Goal: Task Accomplishment & Management: Use online tool/utility

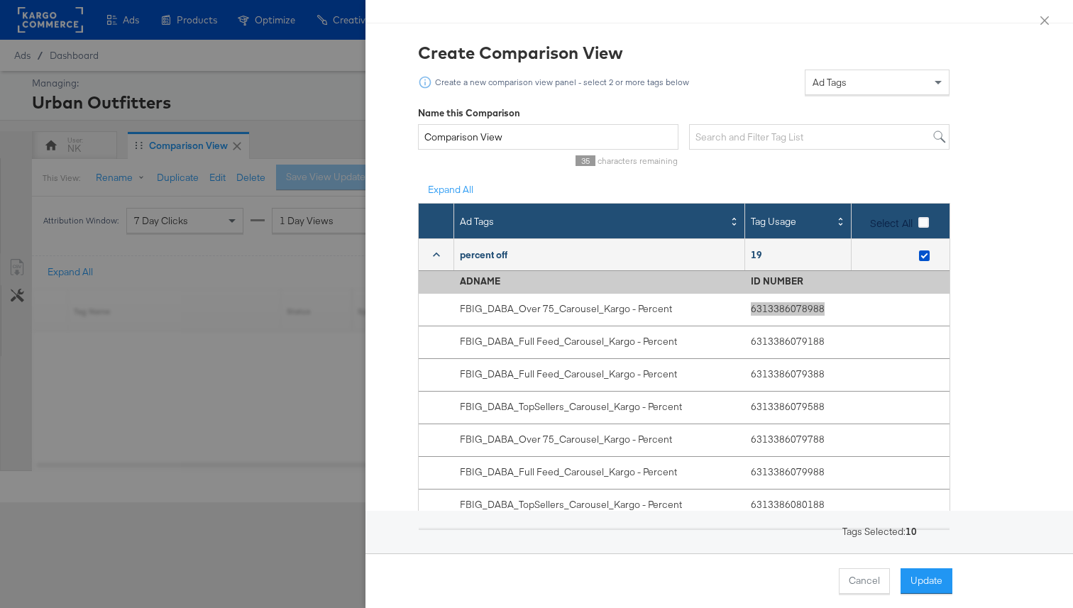
scroll to position [28, 0]
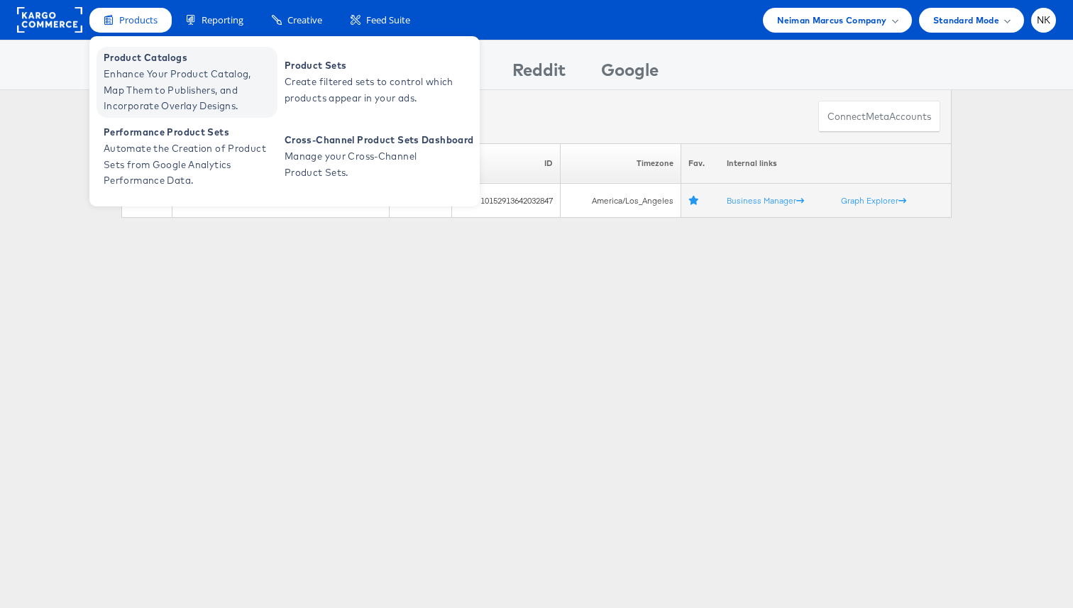
click at [157, 64] on span "Product Catalogs" at bounding box center [189, 58] width 170 height 16
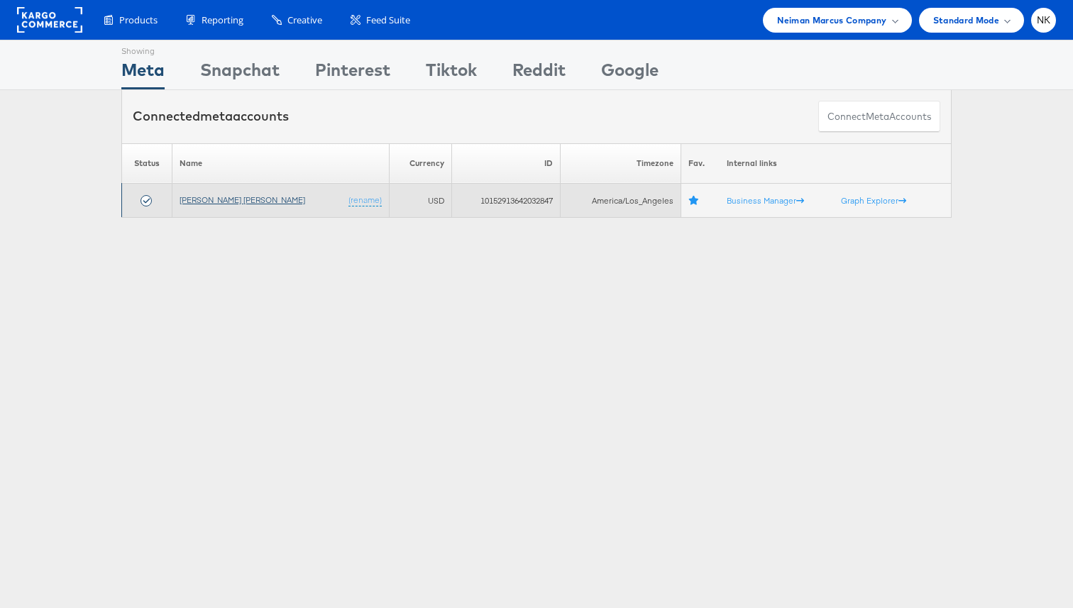
click at [233, 201] on link "[PERSON_NAME] [PERSON_NAME]" at bounding box center [242, 199] width 126 height 11
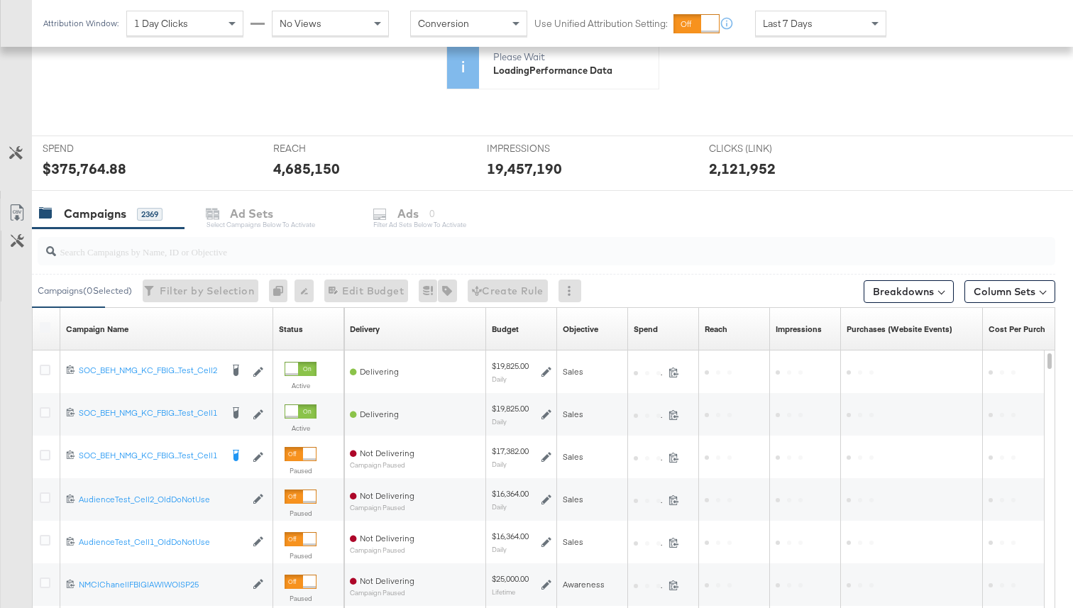
scroll to position [458, 0]
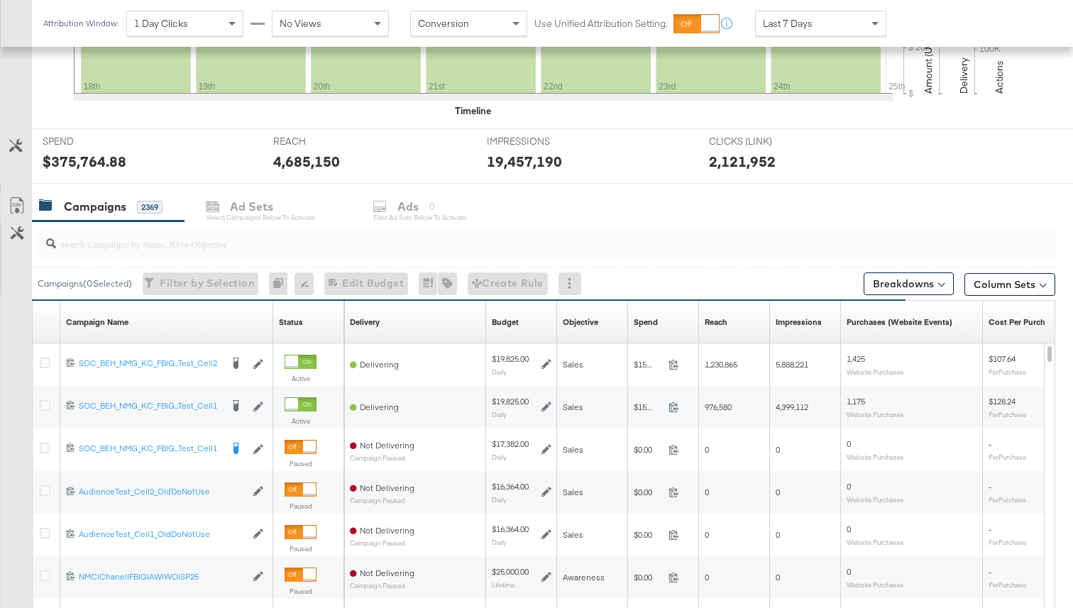
click at [118, 240] on input "search" at bounding box center [510, 238] width 908 height 28
paste input "6804346569945"
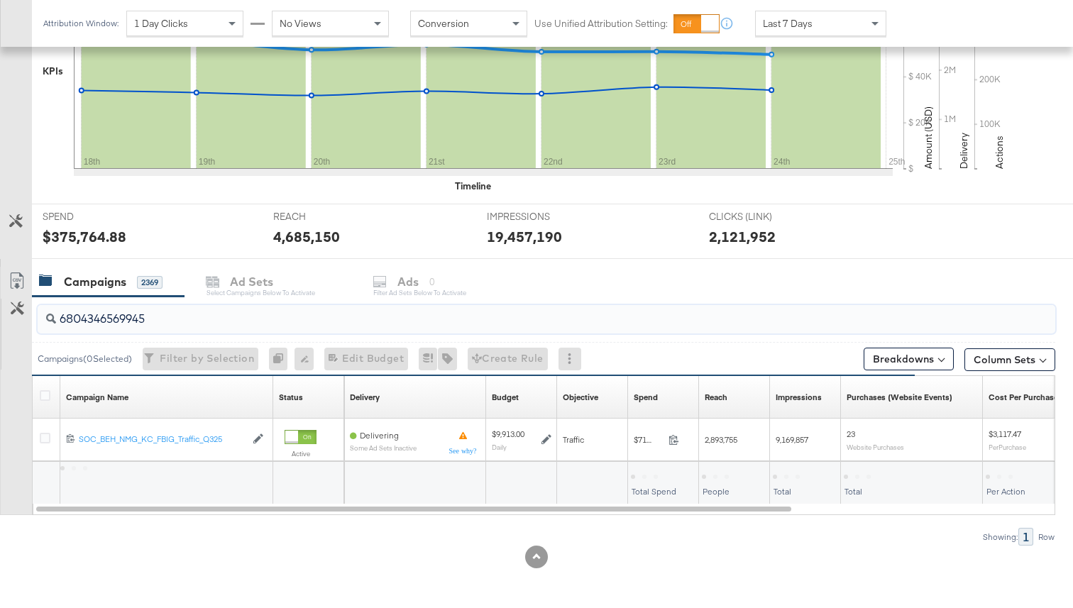
scroll to position [383, 0]
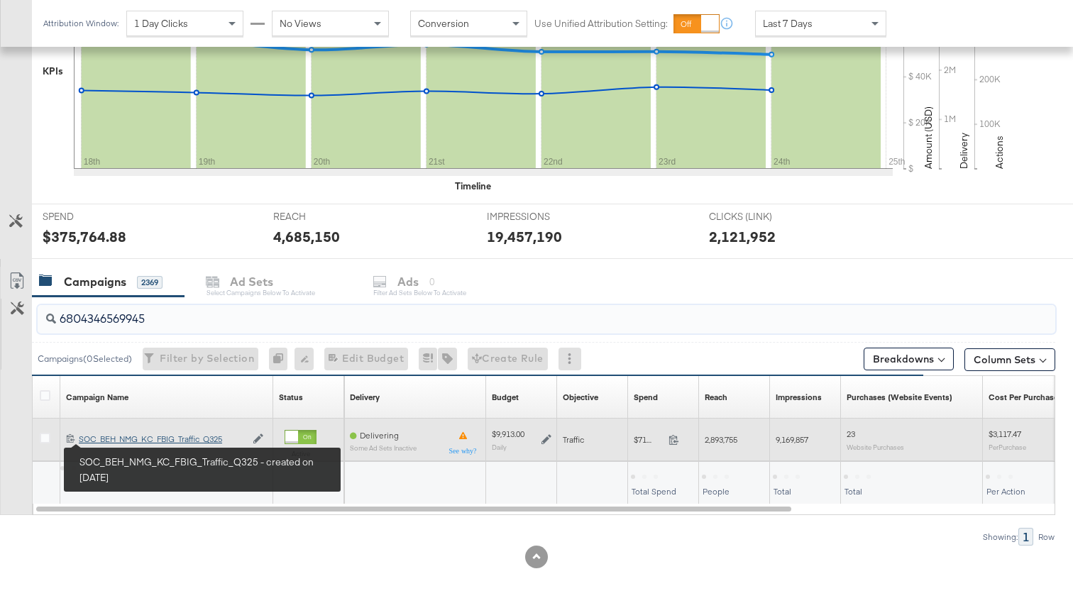
type input "6804346569945"
click at [117, 442] on div "SOC_BEH_NMG_KC_FBIG_Traffic_Q325 SOC_BEH_NMG_KC_FBIG_Traffic_Q325" at bounding box center [162, 438] width 167 height 11
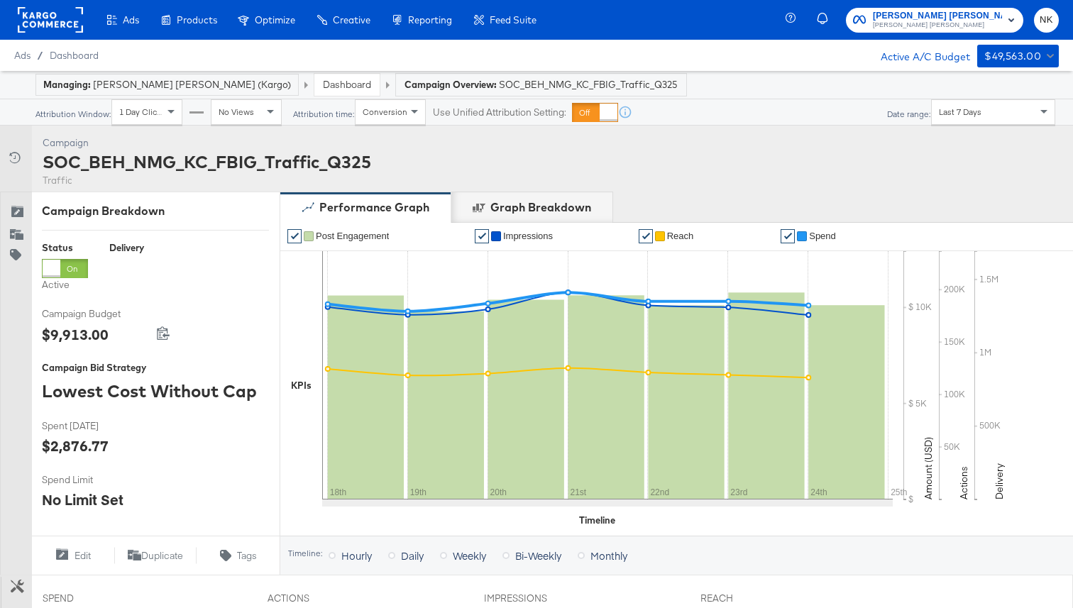
scroll to position [287, 0]
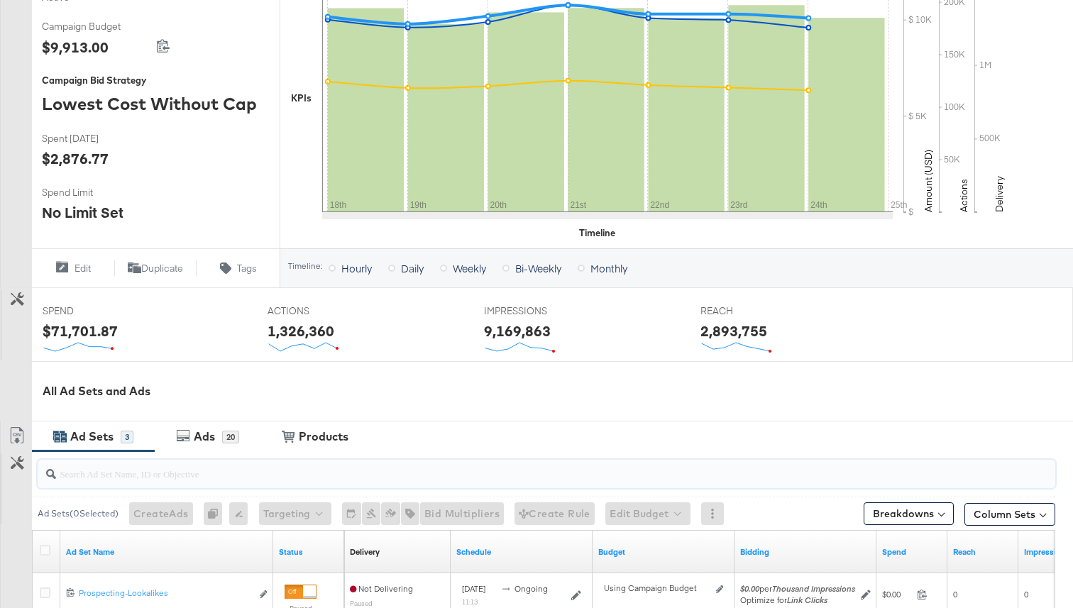
click at [207, 473] on input "search" at bounding box center [510, 468] width 908 height 28
paste input "6804346569545"
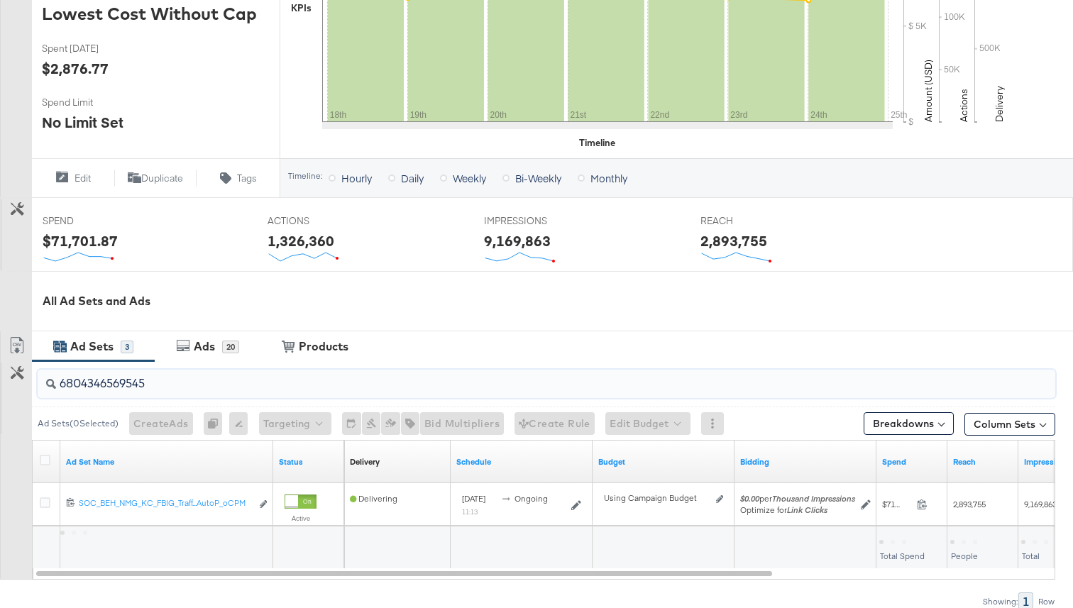
scroll to position [387, 0]
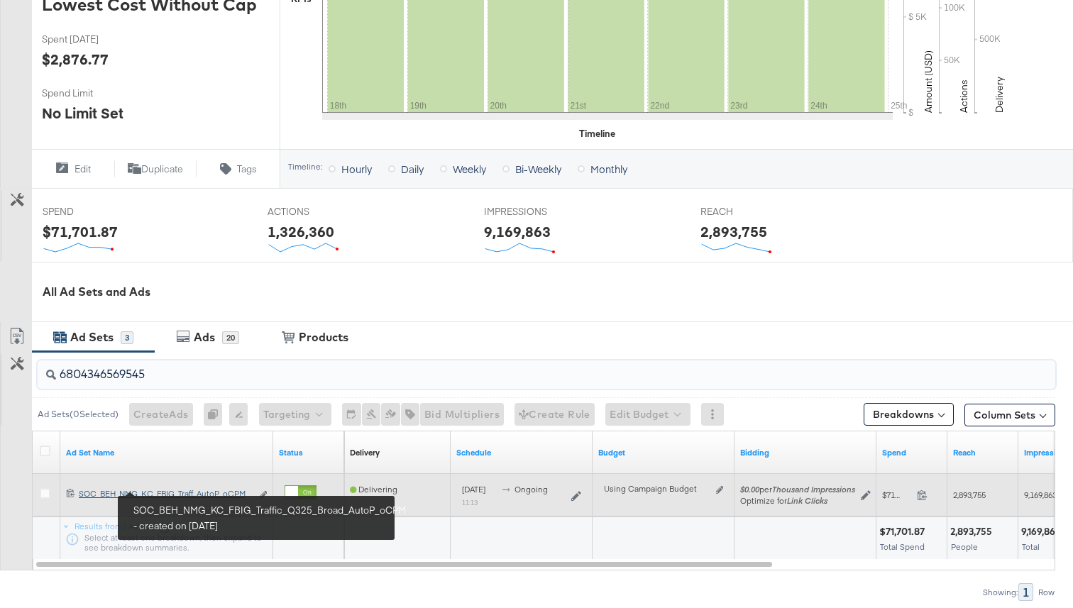
type input "6804346569545"
click at [168, 493] on div "SOC_BEH_NMG_KC_FBIG_Traffic_Q325_Broad_AutoP_oCPM SOC_BEH_NMG_KC_FBIG_Traff...A…" at bounding box center [165, 493] width 172 height 11
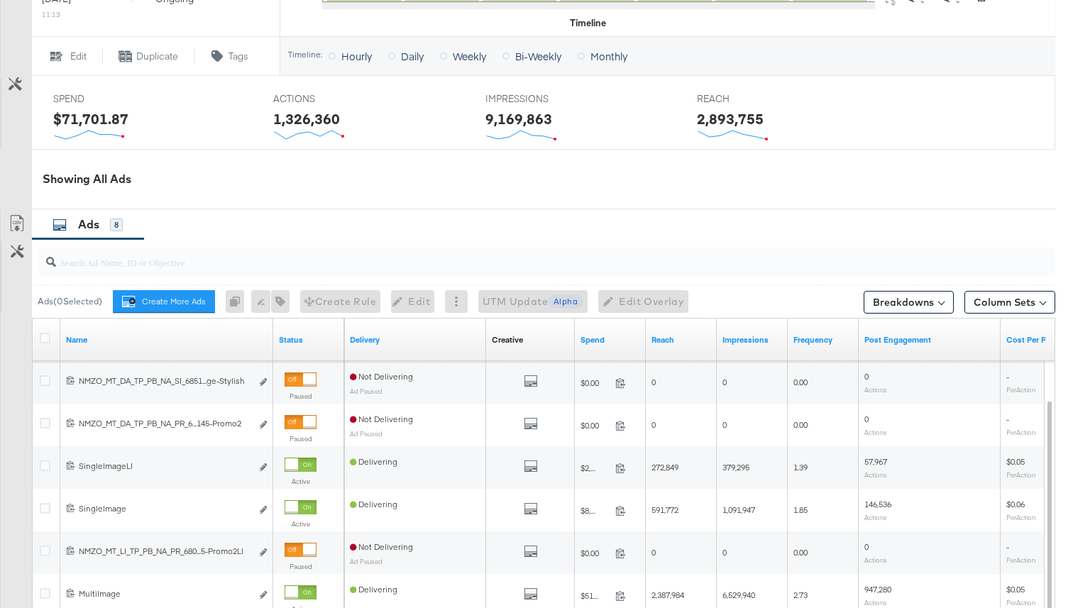
scroll to position [713, 0]
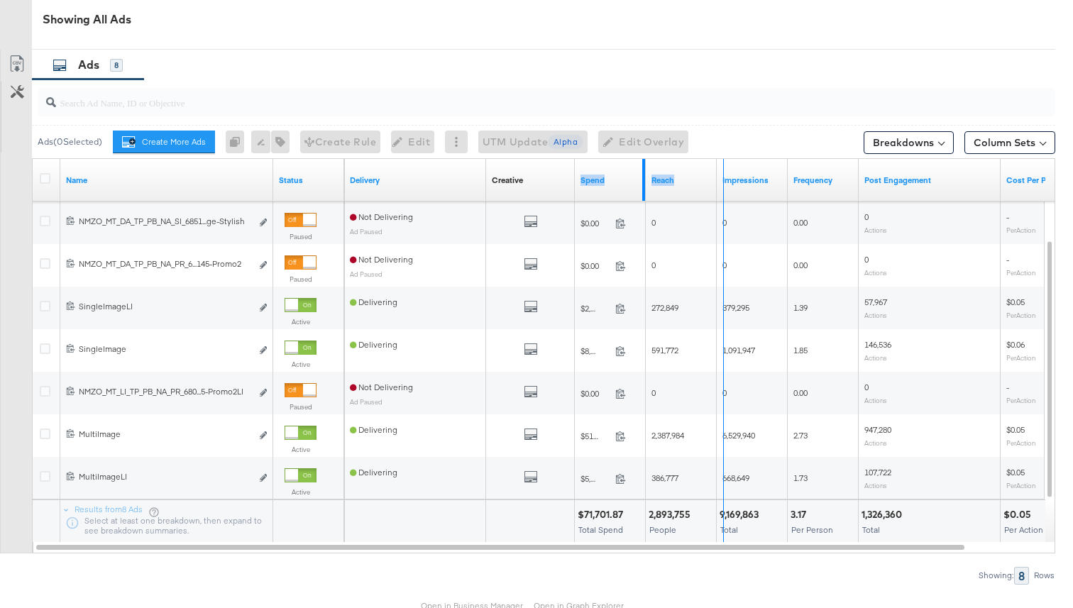
drag, startPoint x: 644, startPoint y: 184, endPoint x: 720, endPoint y: 170, distance: 77.1
click at [721, 171] on div "Delivery Creative Sorting Unavailable Spend Reach Impressions Frequency Post En…" at bounding box center [743, 180] width 798 height 43
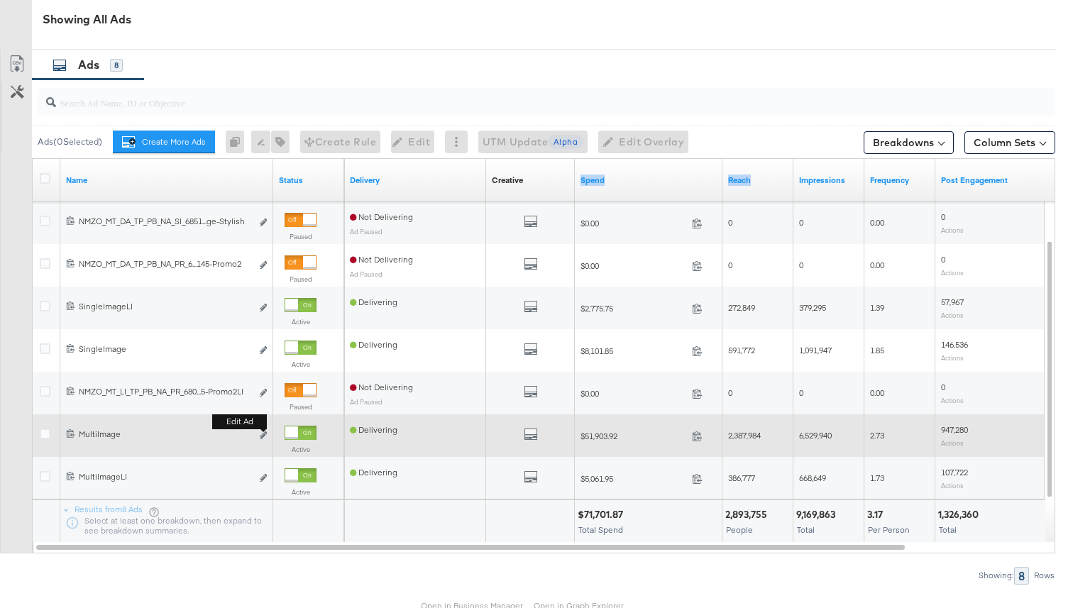
click at [261, 431] on button "Edit ad" at bounding box center [263, 435] width 9 height 15
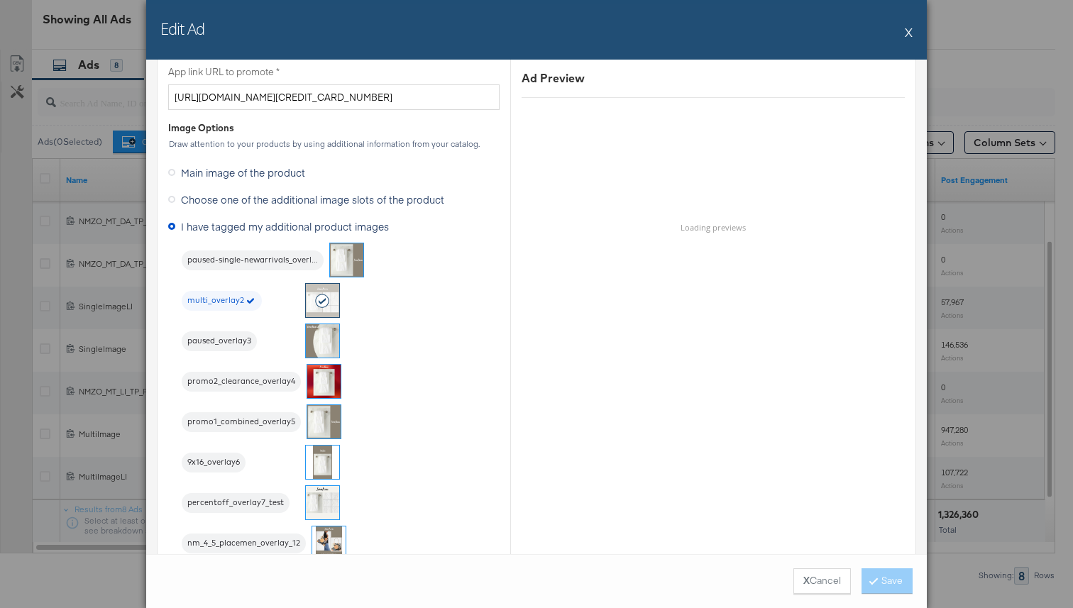
scroll to position [1199, 0]
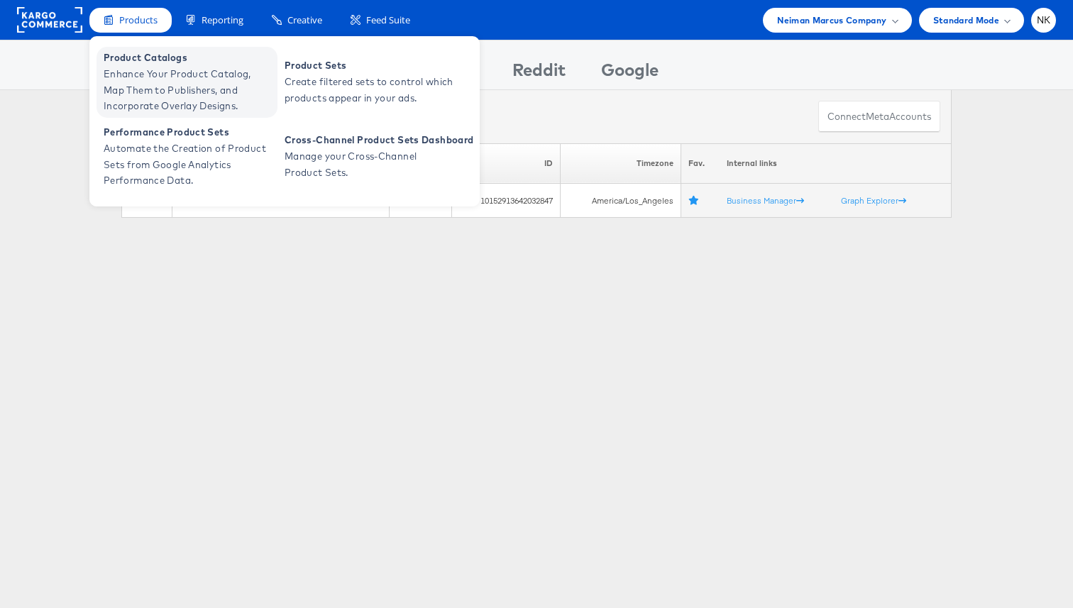
click at [139, 78] on span "Enhance Your Product Catalog, Map Them to Publishers, and Incorporate Overlay D…" at bounding box center [189, 90] width 170 height 48
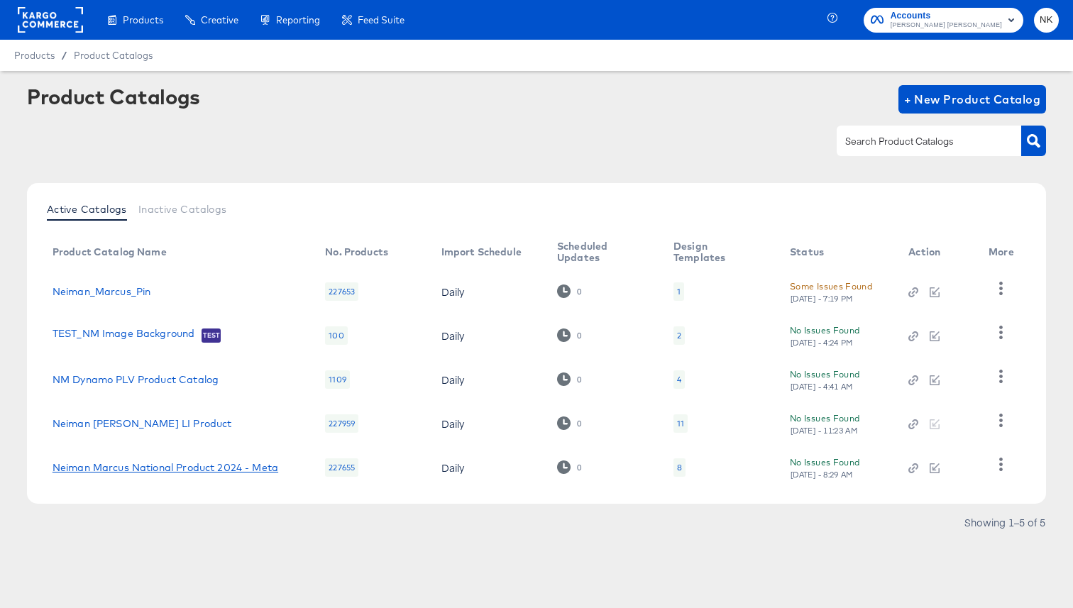
click at [162, 470] on link "Neiman Marcus National Product 2024 - Meta" at bounding box center [165, 467] width 226 height 11
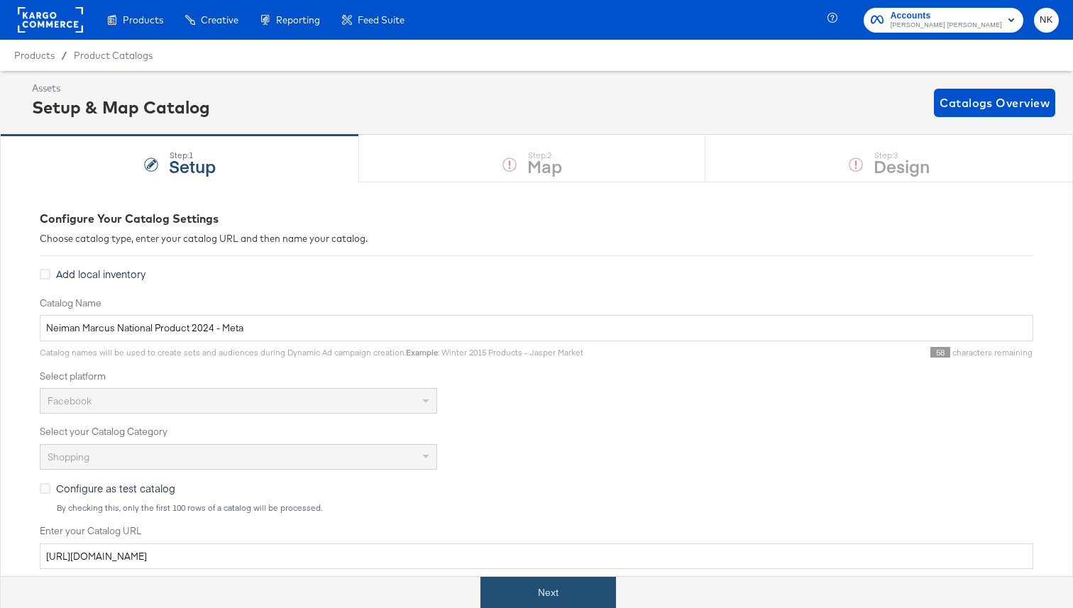
click at [528, 587] on button "Next" at bounding box center [547, 593] width 135 height 32
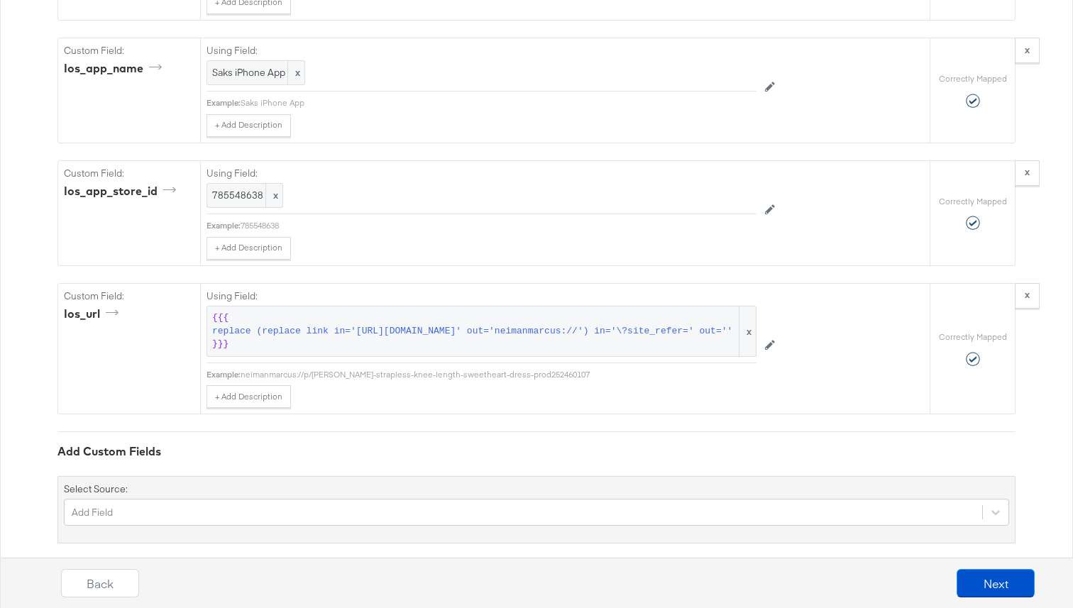
scroll to position [5525, 0]
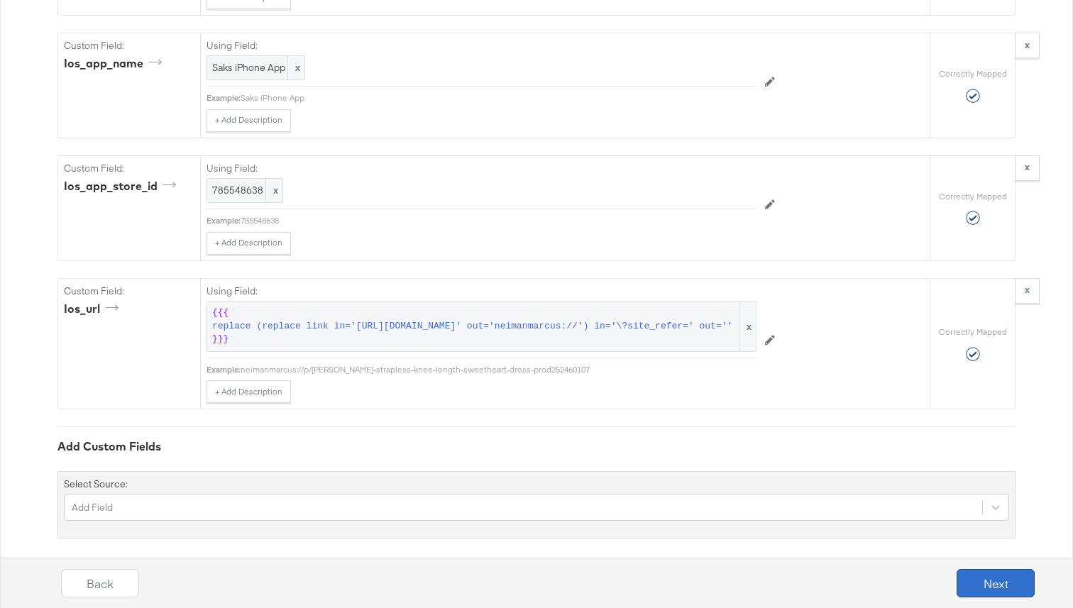
click at [978, 590] on button "Next" at bounding box center [995, 583] width 78 height 28
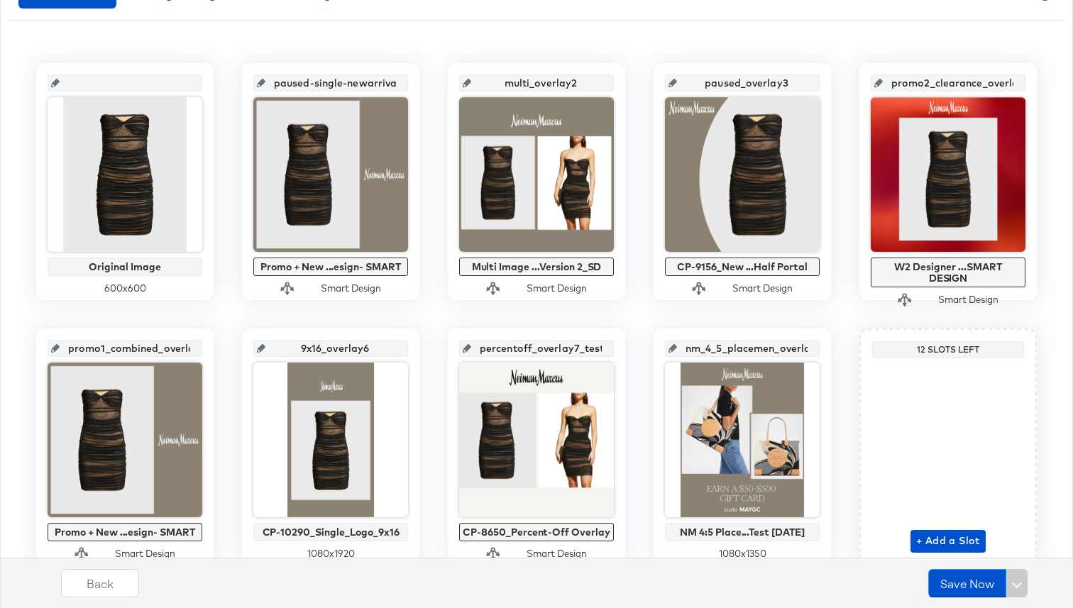
scroll to position [272, 0]
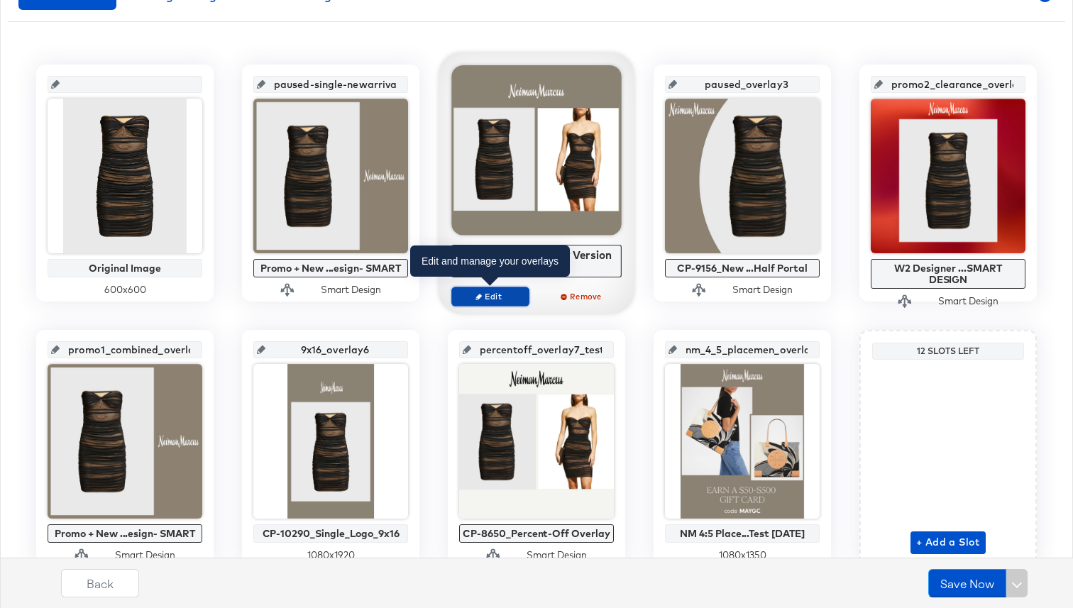
click at [486, 289] on button "Edit" at bounding box center [490, 297] width 78 height 20
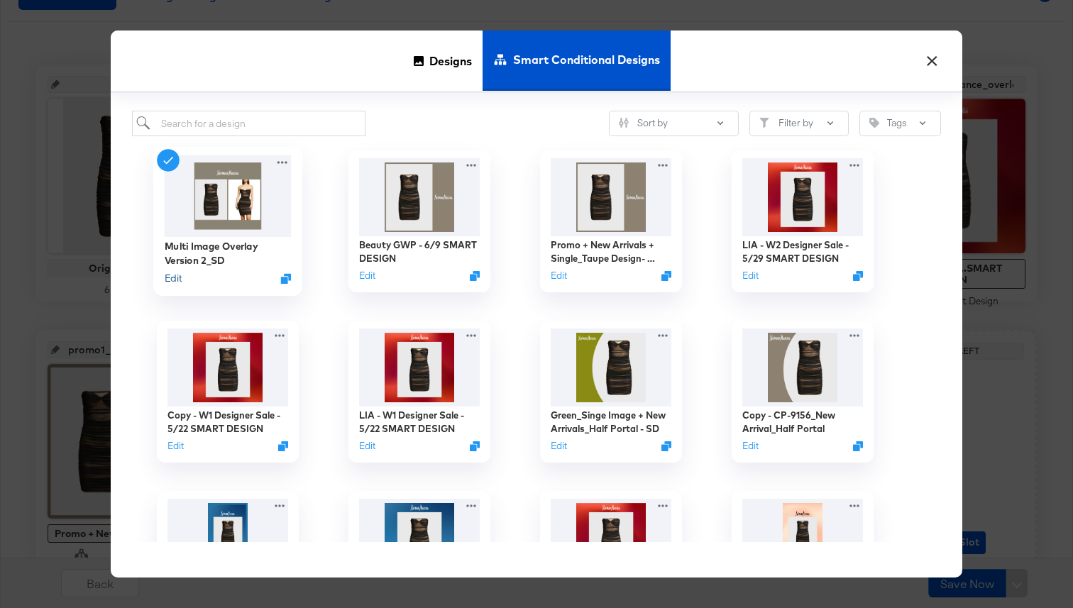
click at [176, 282] on button "Edit" at bounding box center [173, 278] width 17 height 13
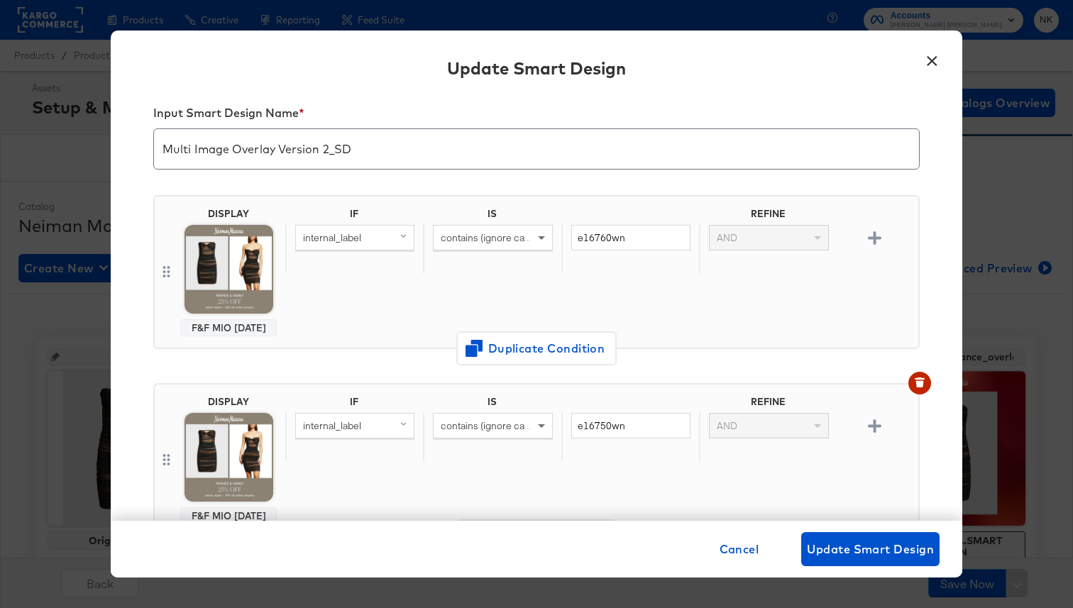
scroll to position [0, 0]
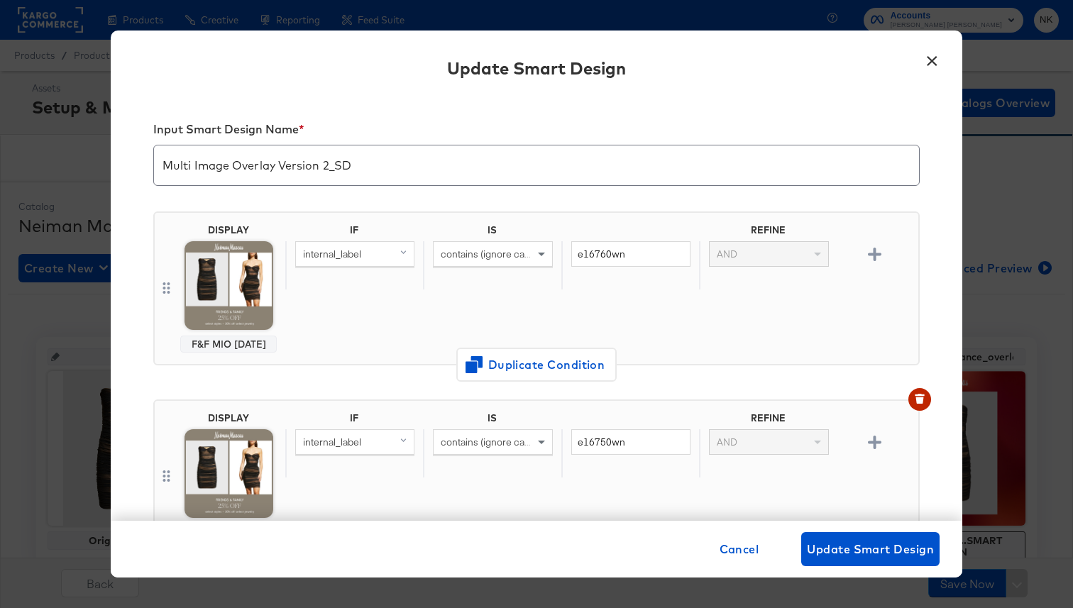
click at [934, 57] on button "×" at bounding box center [932, 58] width 26 height 26
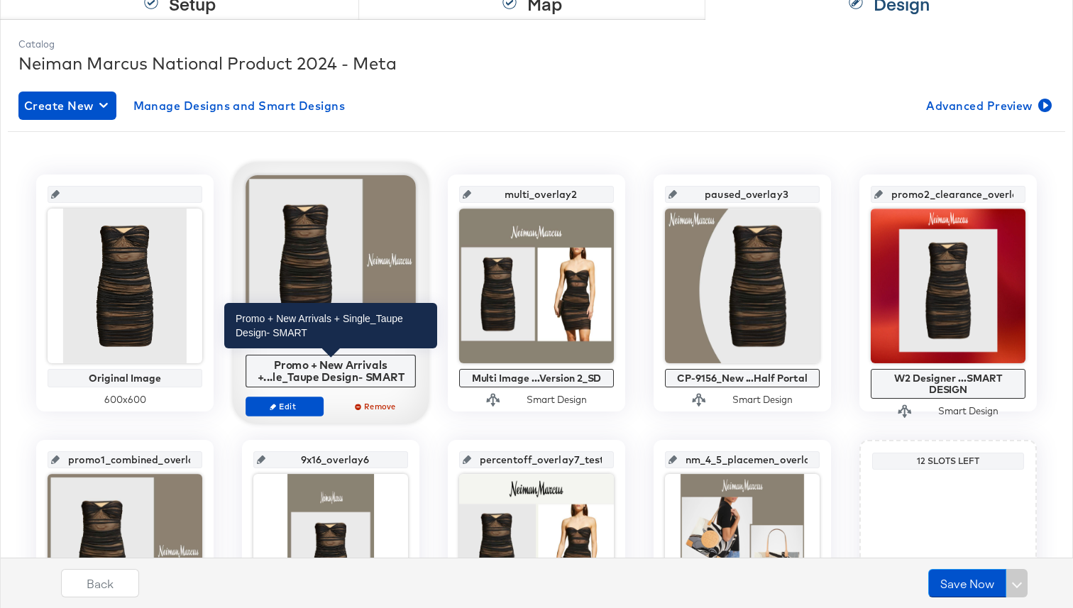
scroll to position [182, 0]
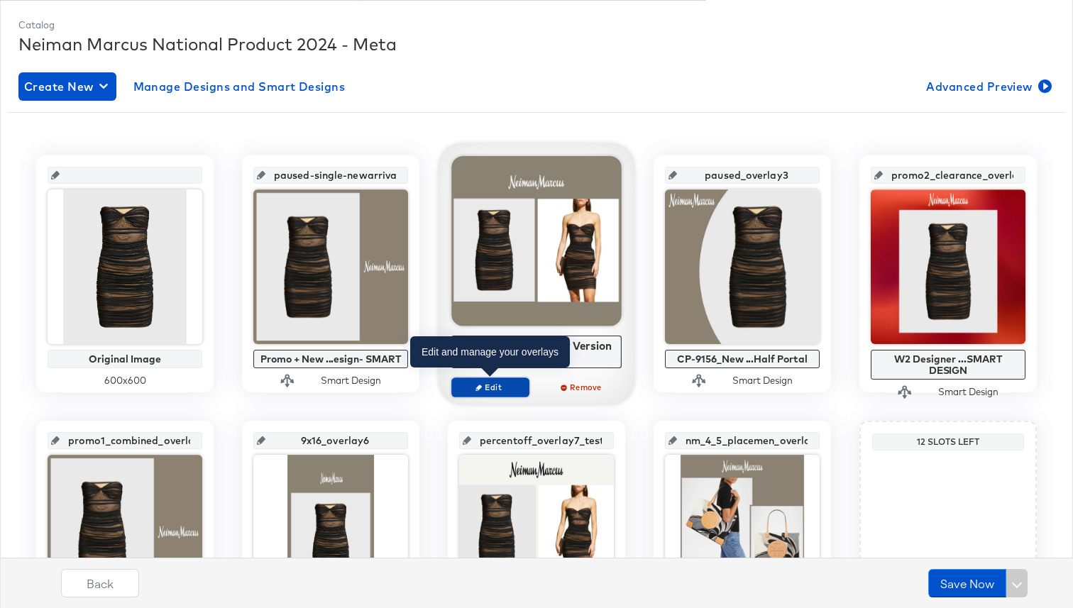
click at [480, 387] on icon "button" at bounding box center [478, 387] width 6 height 6
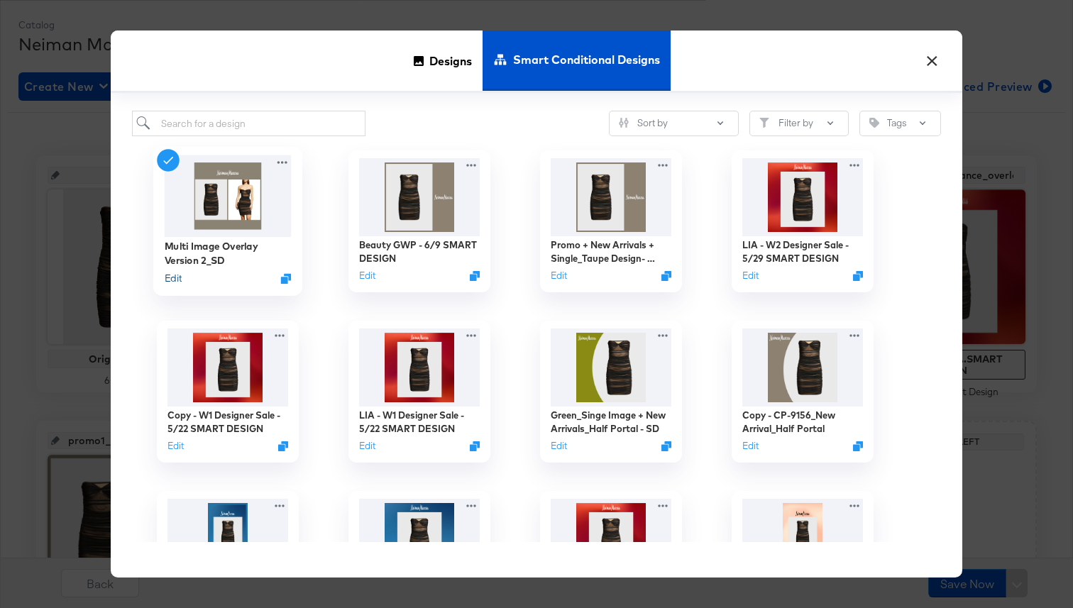
click at [174, 277] on button "Edit" at bounding box center [173, 278] width 17 height 13
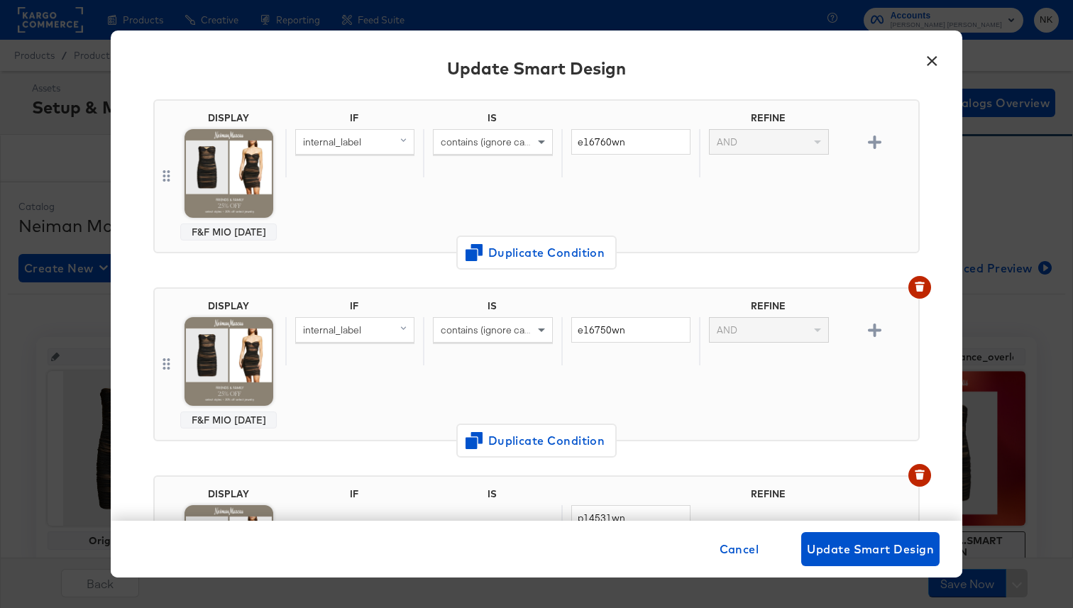
scroll to position [0, 0]
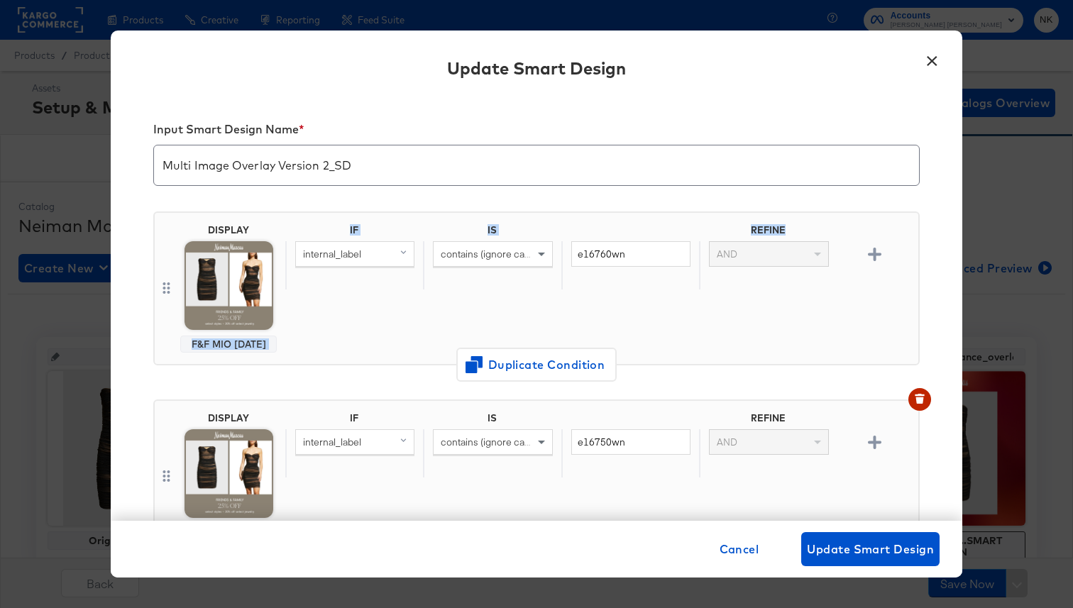
drag, startPoint x: 192, startPoint y: 344, endPoint x: 324, endPoint y: 348, distance: 132.7
click at [324, 348] on div "DISPLAY F&F MIO 9/15/25 IF IS REFINE internal_label contains (ignore case) e167…" at bounding box center [536, 288] width 766 height 154
copy div "F&F MIO 9/15/25 IF IS REFINE"
click at [934, 65] on button "×" at bounding box center [932, 58] width 26 height 26
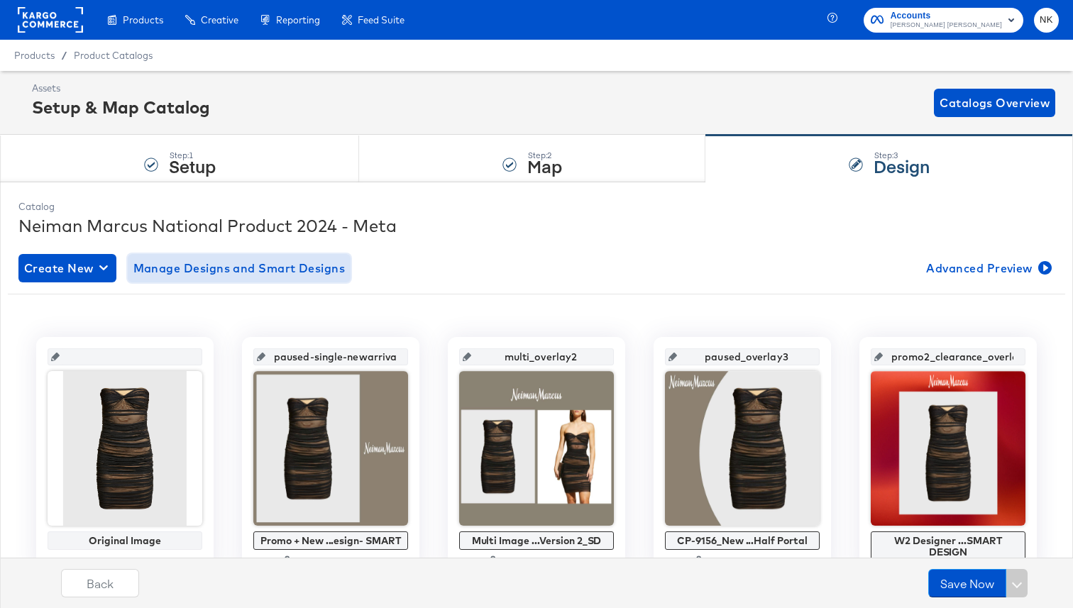
click at [293, 272] on span "Manage Designs and Smart Designs" at bounding box center [239, 268] width 212 height 20
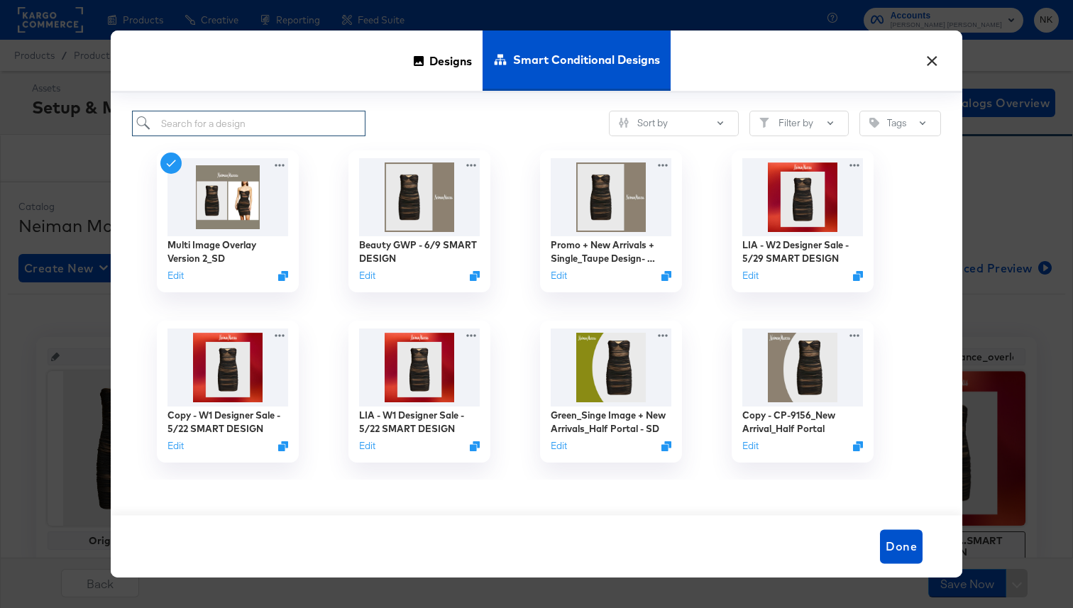
click at [272, 116] on input "search" at bounding box center [248, 124] width 233 height 26
paste input "F&F MIO 9/15/25 IF IS REFINE"
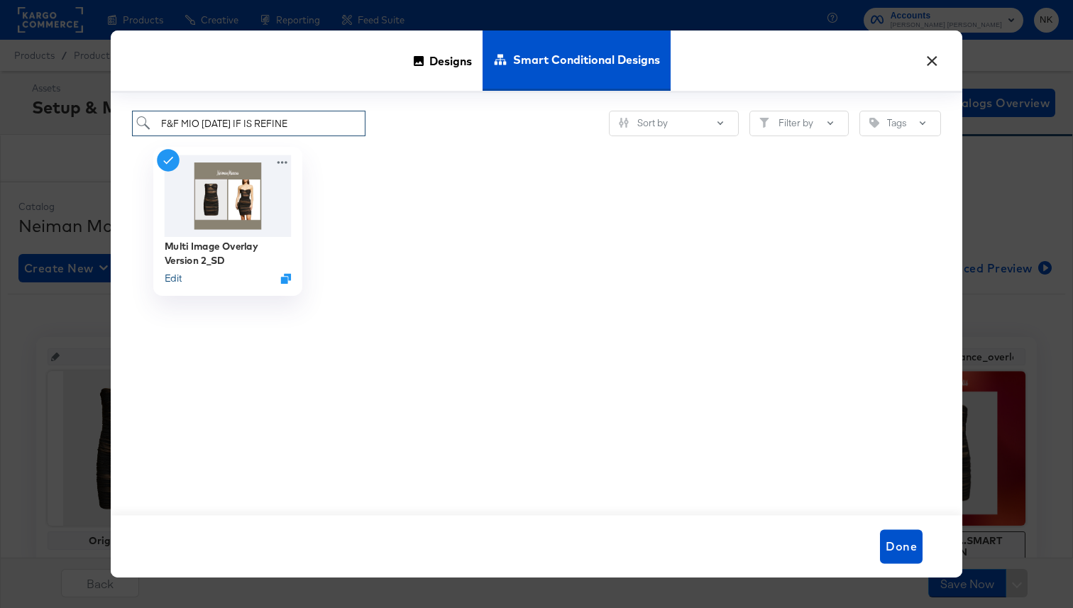
type input "F&F MIO 9/15/25 IF IS REFINE"
click at [173, 276] on button "Edit" at bounding box center [173, 278] width 17 height 13
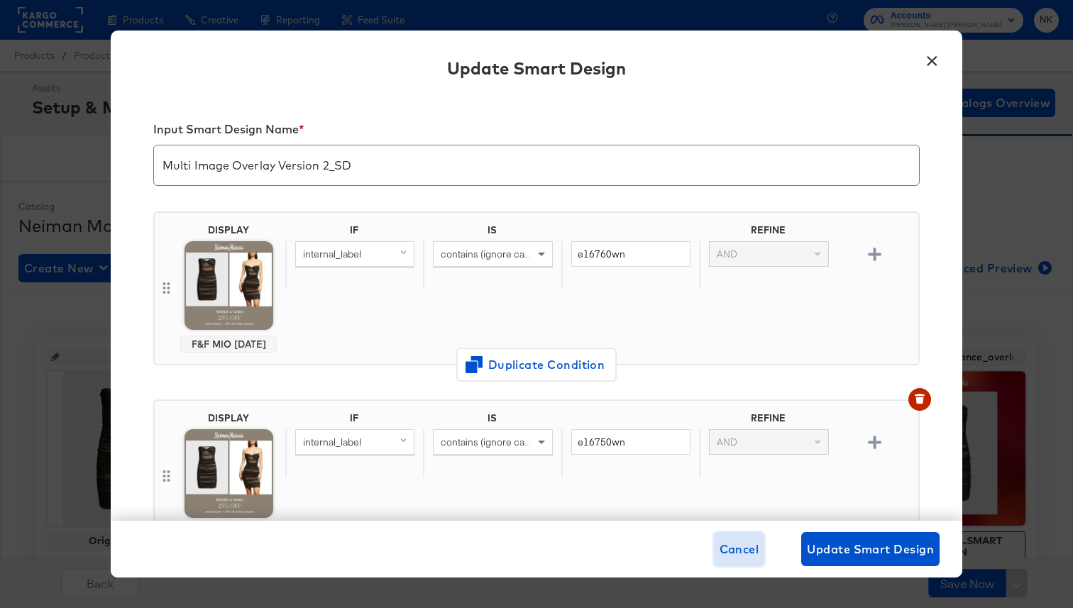
click at [726, 546] on span "Cancel" at bounding box center [739, 549] width 40 height 20
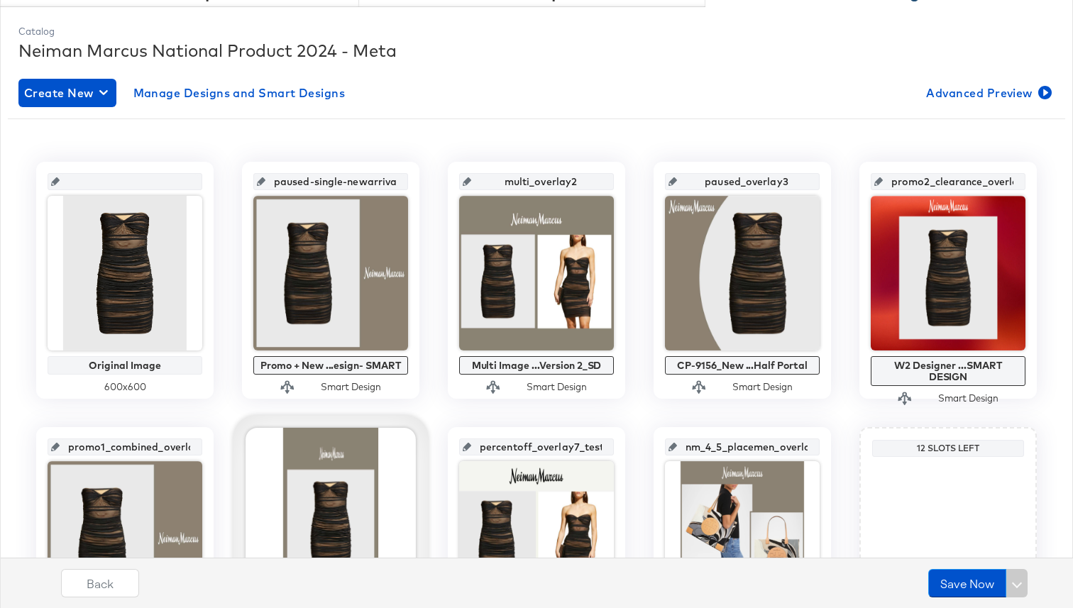
scroll to position [140, 0]
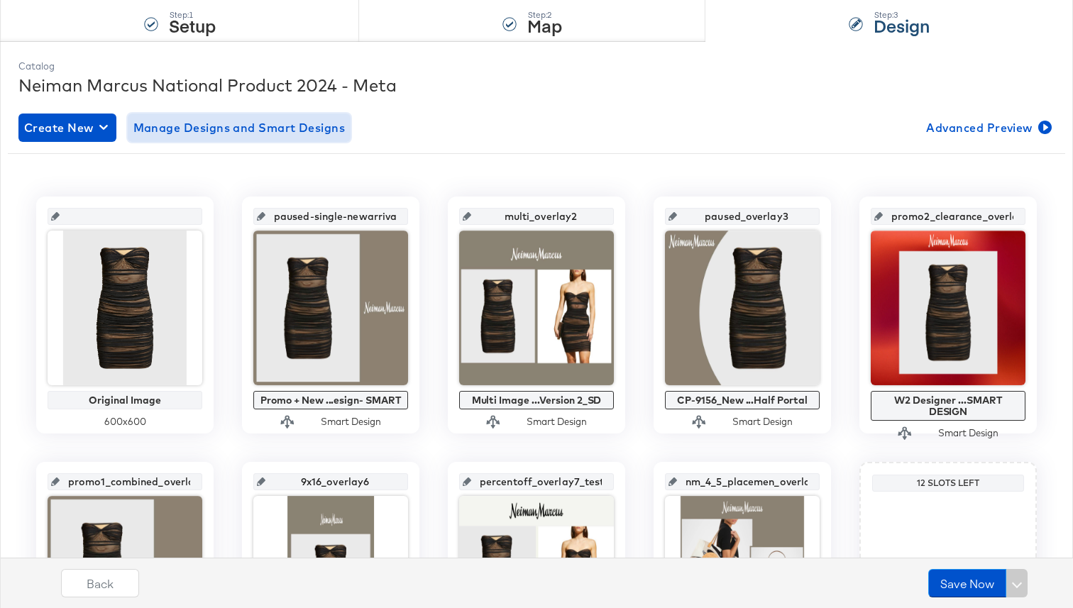
click at [278, 131] on span "Manage Designs and Smart Designs" at bounding box center [239, 128] width 212 height 20
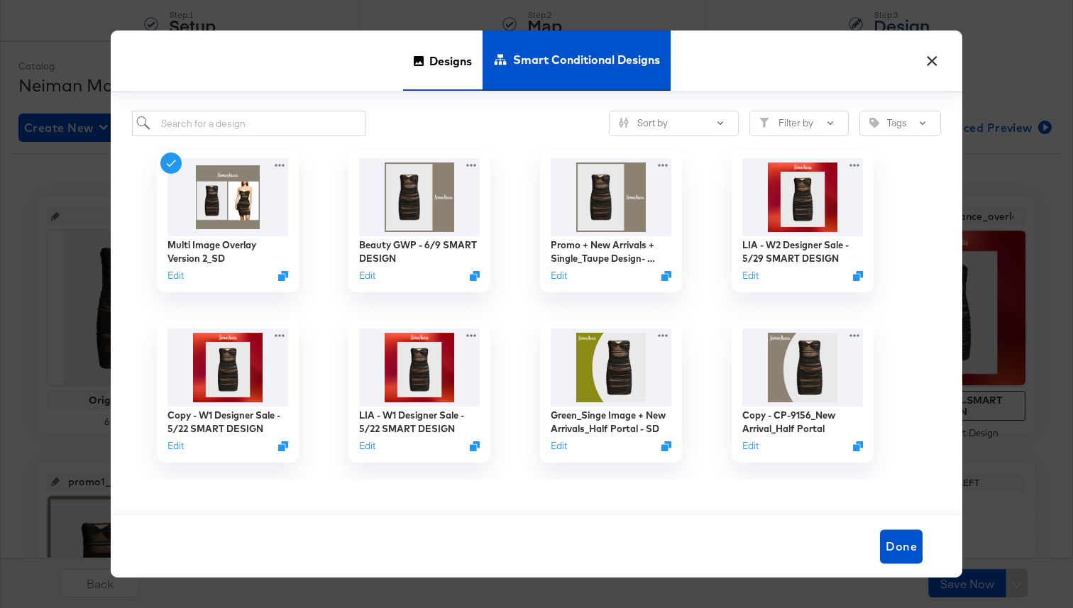
click at [427, 68] on div "Designs" at bounding box center [442, 61] width 79 height 60
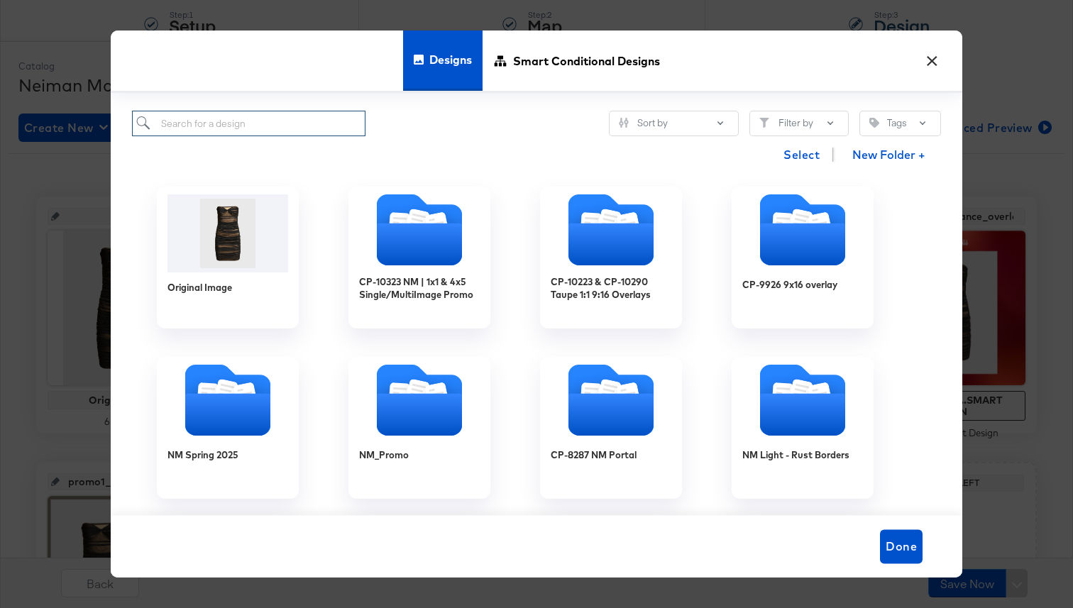
click at [276, 115] on input "search" at bounding box center [248, 124] width 233 height 26
paste input "F&F MIO 9/15/25 IF IS REFINE"
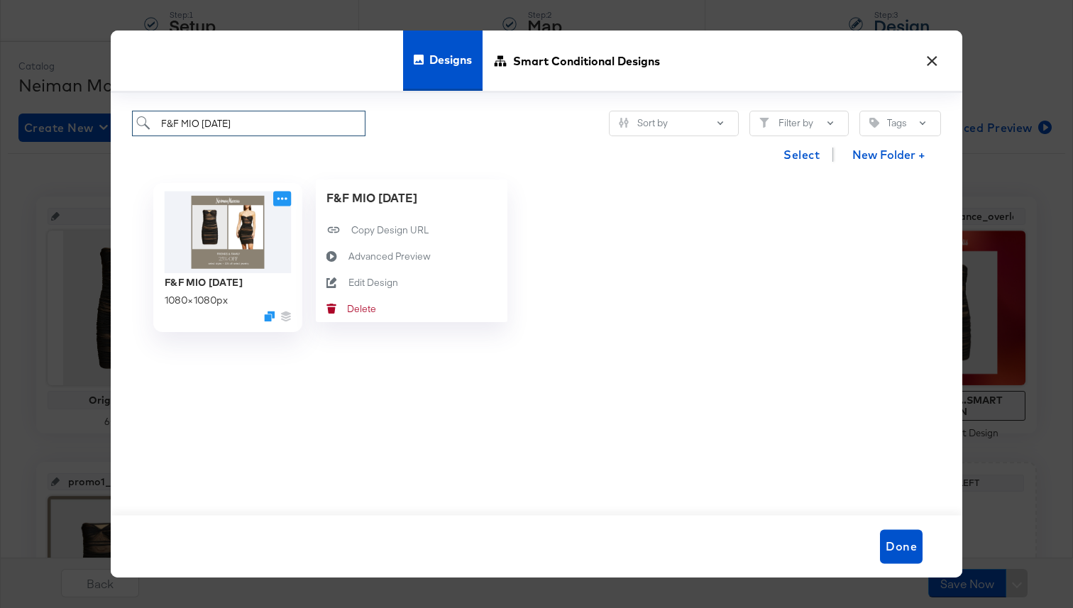
click at [280, 196] on icon at bounding box center [282, 199] width 18 height 15
type input "F&F MIO 9/15/25"
click at [345, 280] on icon at bounding box center [332, 282] width 33 height 11
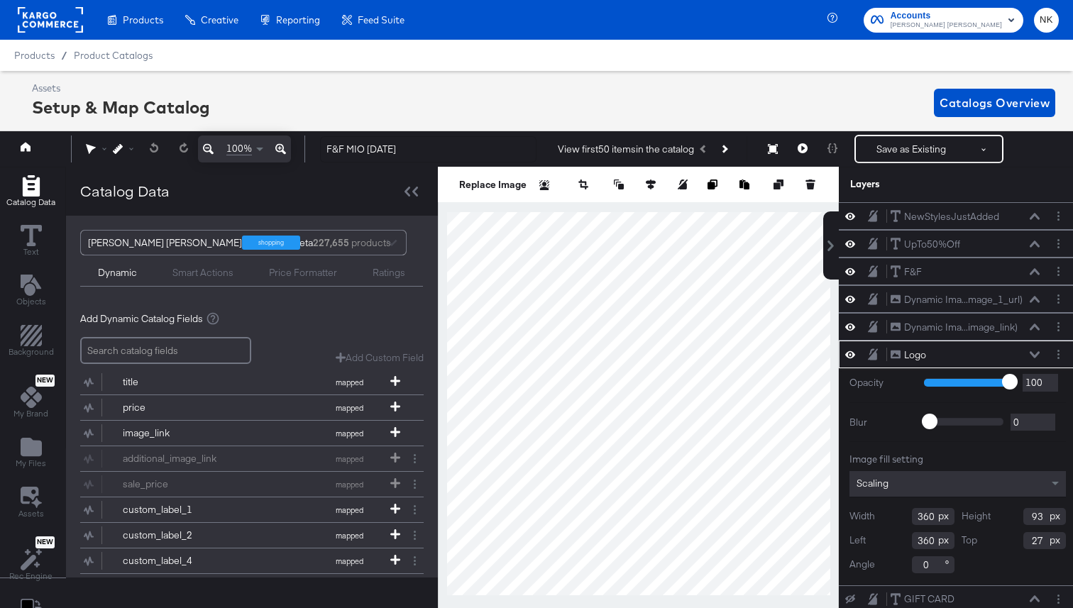
scroll to position [0, 4]
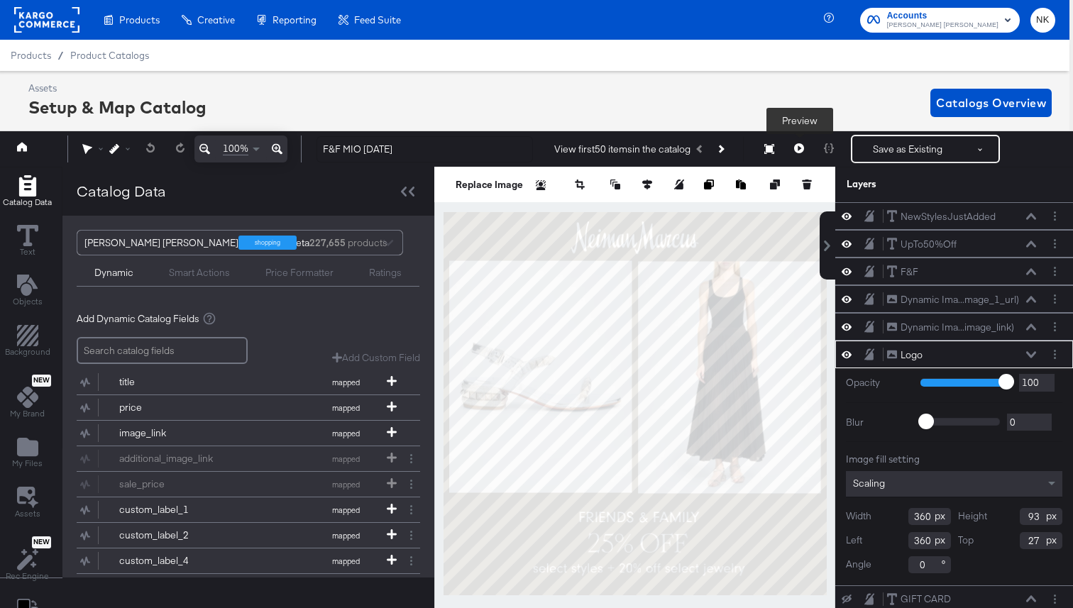
click at [796, 148] on icon at bounding box center [799, 148] width 10 height 10
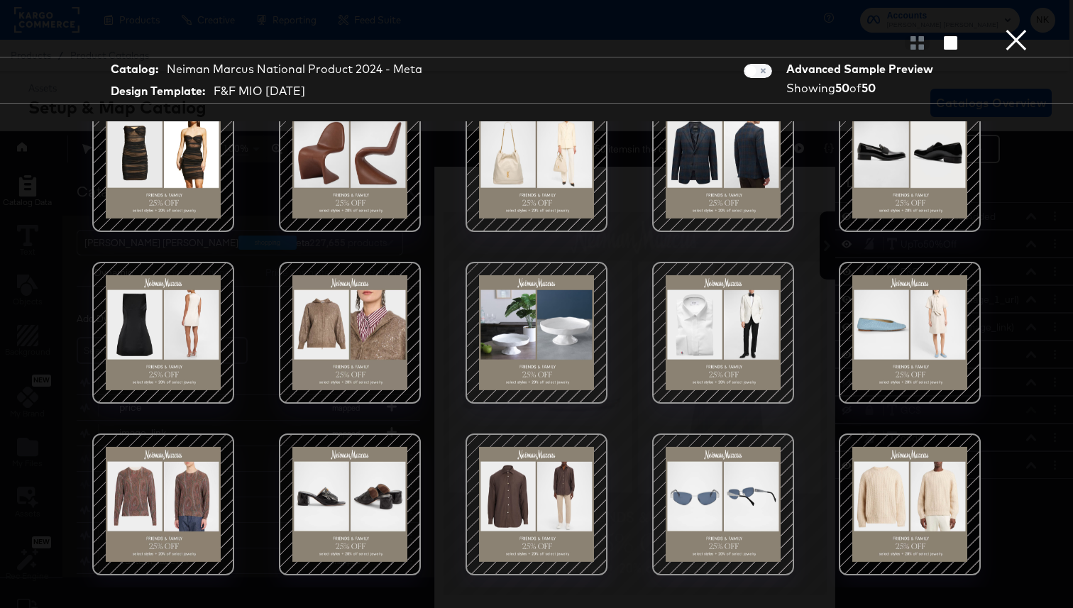
scroll to position [74, 0]
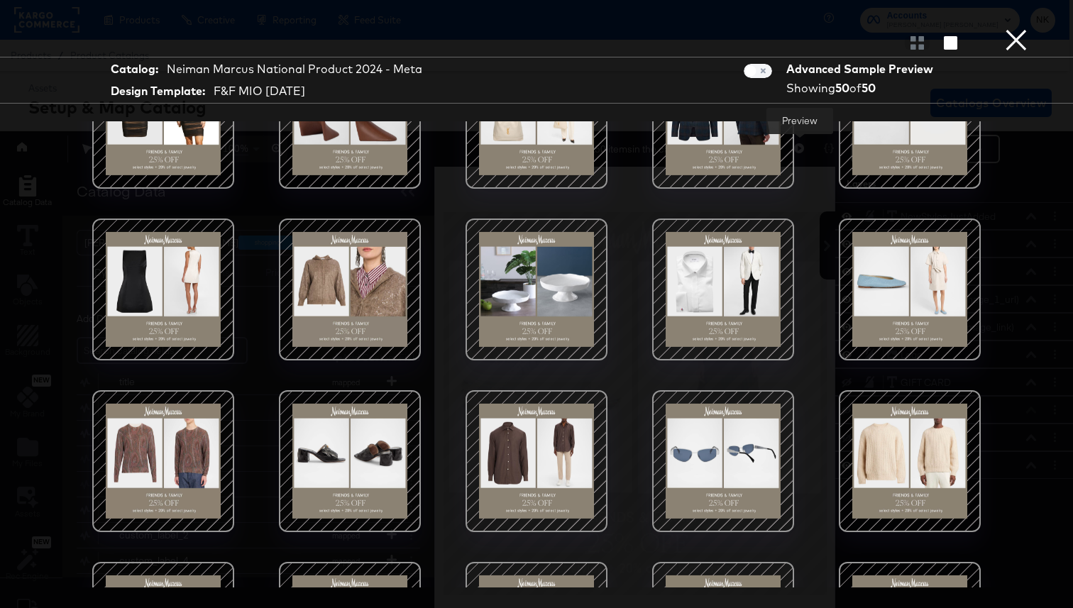
click at [1012, 28] on button "×" at bounding box center [1016, 14] width 28 height 28
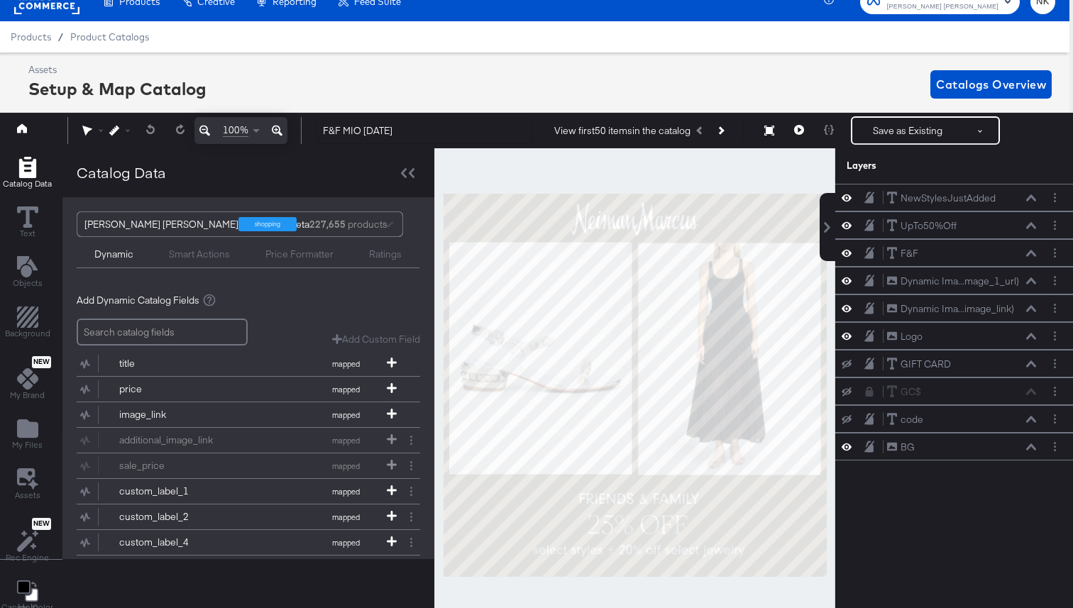
scroll to position [0, 4]
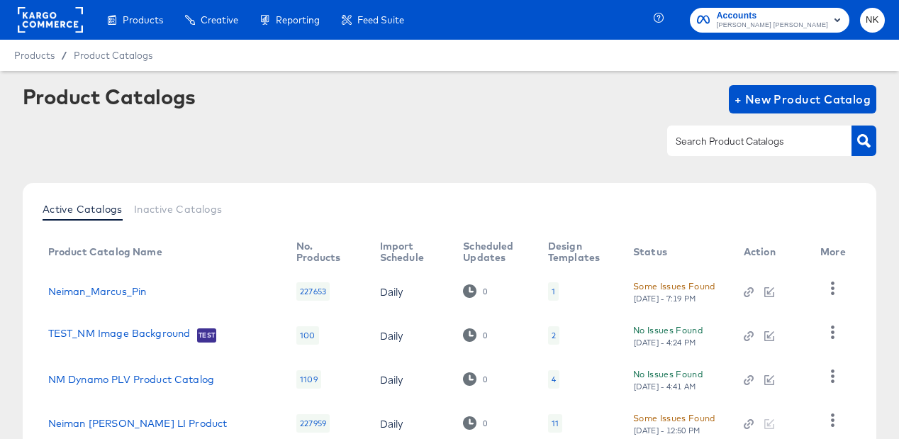
scroll to position [143, 0]
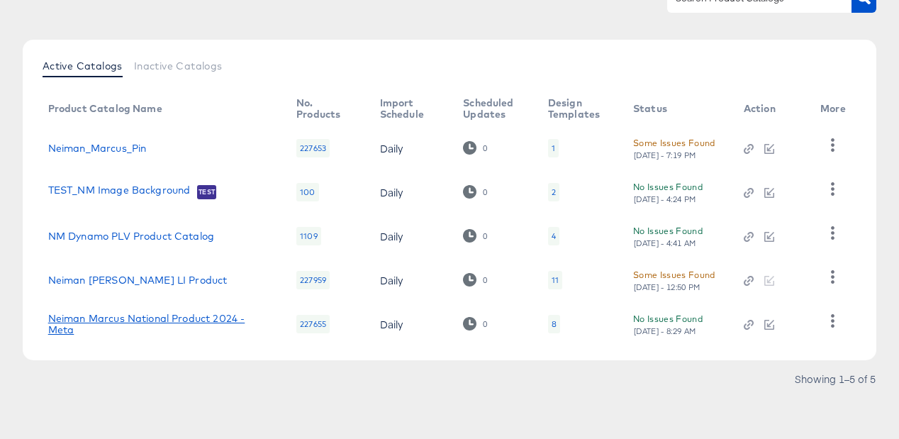
click at [189, 314] on link "Neiman Marcus National Product 2024 - Meta" at bounding box center [158, 324] width 220 height 23
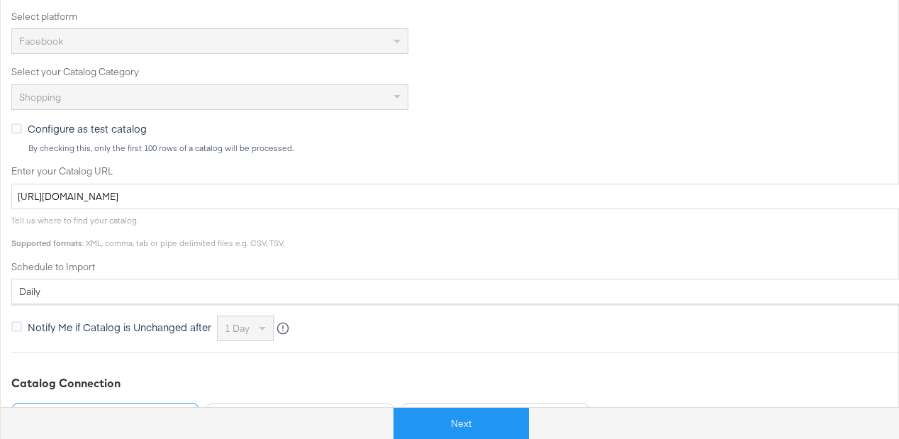
scroll to position [439, 0]
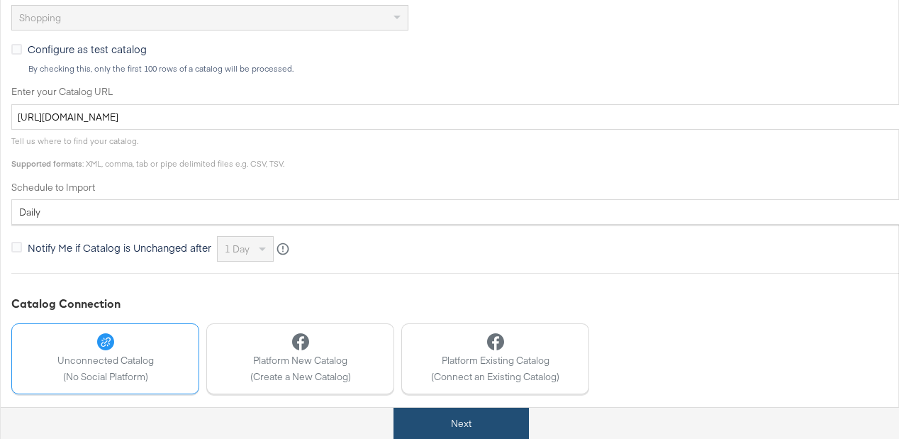
click at [421, 416] on button "Next" at bounding box center [461, 424] width 135 height 32
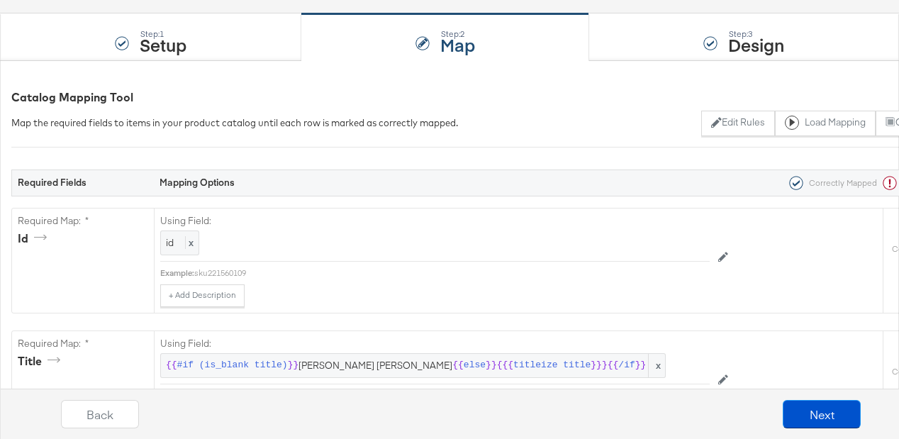
scroll to position [127, 0]
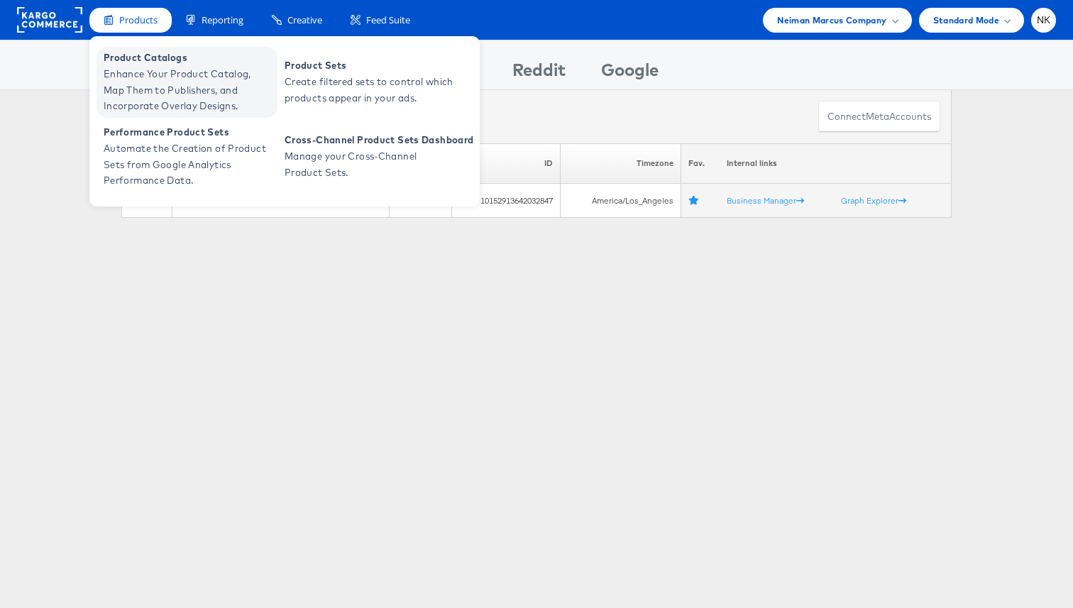
click at [142, 67] on span "Enhance Your Product Catalog, Map Them to Publishers, and Incorporate Overlay D…" at bounding box center [189, 90] width 170 height 48
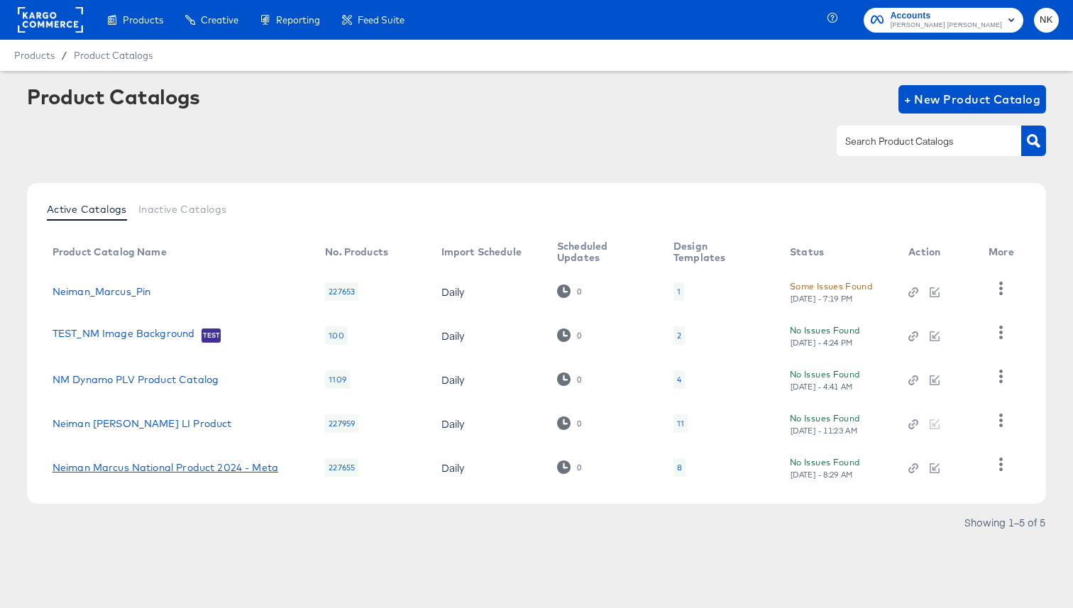
click at [151, 463] on link "Neiman Marcus National Product 2024 - Meta" at bounding box center [165, 467] width 226 height 11
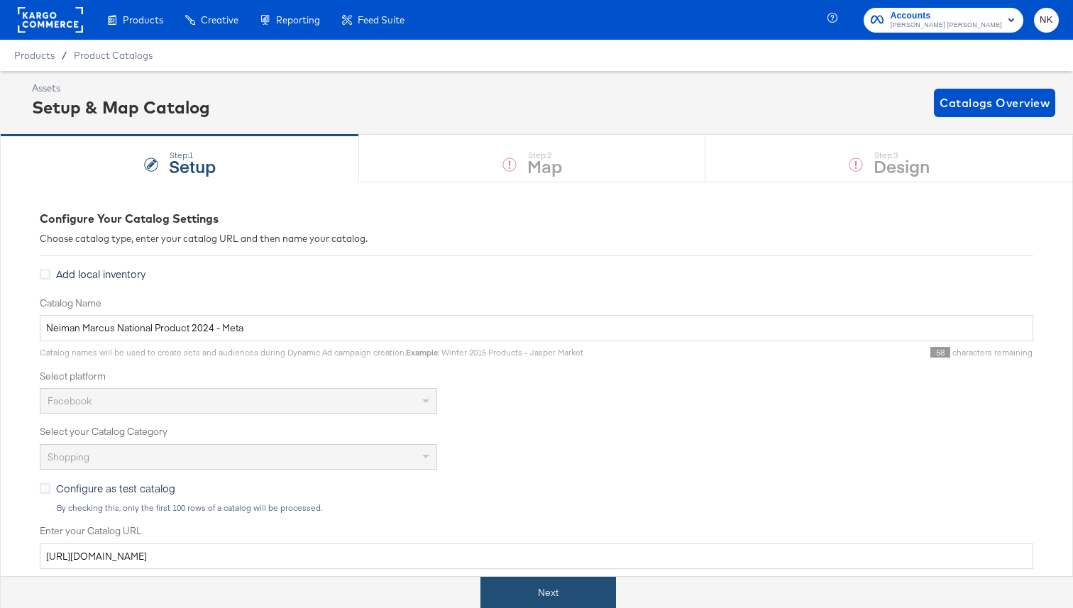
click at [531, 598] on button "Next" at bounding box center [547, 593] width 135 height 32
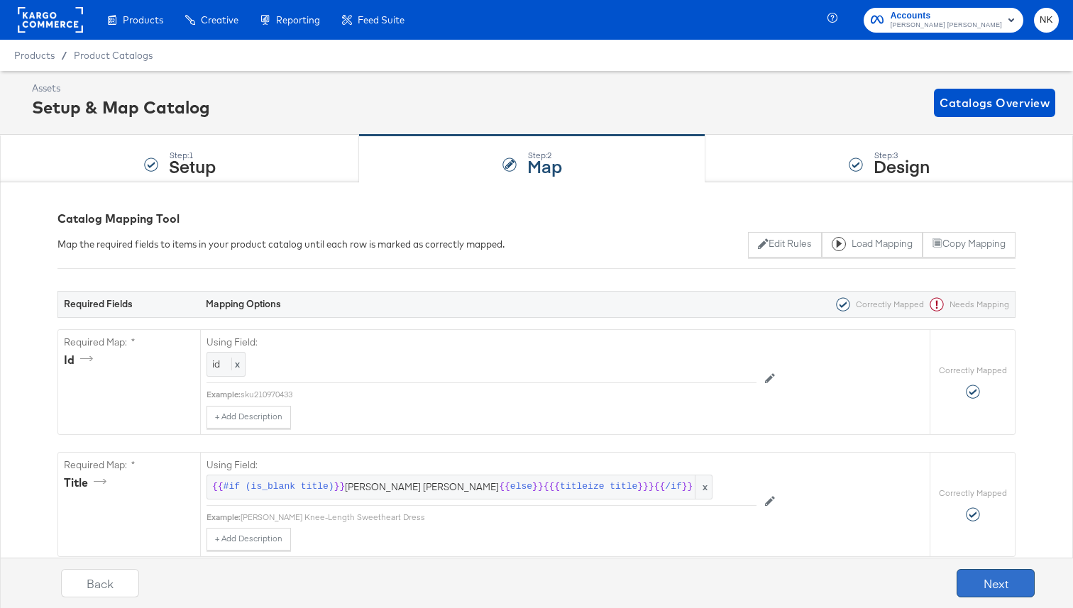
click at [990, 578] on button "Next" at bounding box center [995, 583] width 78 height 28
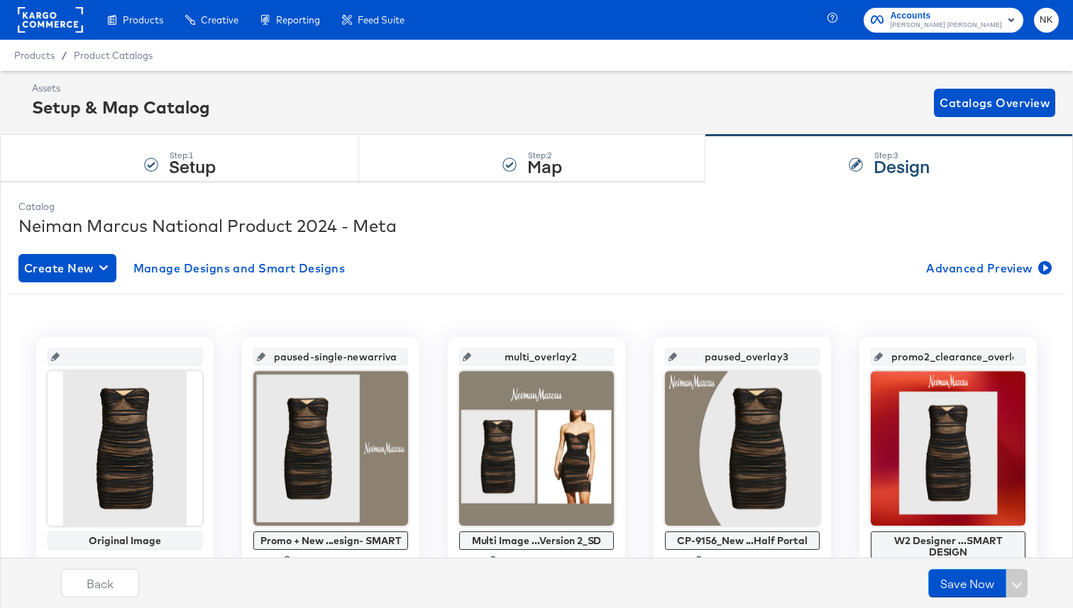
scroll to position [122, 0]
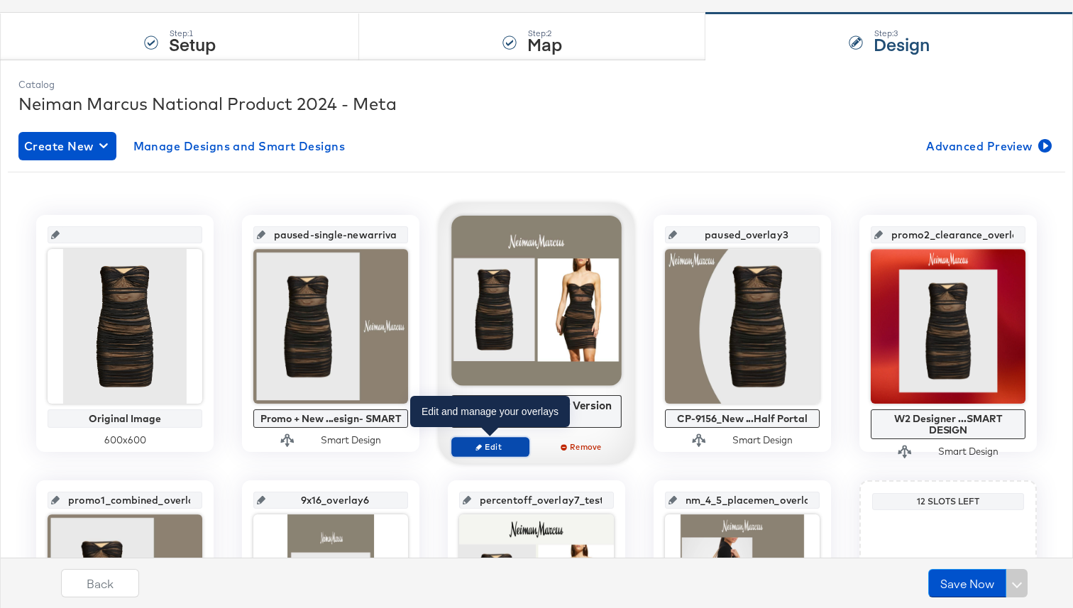
click at [494, 445] on span "Edit" at bounding box center [490, 446] width 65 height 11
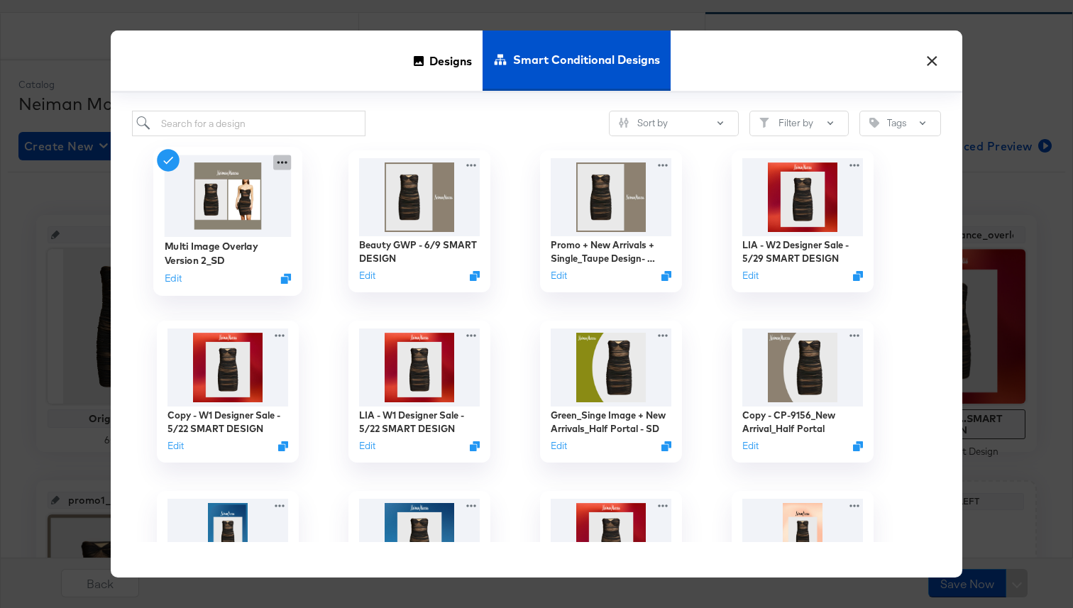
click at [275, 167] on icon at bounding box center [282, 162] width 18 height 15
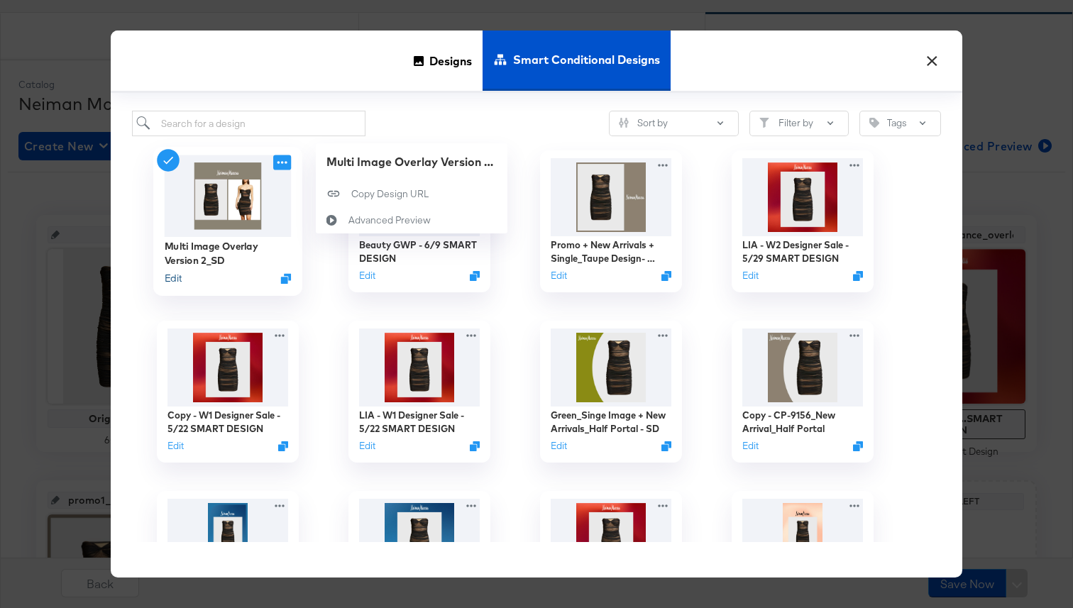
click at [170, 285] on button "Edit" at bounding box center [173, 278] width 17 height 13
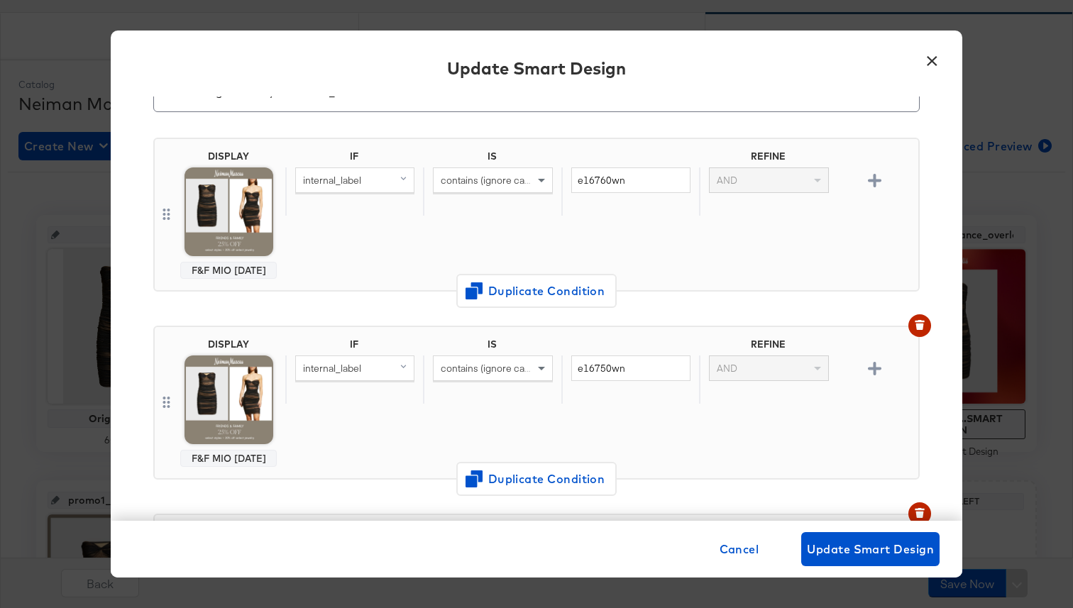
scroll to position [0, 0]
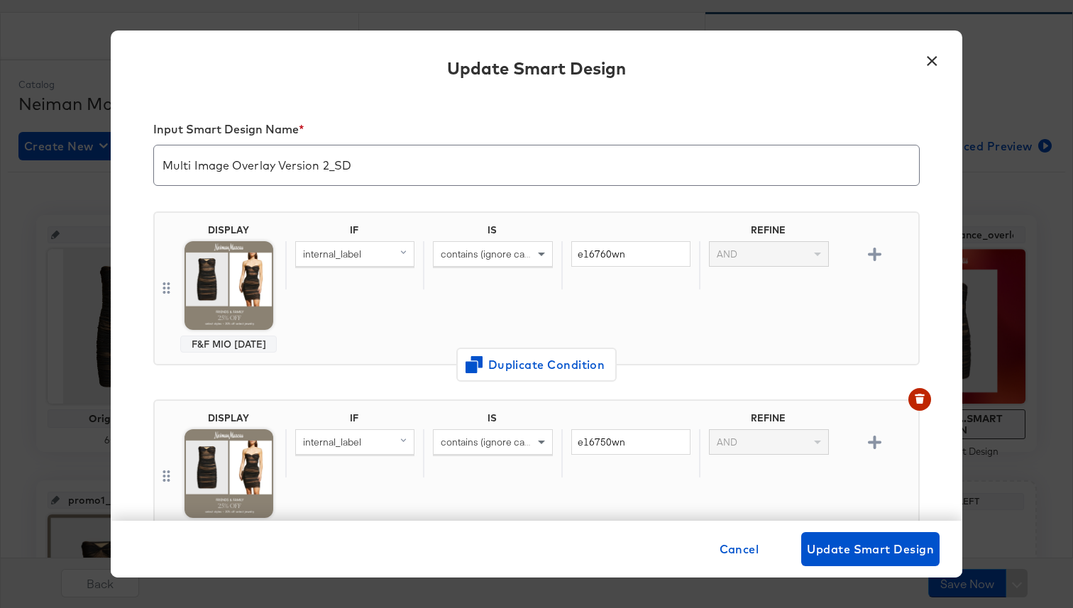
click at [934, 62] on button "×" at bounding box center [932, 58] width 26 height 26
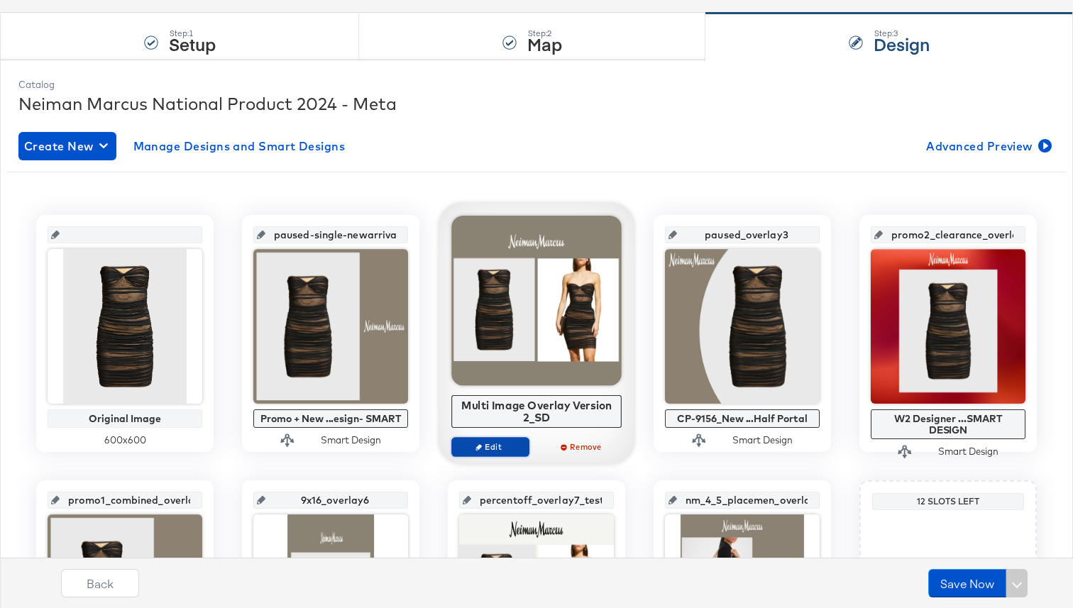
click at [480, 443] on icon "button" at bounding box center [478, 446] width 6 height 6
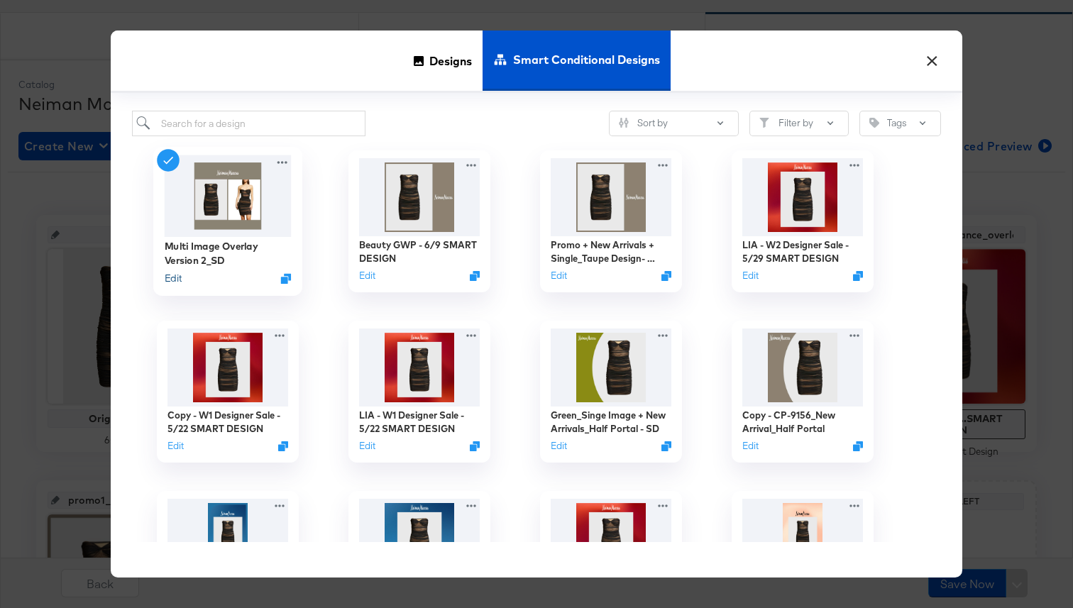
click at [170, 277] on button "Edit" at bounding box center [173, 278] width 17 height 13
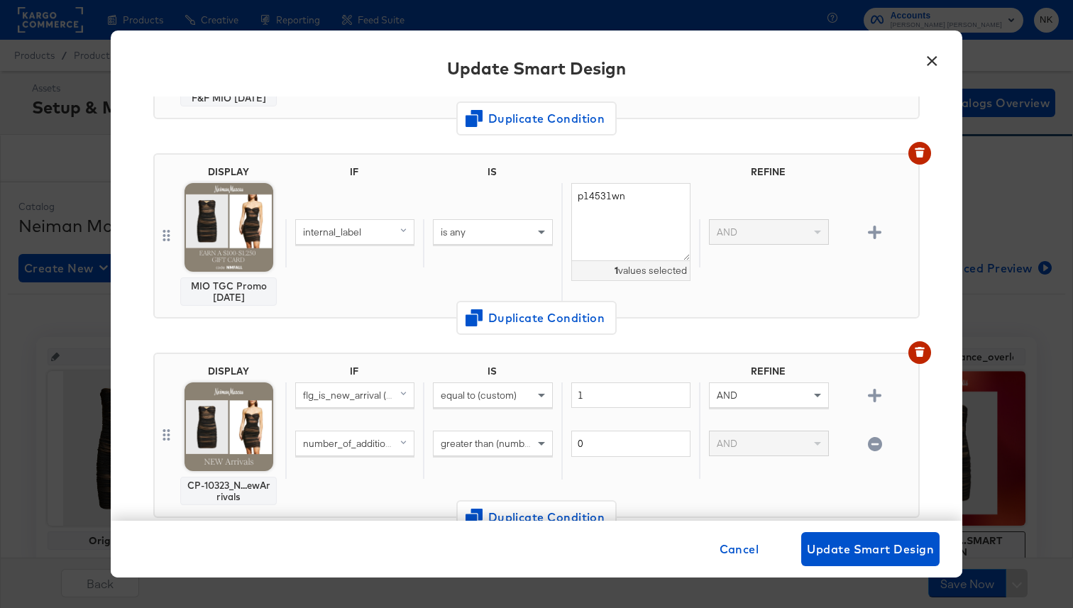
scroll to position [589, 0]
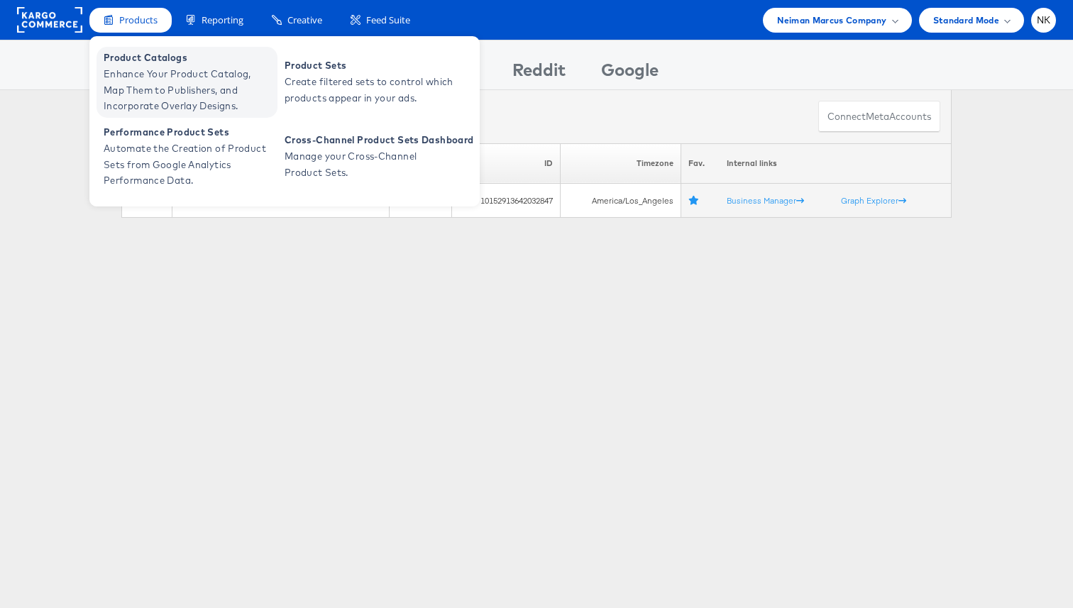
click at [144, 78] on span "Enhance Your Product Catalog, Map Them to Publishers, and Incorporate Overlay D…" at bounding box center [189, 90] width 170 height 48
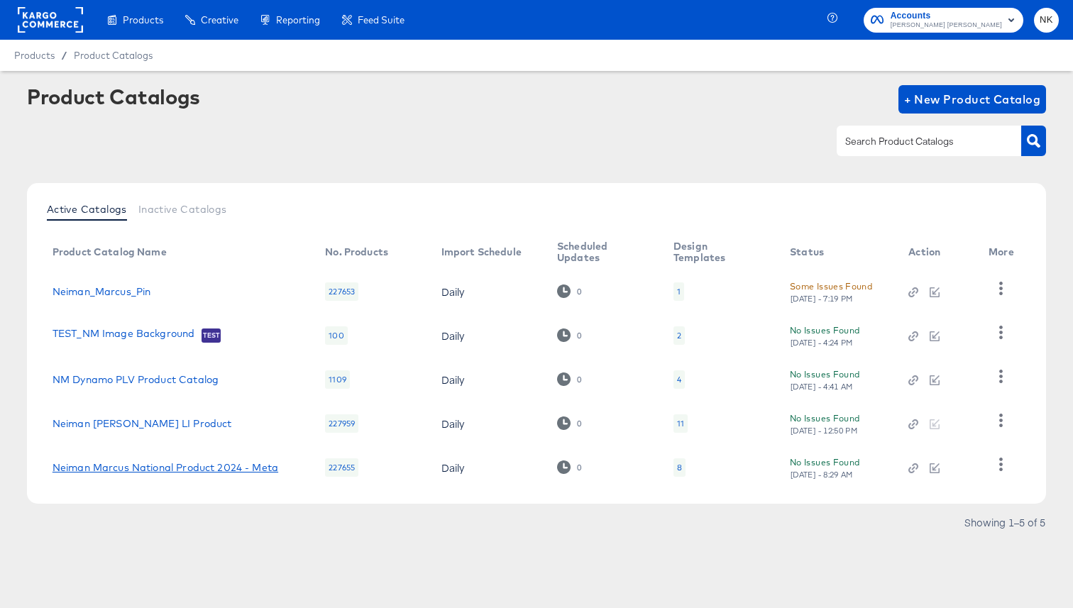
click at [238, 470] on link "Neiman Marcus National Product 2024 - Meta" at bounding box center [165, 467] width 226 height 11
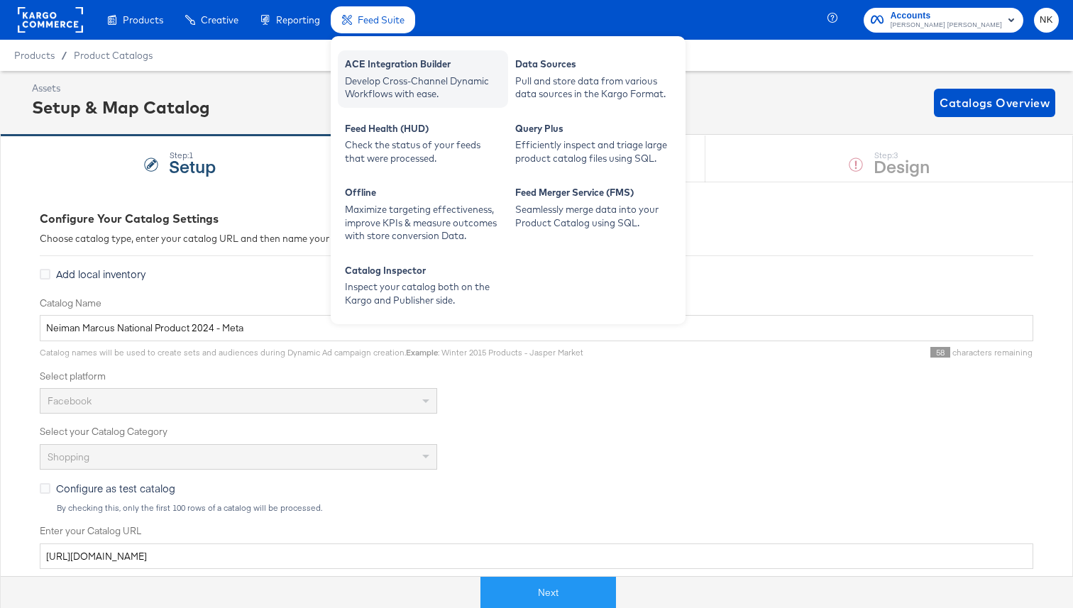
click at [371, 91] on div "Develop Cross-Channel Dynamic Workflows with ease." at bounding box center [423, 87] width 156 height 26
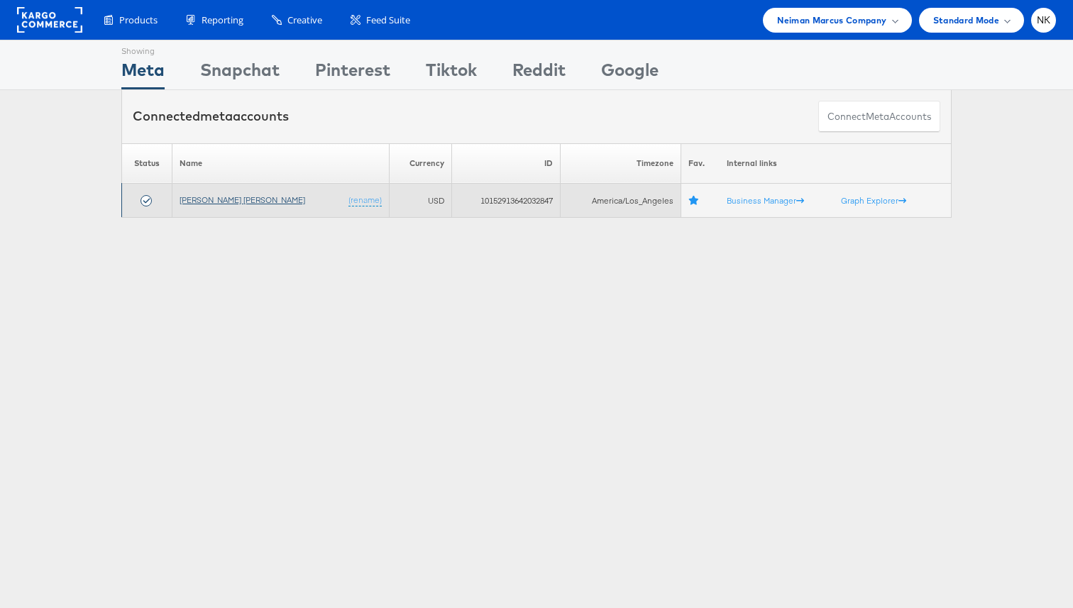
click at [216, 199] on link "[PERSON_NAME] [PERSON_NAME]" at bounding box center [242, 199] width 126 height 11
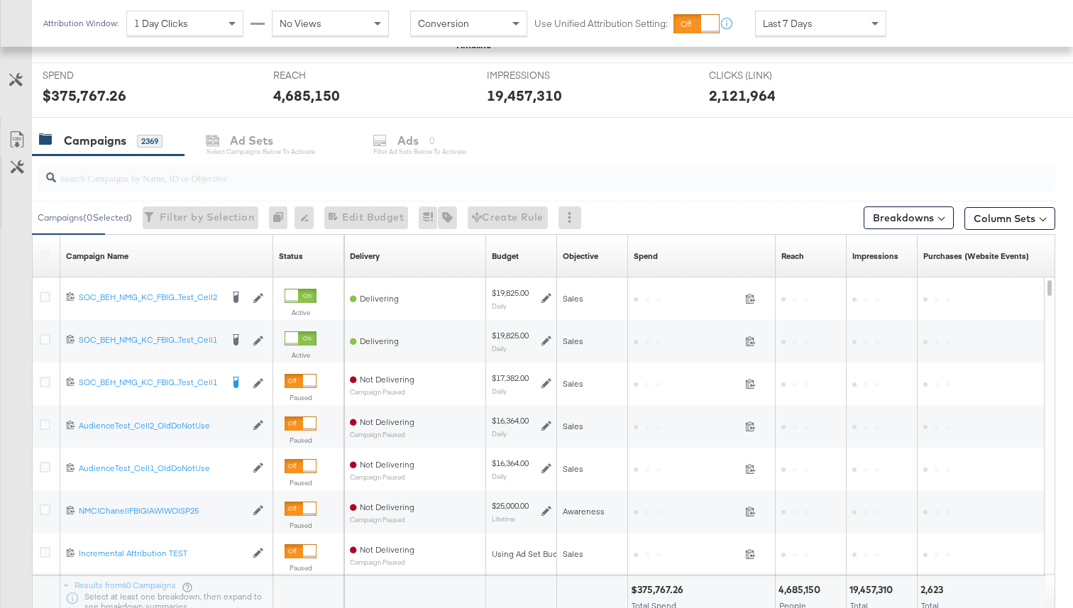
scroll to position [519, 0]
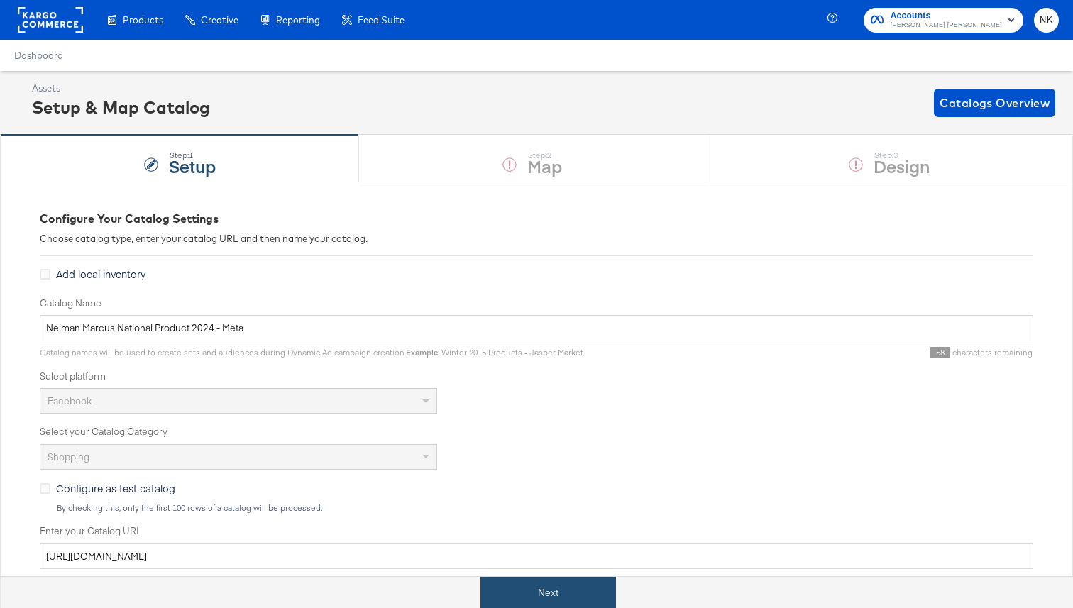
click at [520, 583] on button "Next" at bounding box center [547, 593] width 135 height 32
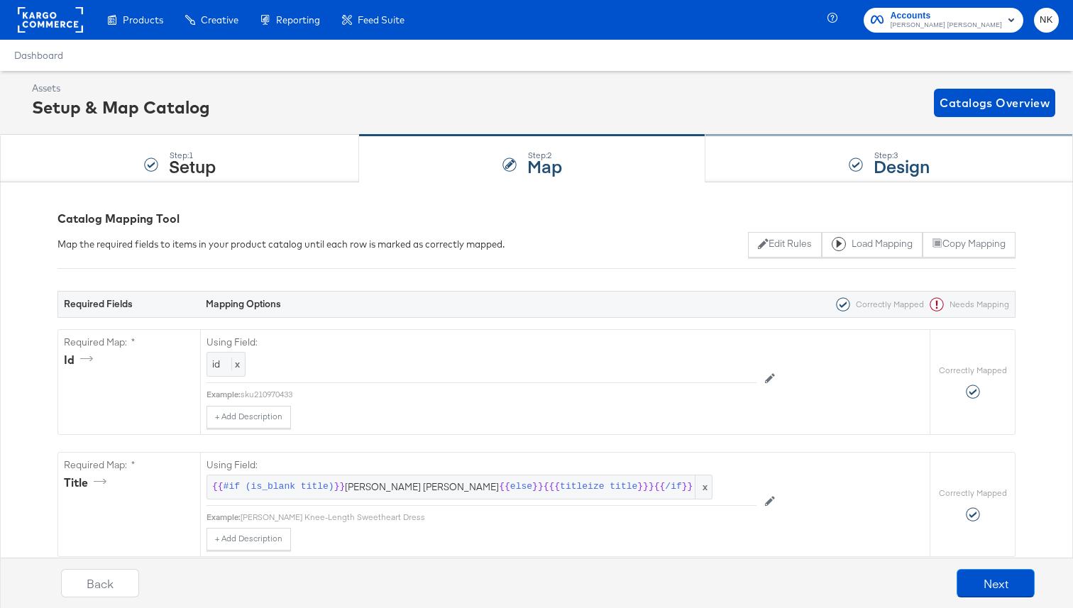
click at [831, 155] on div "Step: 3 Design" at bounding box center [888, 158] width 367 height 47
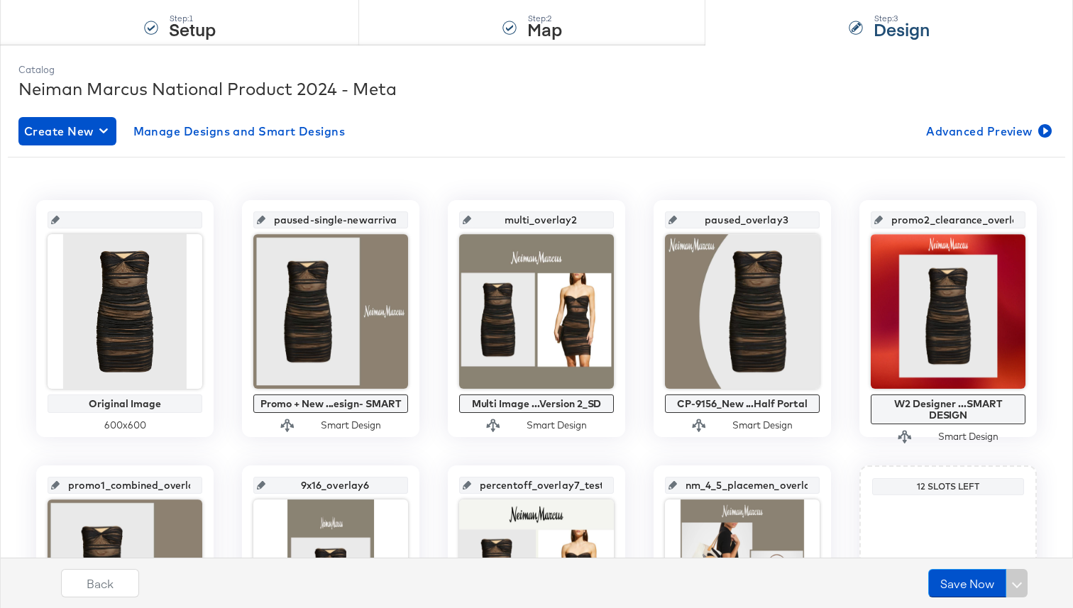
scroll to position [156, 0]
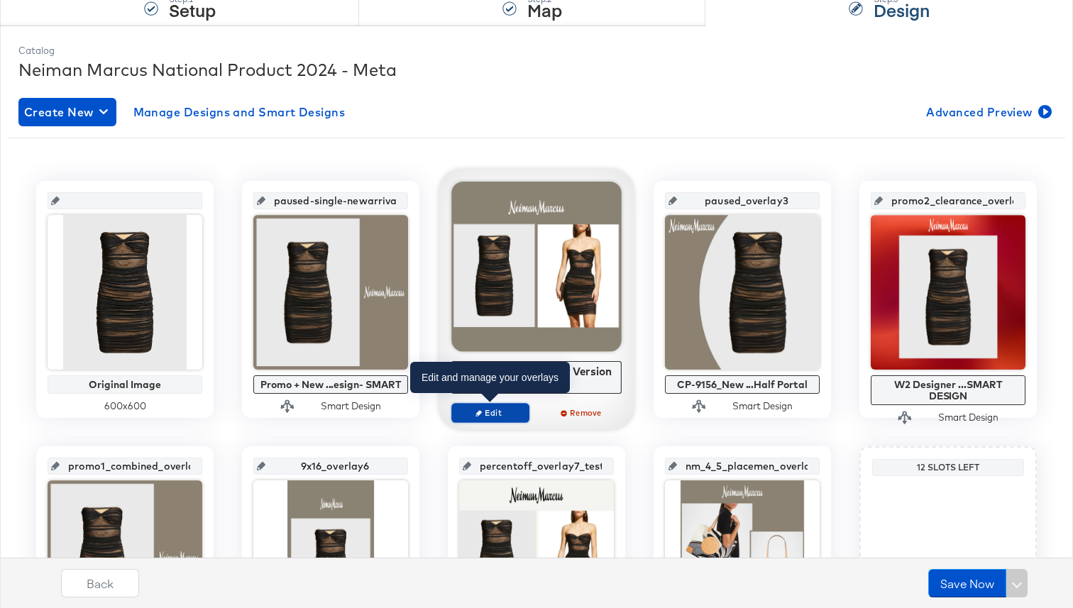
click at [487, 410] on span "Edit" at bounding box center [490, 412] width 65 height 11
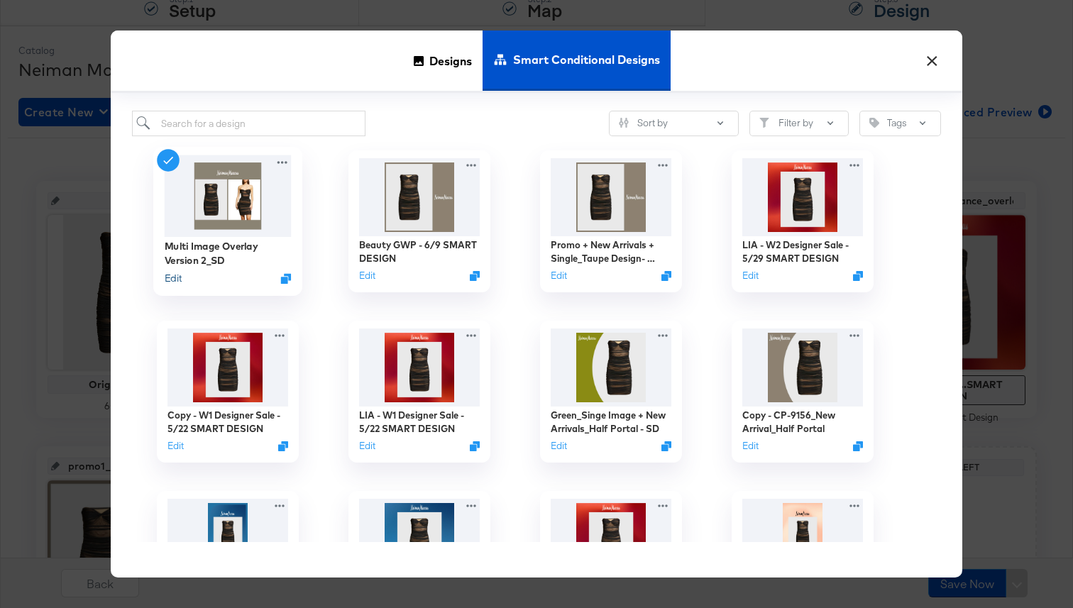
click at [171, 279] on button "Edit" at bounding box center [173, 278] width 17 height 13
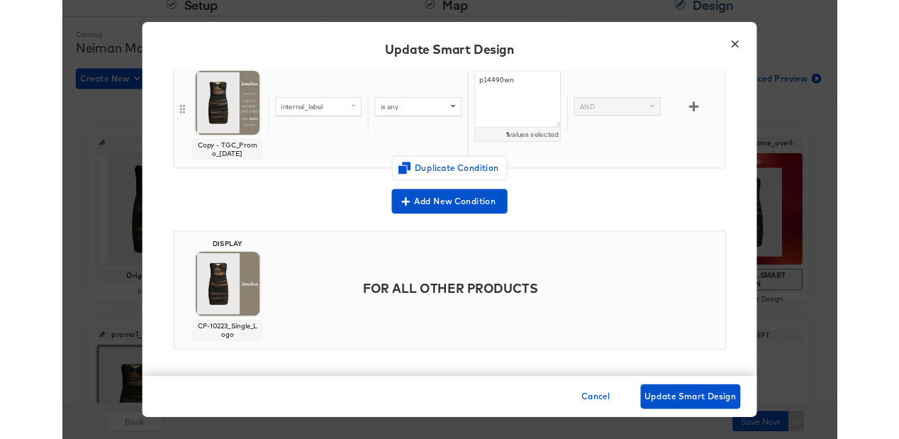
scroll to position [160, 0]
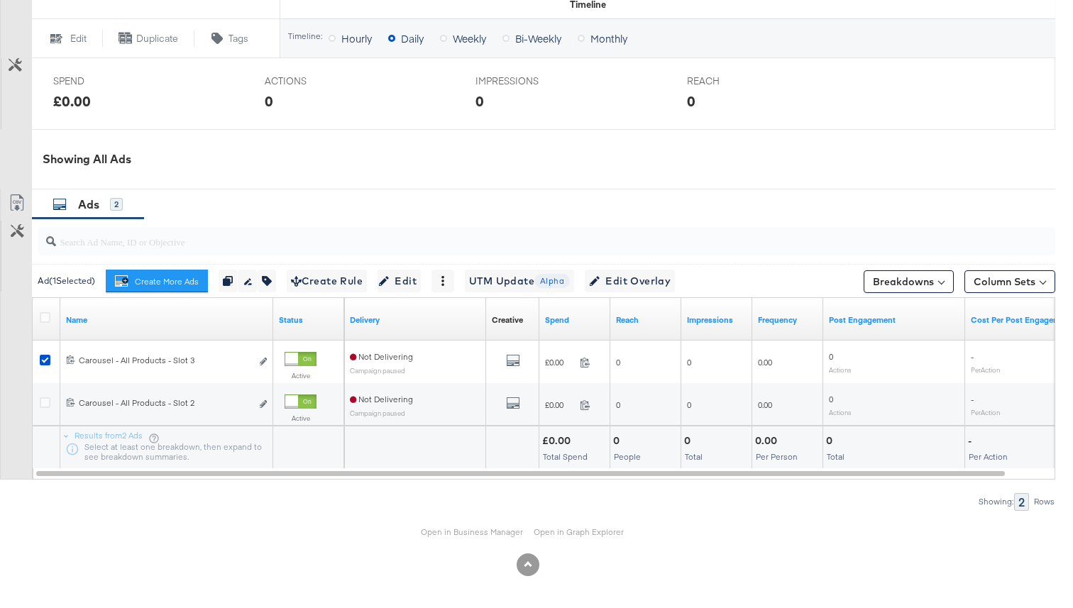
scroll to position [599, 0]
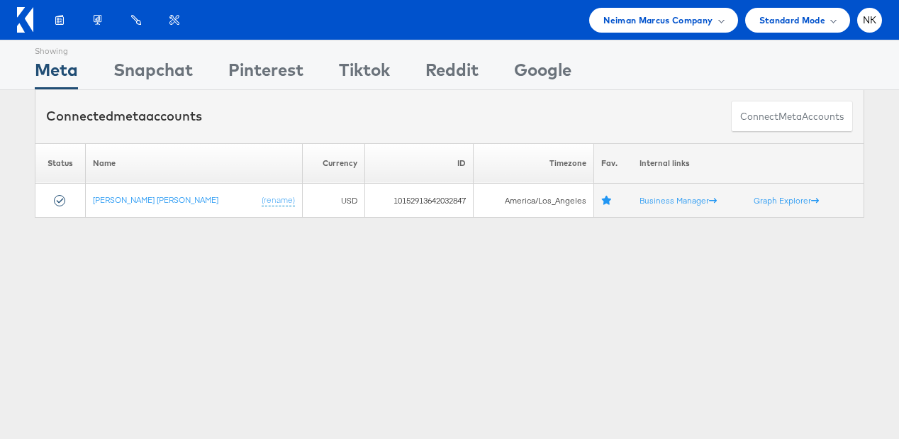
click at [445, 35] on div "Products Product Catalogs Enhance Your Product Catalog, Map Them to Publishers,…" at bounding box center [449, 20] width 899 height 40
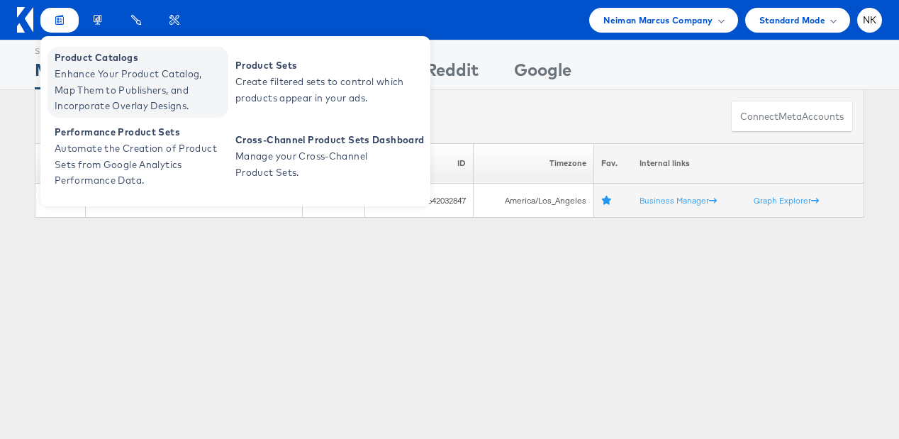
click at [94, 89] on span "Enhance Your Product Catalog, Map Them to Publishers, and Incorporate Overlay D…" at bounding box center [140, 90] width 170 height 48
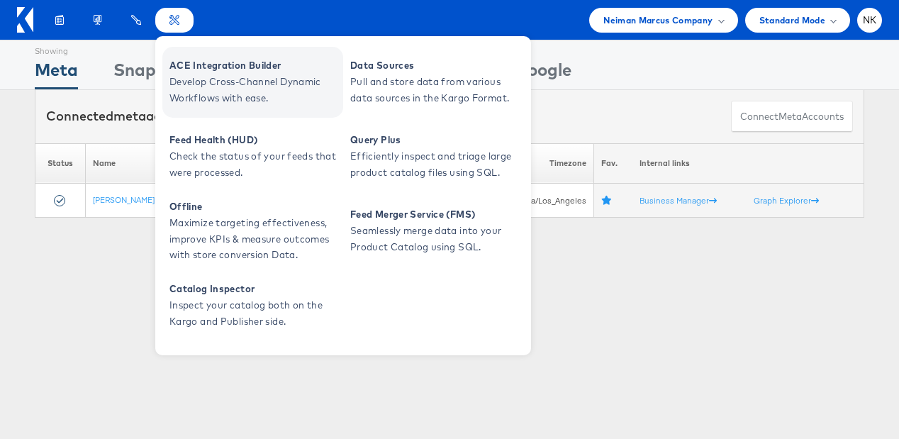
click at [201, 81] on span "Develop Cross-Channel Dynamic Workflows with ease." at bounding box center [255, 90] width 170 height 33
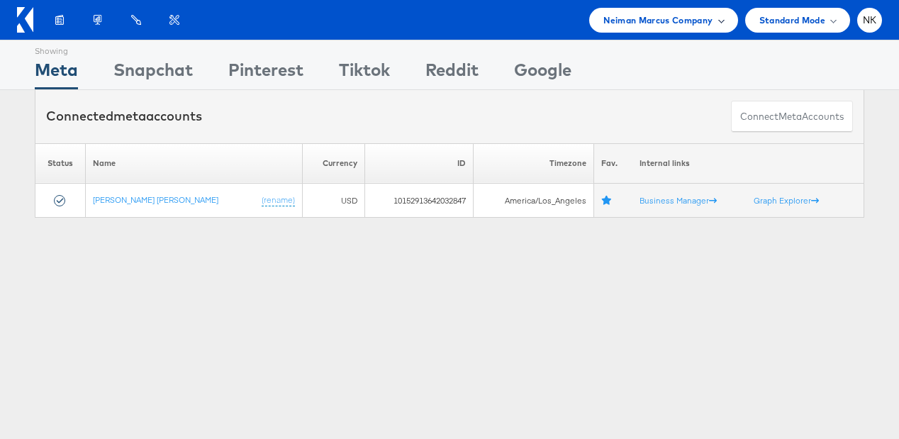
click at [684, 23] on span "Neiman Marcus Company" at bounding box center [658, 20] width 109 height 15
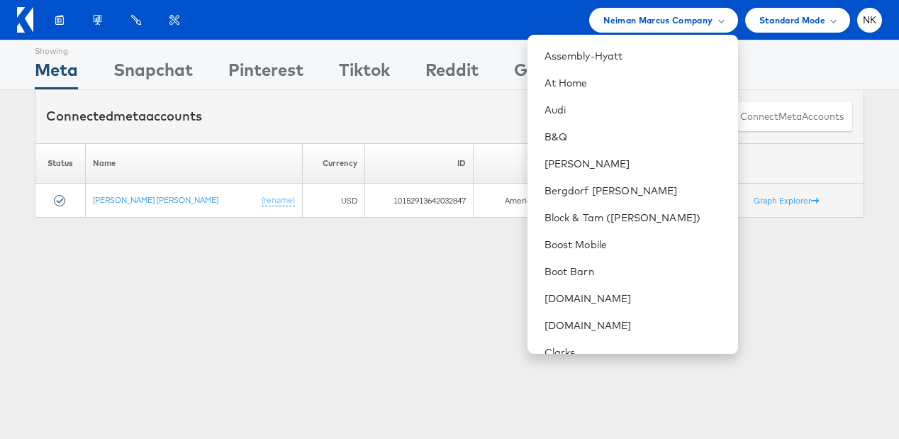
scroll to position [327, 0]
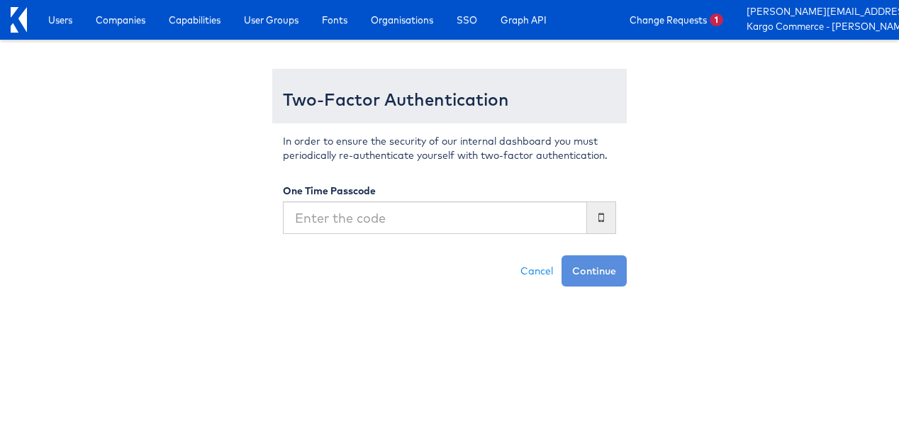
click at [504, 204] on input "text" at bounding box center [435, 217] width 304 height 33
type input "894451"
click at [562, 255] on button "Continue" at bounding box center [594, 270] width 65 height 31
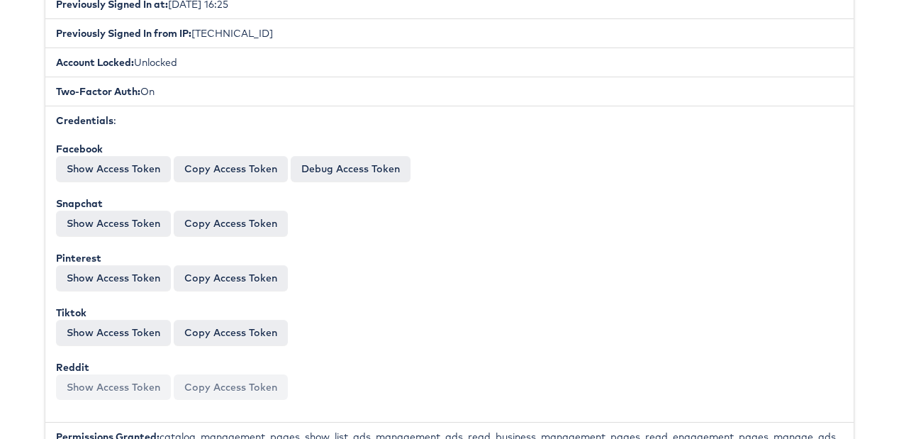
scroll to position [499, 0]
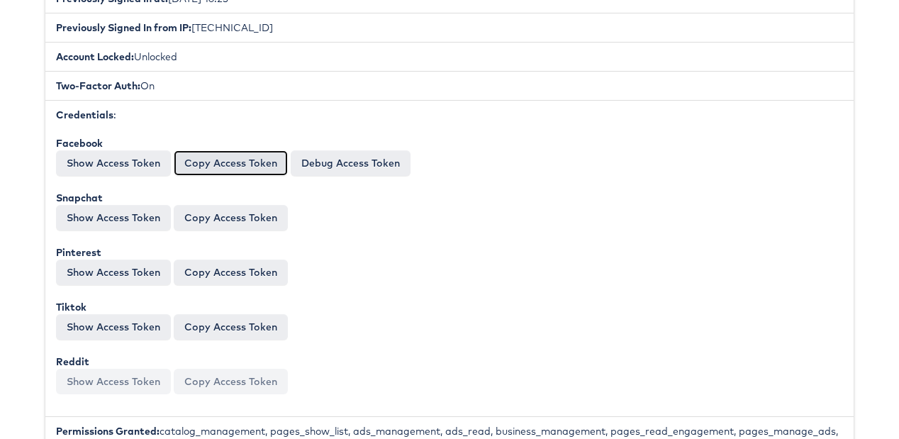
click at [243, 167] on button "Copy Access Token" at bounding box center [231, 163] width 114 height 26
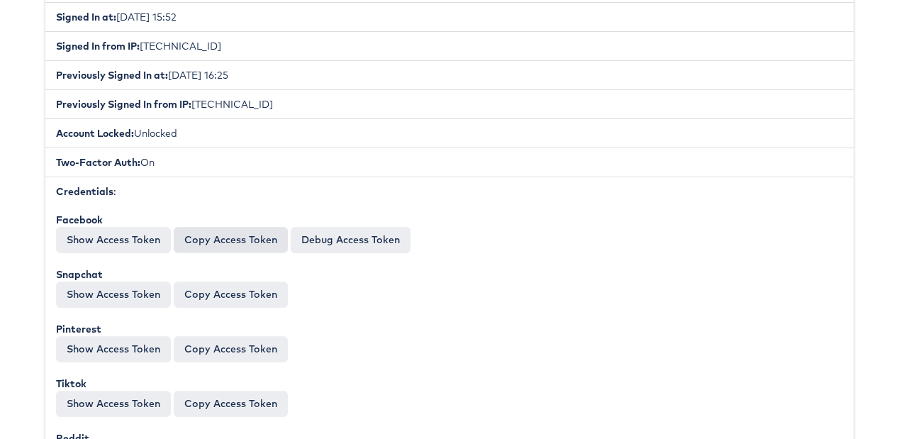
scroll to position [0, 0]
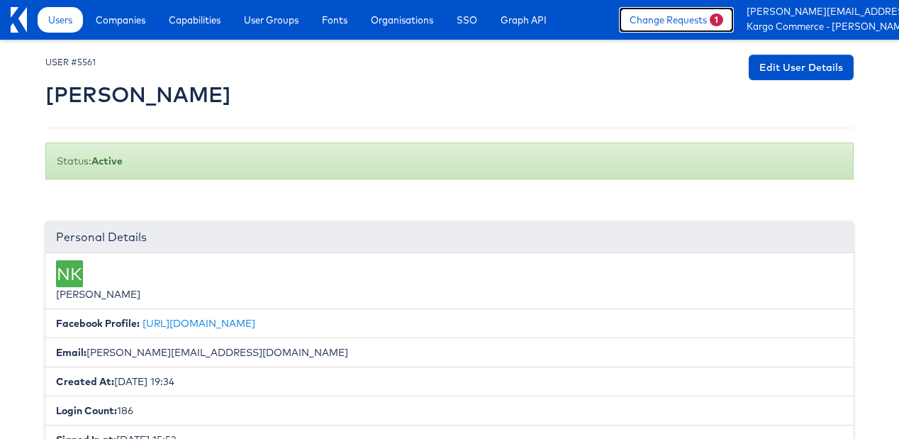
click at [682, 18] on link "Change Requests 1" at bounding box center [676, 20] width 115 height 26
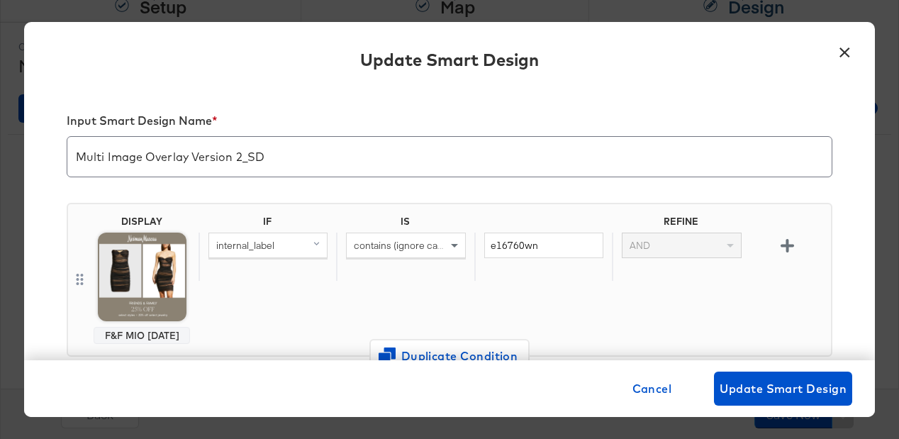
scroll to position [1339, 0]
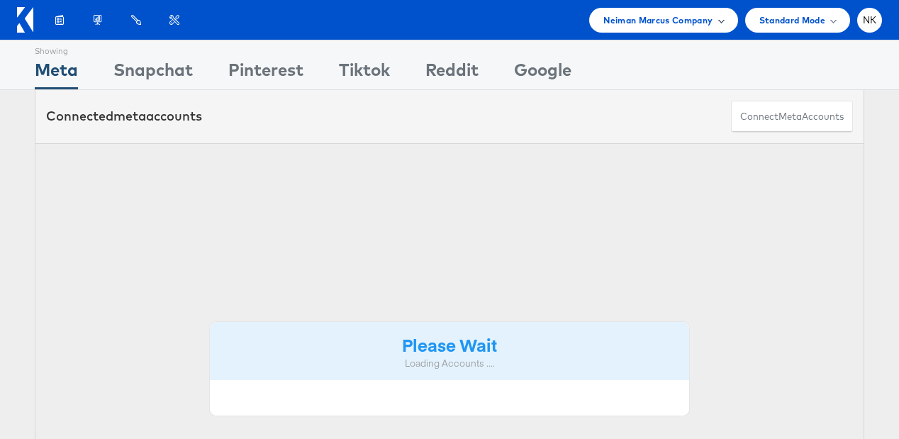
click at [621, 23] on span "Neiman Marcus Company" at bounding box center [658, 20] width 109 height 15
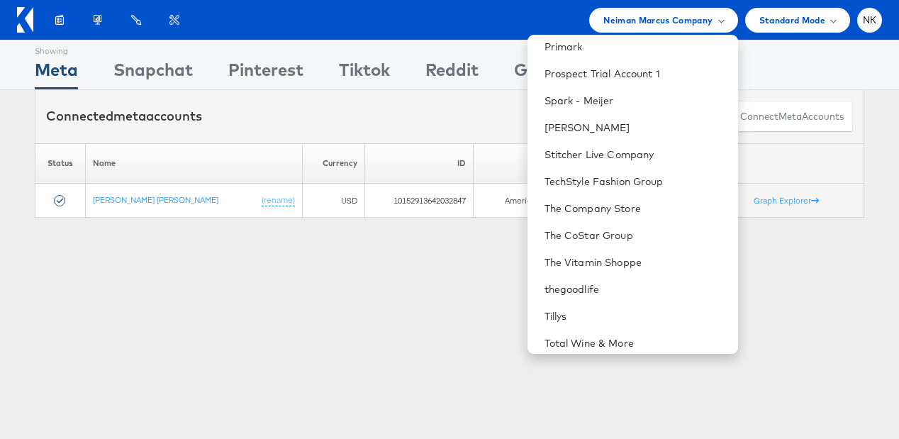
scroll to position [1383, 0]
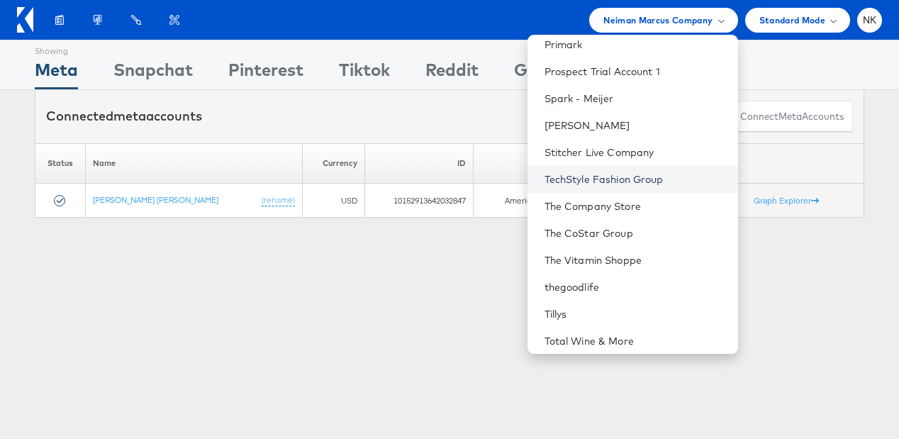
click at [568, 184] on link "TechStyle Fashion Group" at bounding box center [636, 179] width 182 height 14
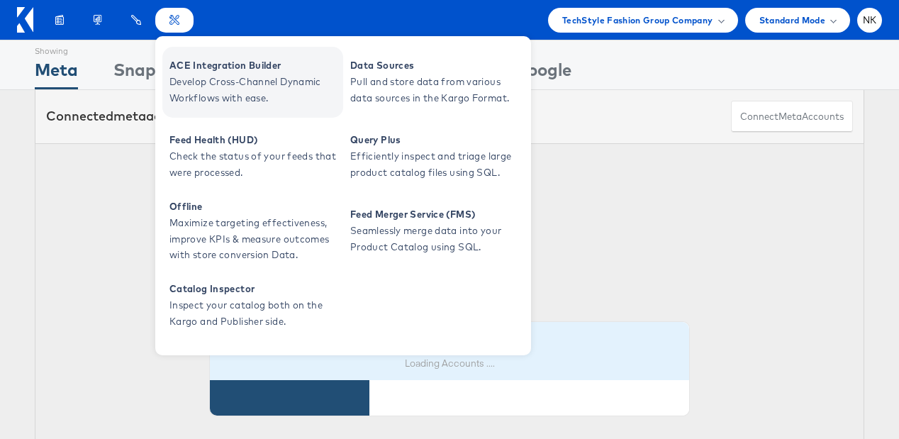
click at [199, 71] on span "ACE Integration Builder" at bounding box center [255, 65] width 170 height 16
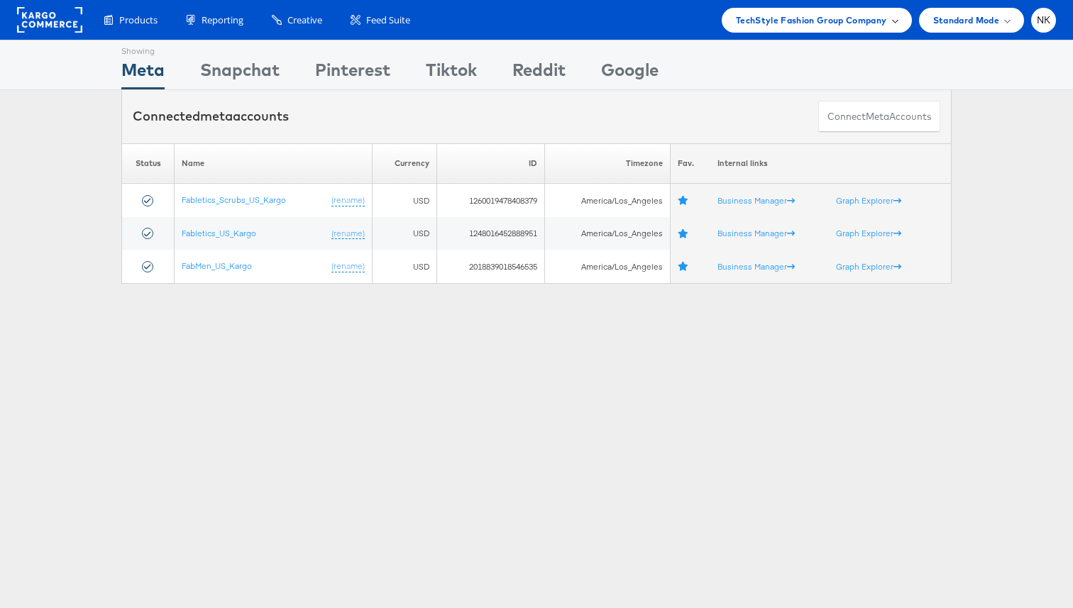
click at [785, 31] on div "TechStyle Fashion Group Company" at bounding box center [816, 20] width 190 height 25
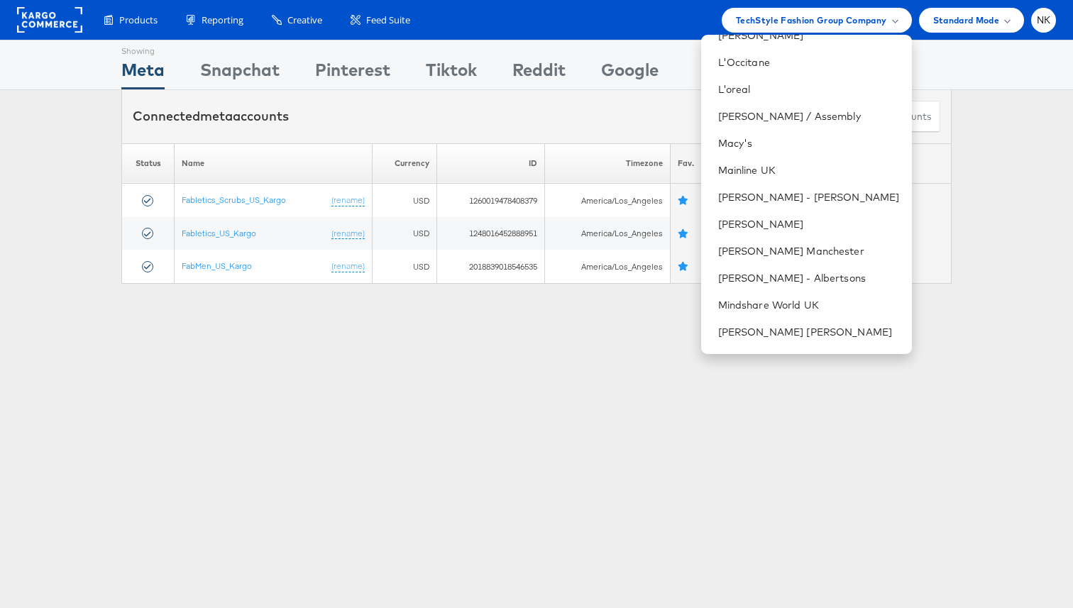
scroll to position [1043, 0]
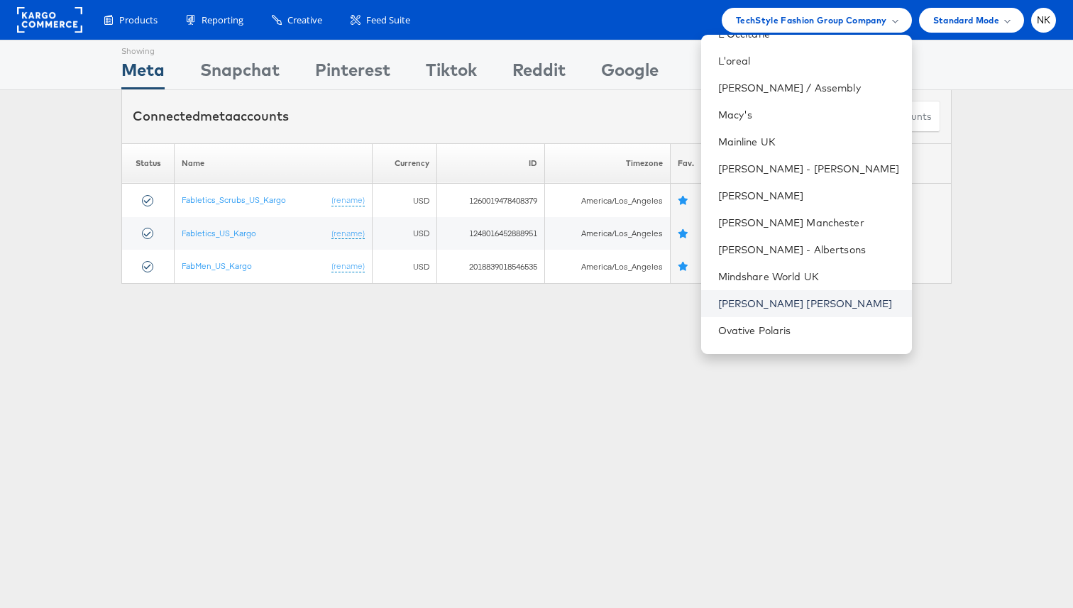
click at [783, 299] on link "[PERSON_NAME] [PERSON_NAME]" at bounding box center [809, 304] width 182 height 14
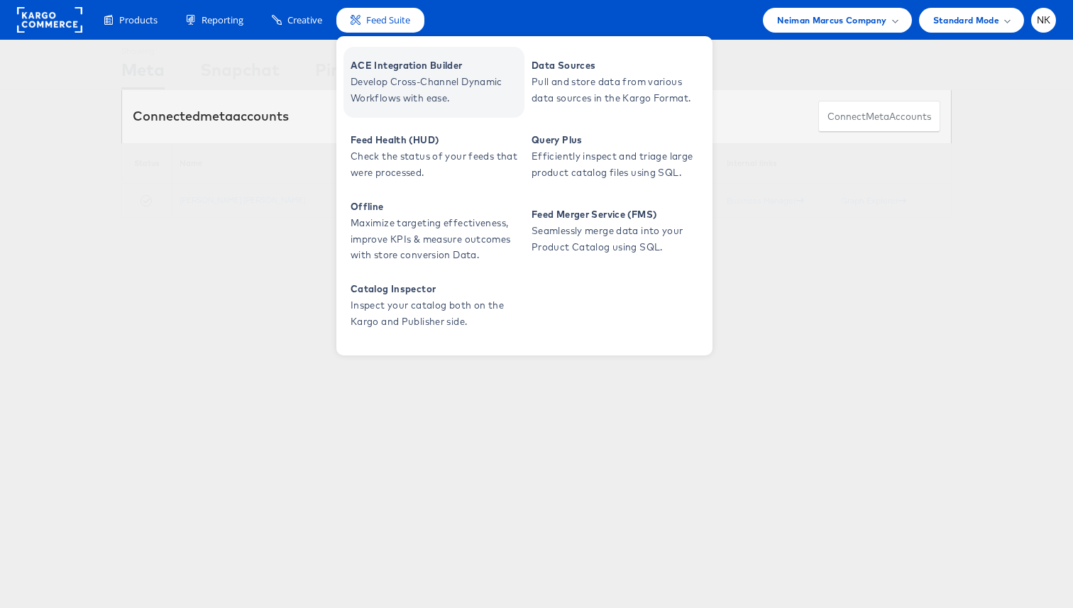
click at [375, 70] on span "ACE Integration Builder" at bounding box center [435, 65] width 170 height 16
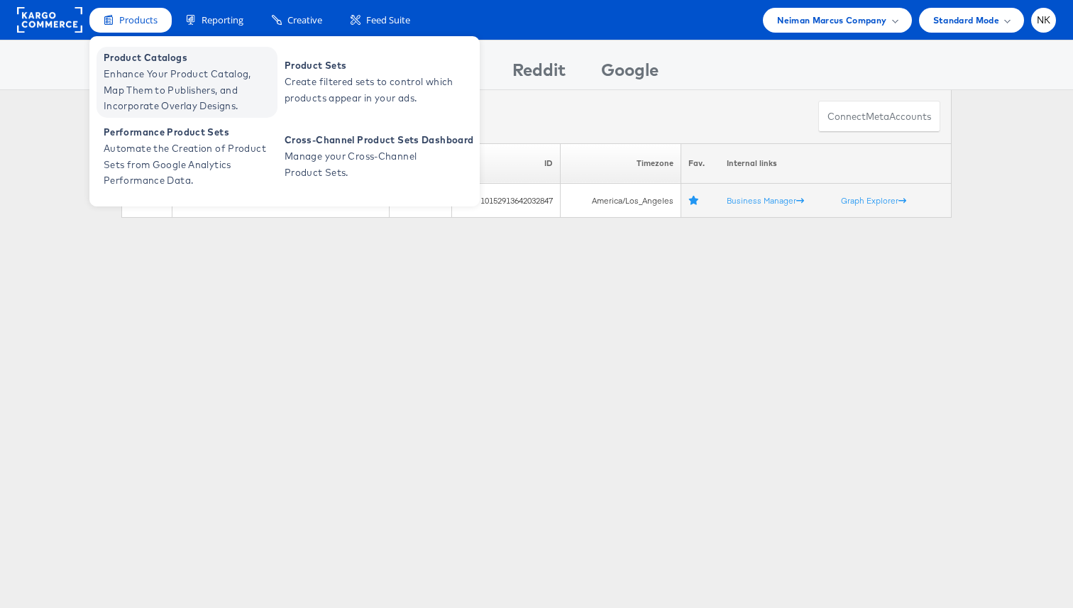
click at [135, 72] on span "Enhance Your Product Catalog, Map Them to Publishers, and Incorporate Overlay D…" at bounding box center [189, 90] width 170 height 48
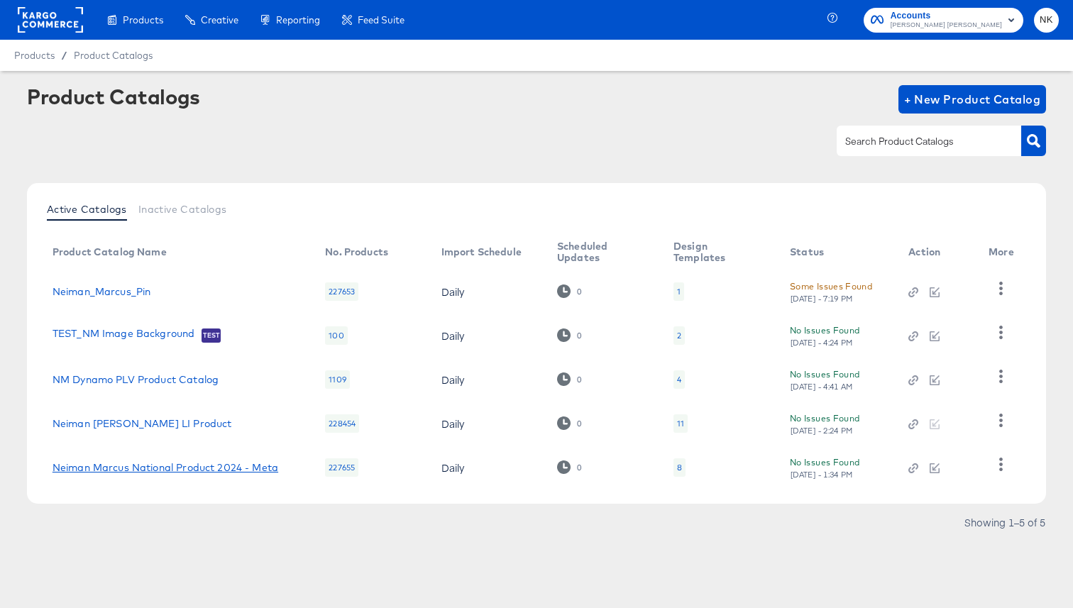
click at [155, 465] on link "Neiman Marcus National Product 2024 - Meta" at bounding box center [165, 467] width 226 height 11
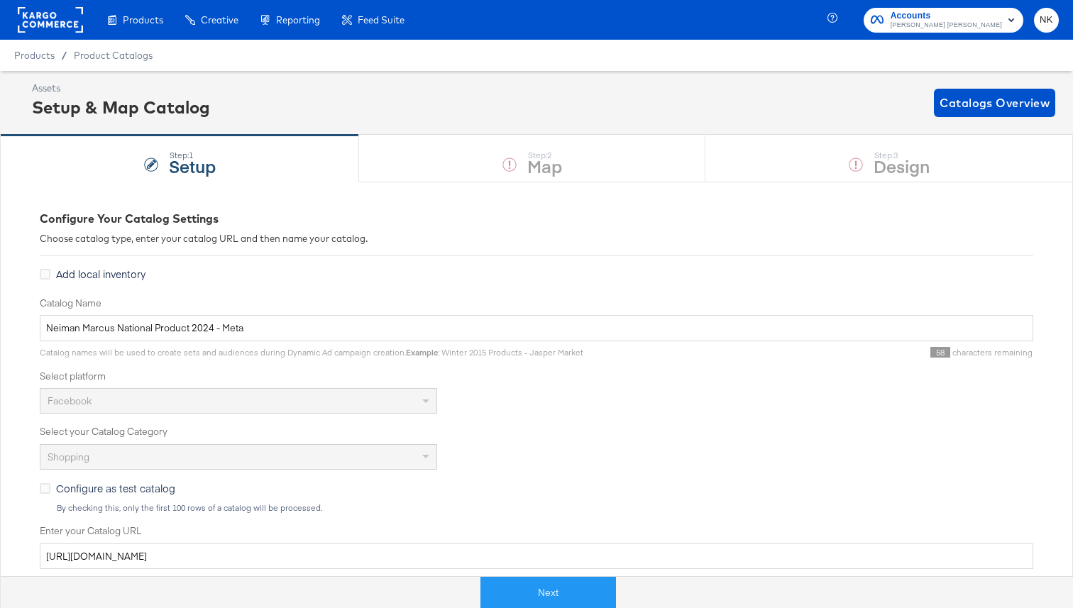
scroll to position [154, 0]
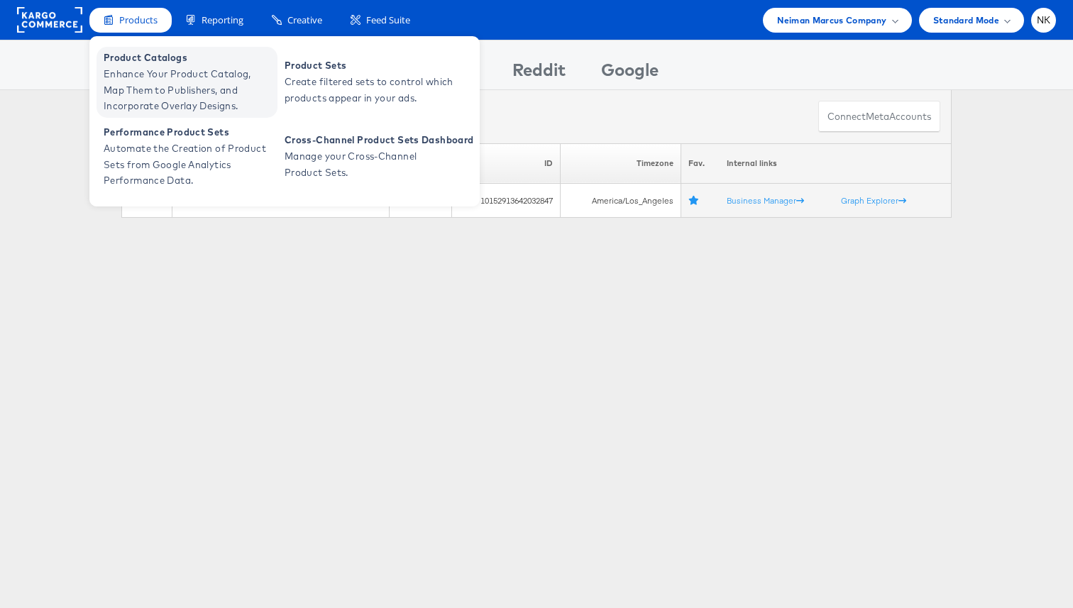
click at [148, 71] on span "Enhance Your Product Catalog, Map Them to Publishers, and Incorporate Overlay D…" at bounding box center [189, 90] width 170 height 48
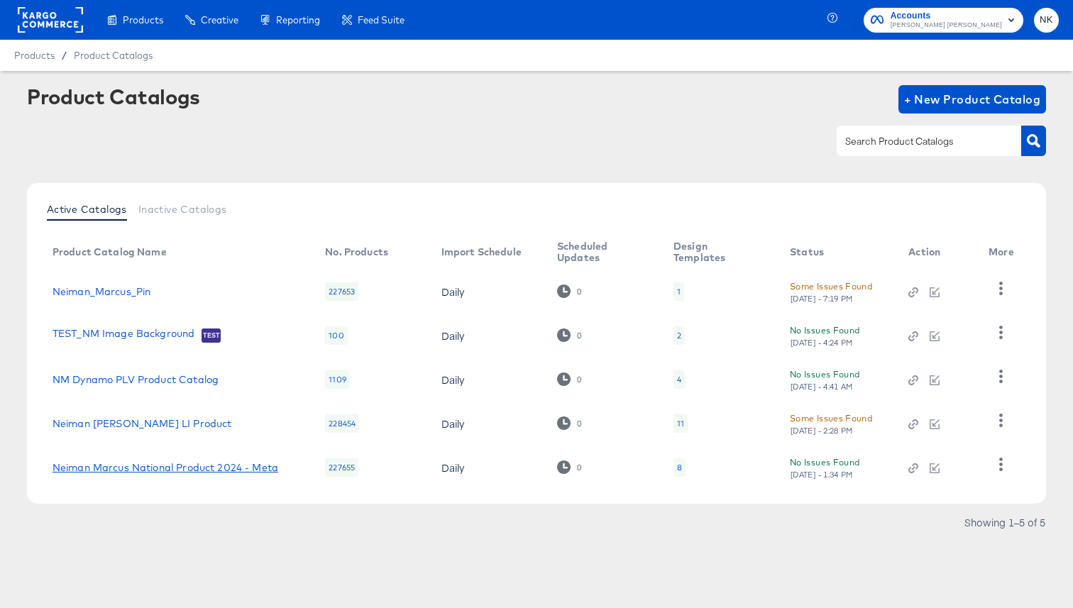
click at [112, 465] on link "Neiman Marcus National Product 2024 - Meta" at bounding box center [165, 467] width 226 height 11
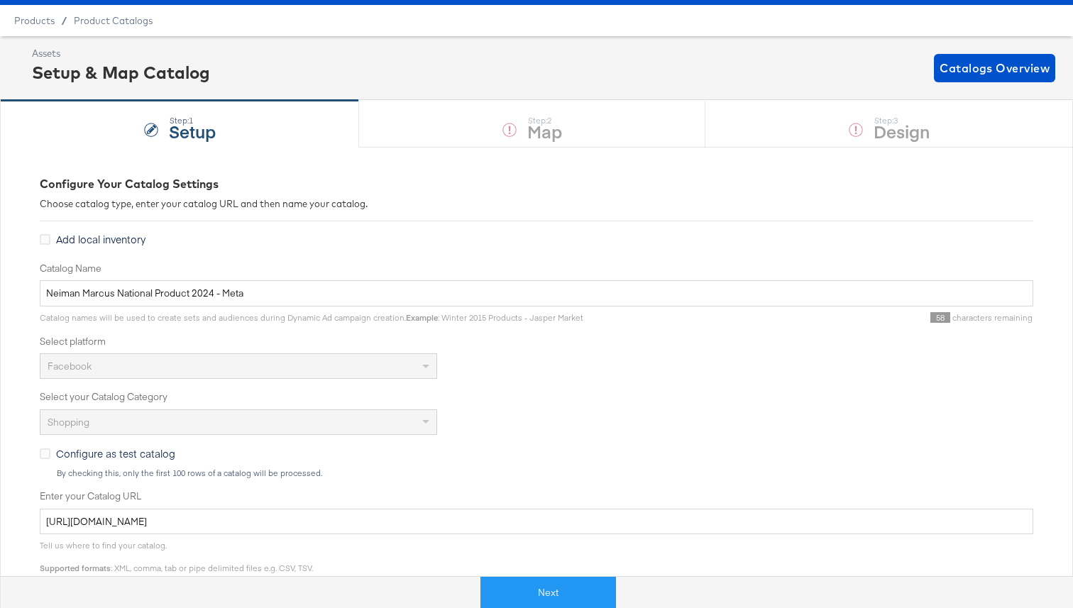
scroll to position [44, 0]
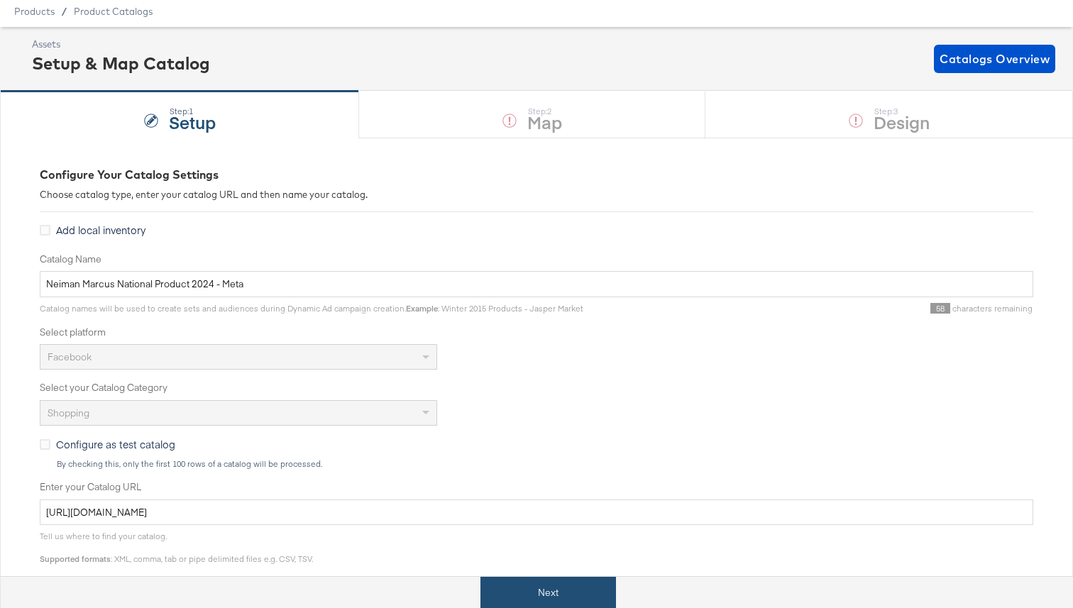
click at [518, 592] on button "Next" at bounding box center [547, 593] width 135 height 32
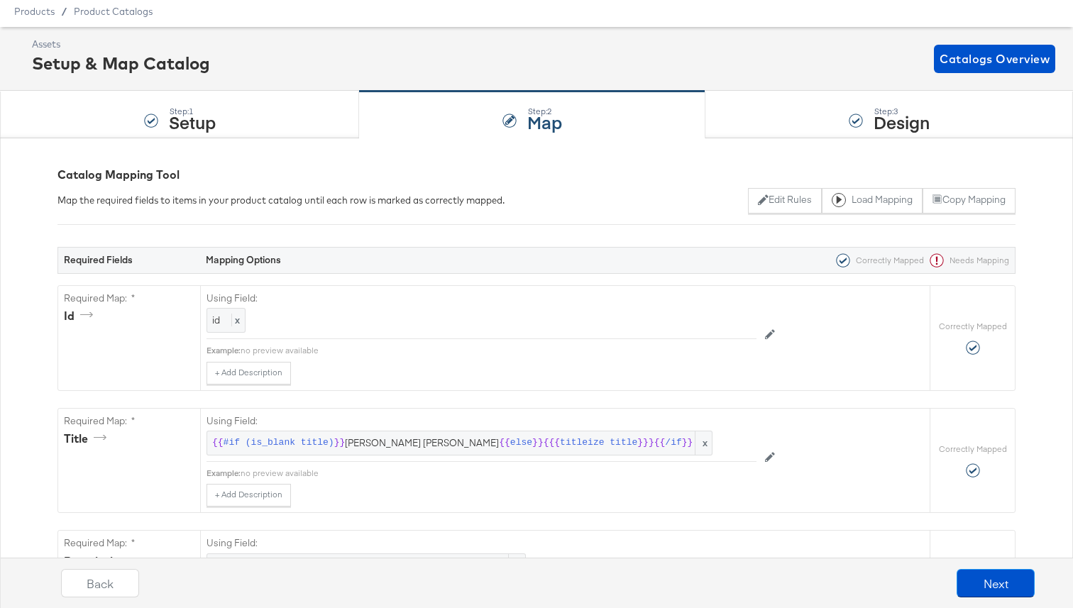
scroll to position [0, 0]
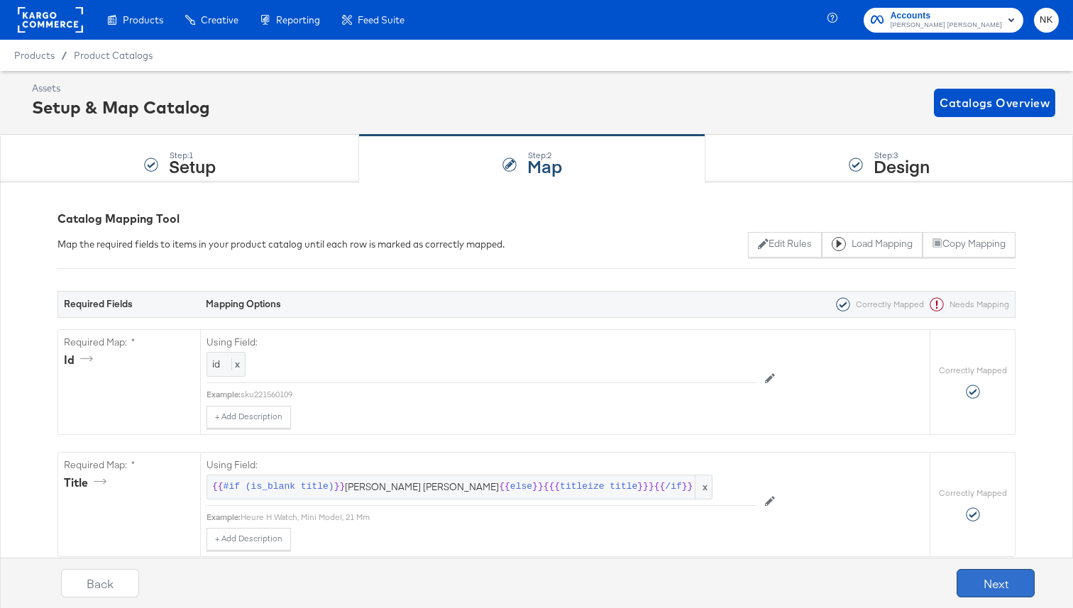
click at [982, 586] on button "Next" at bounding box center [995, 583] width 78 height 28
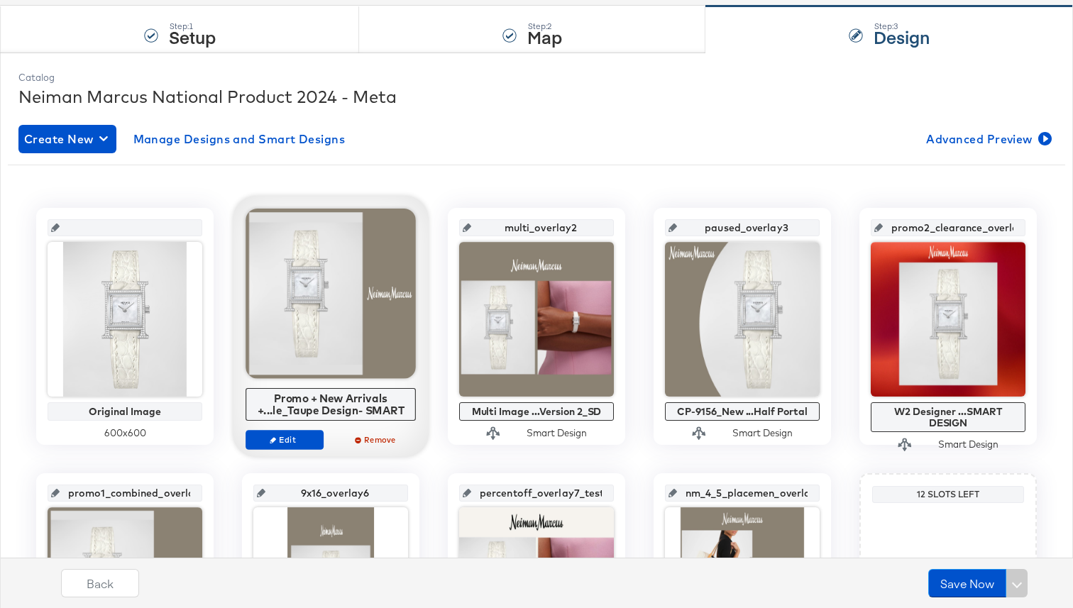
scroll to position [151, 0]
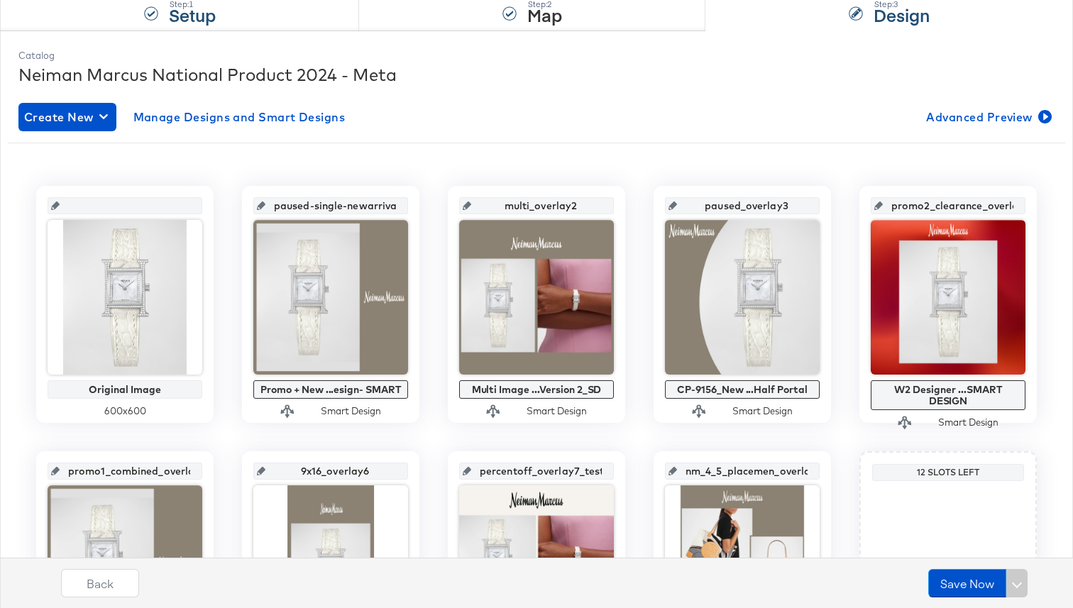
click at [302, 26] on div "Step: 1 Setup" at bounding box center [179, 7] width 359 height 47
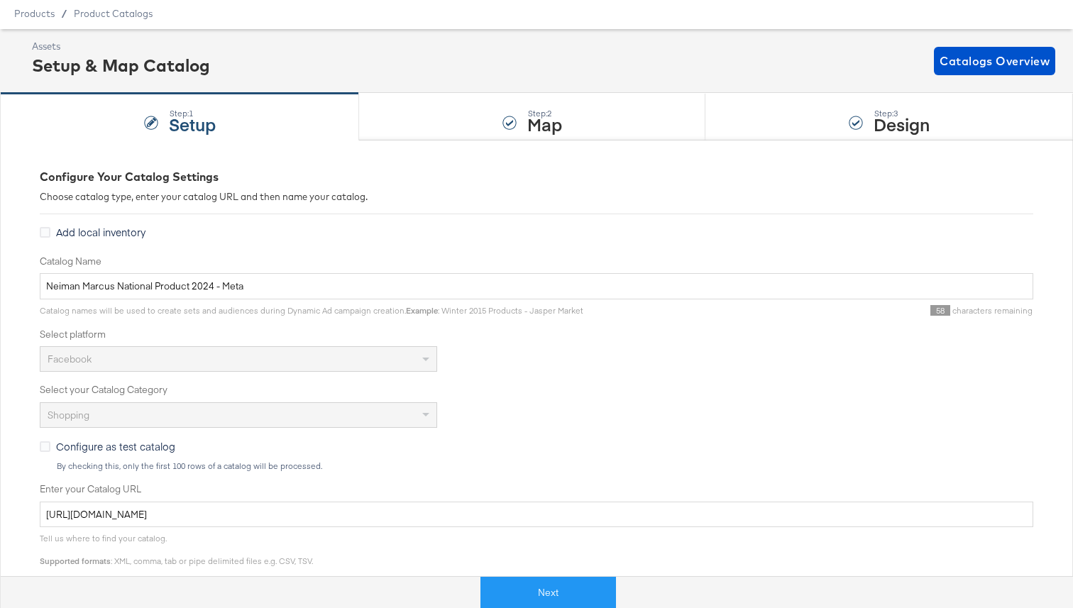
scroll to position [0, 0]
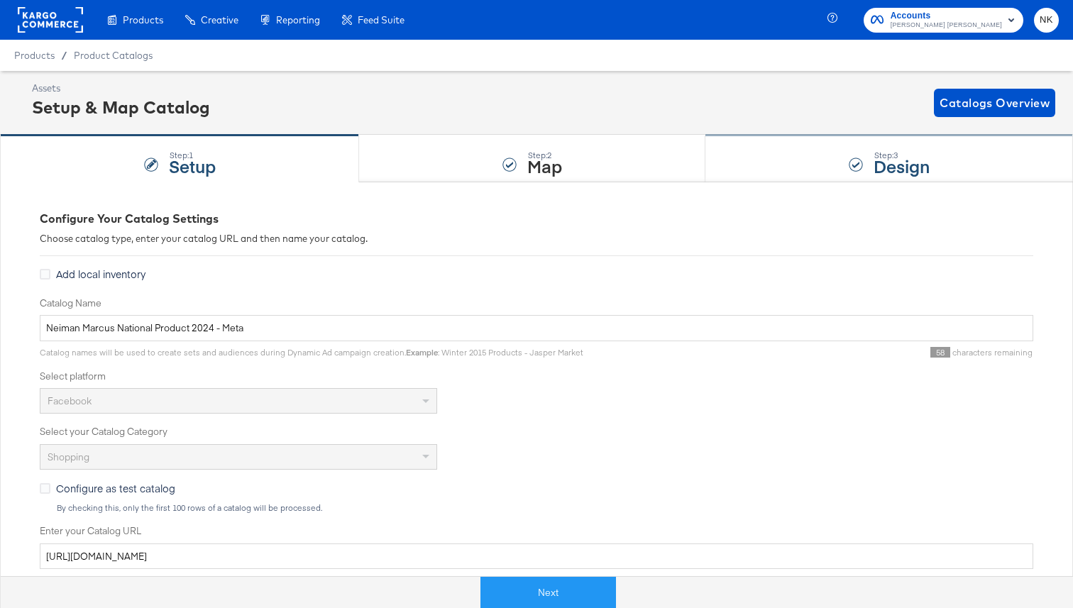
click at [775, 141] on div "Step: 3 Design" at bounding box center [888, 158] width 367 height 47
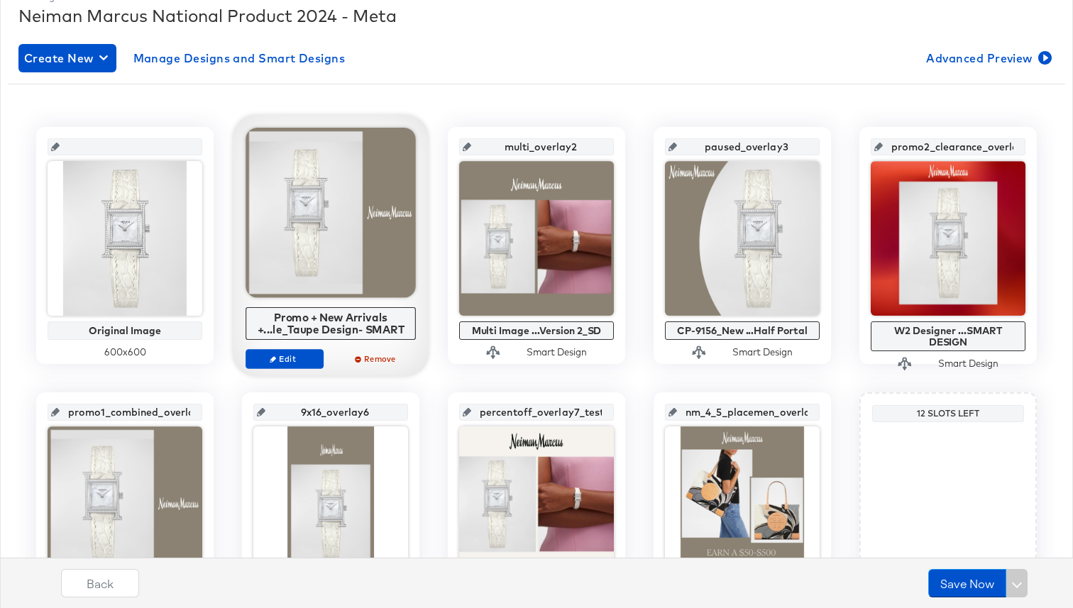
scroll to position [211, 0]
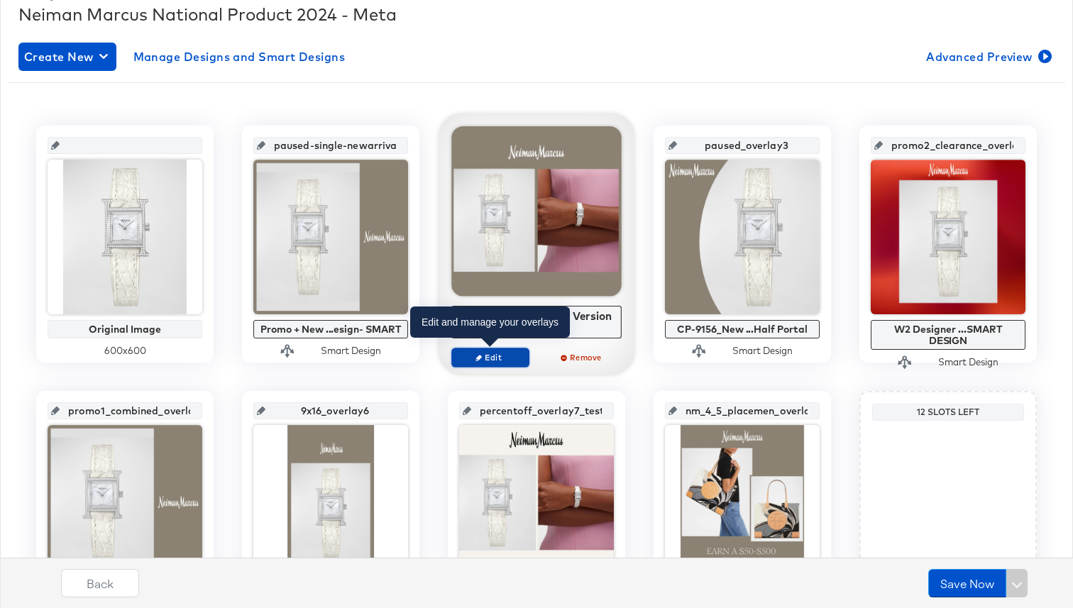
click at [499, 358] on span "Edit" at bounding box center [490, 357] width 65 height 11
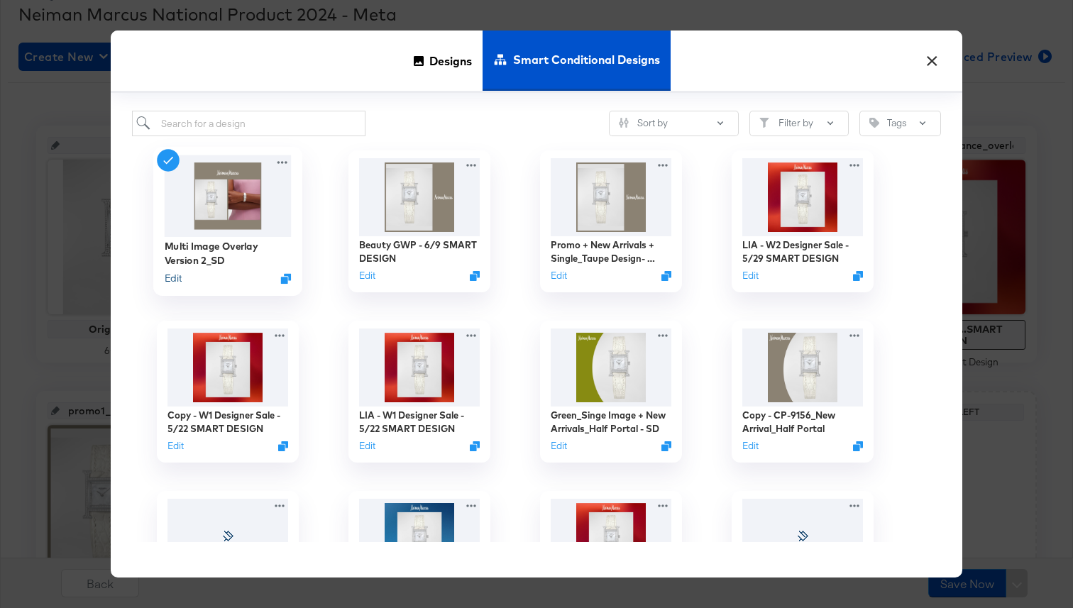
click at [174, 278] on button "Edit" at bounding box center [173, 278] width 17 height 13
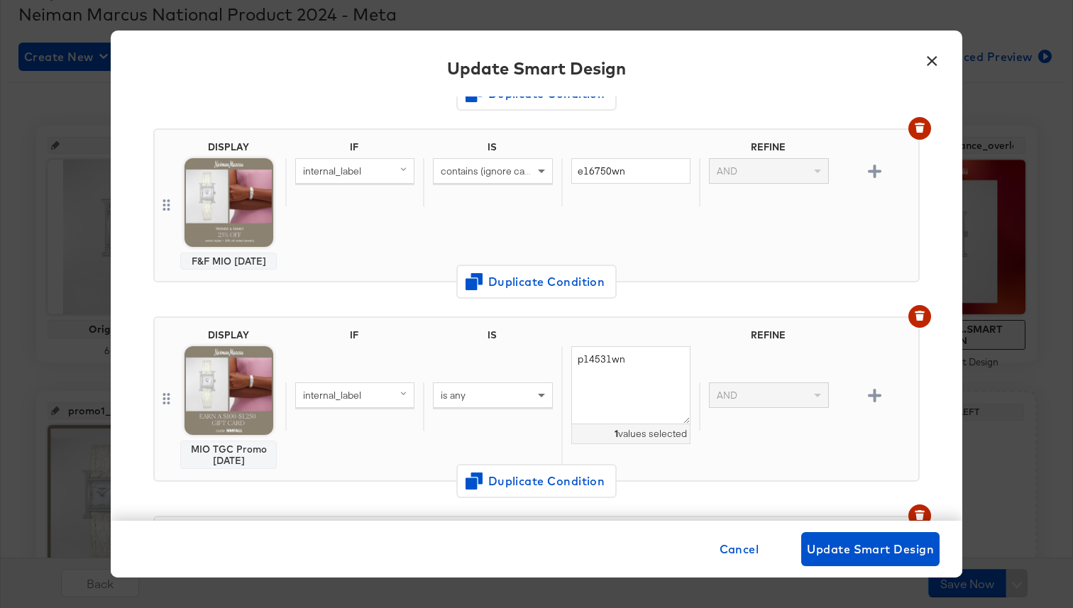
scroll to position [0, 0]
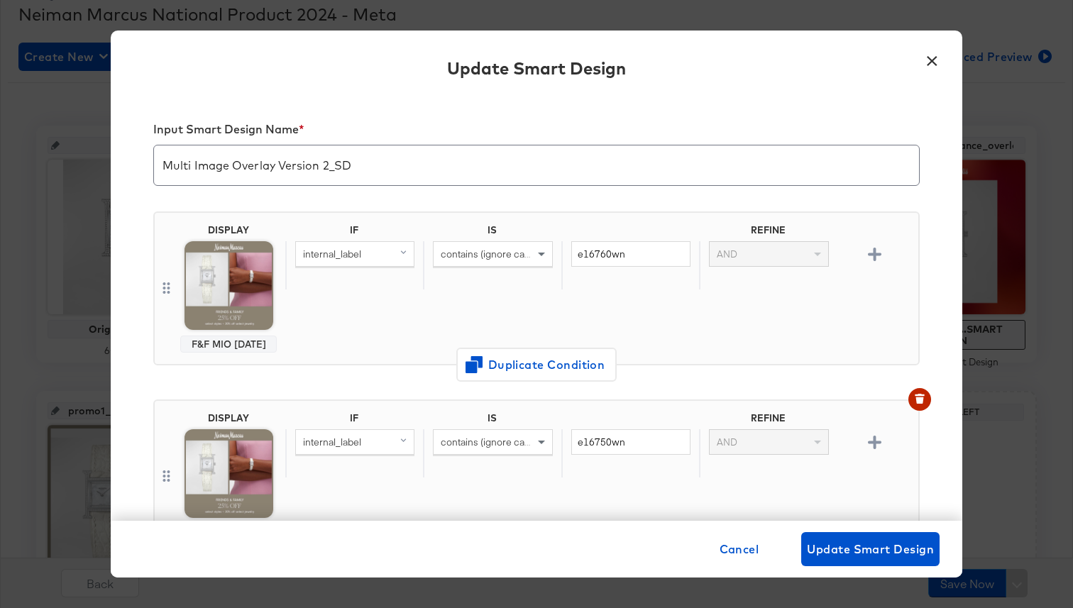
drag, startPoint x: 268, startPoint y: 343, endPoint x: 190, endPoint y: 343, distance: 78.0
click at [190, 343] on div "F&F MIO 9/15/25" at bounding box center [229, 343] width 84 height 11
copy div "F&F MIO 9/15/25"
click at [929, 67] on button "×" at bounding box center [932, 58] width 26 height 26
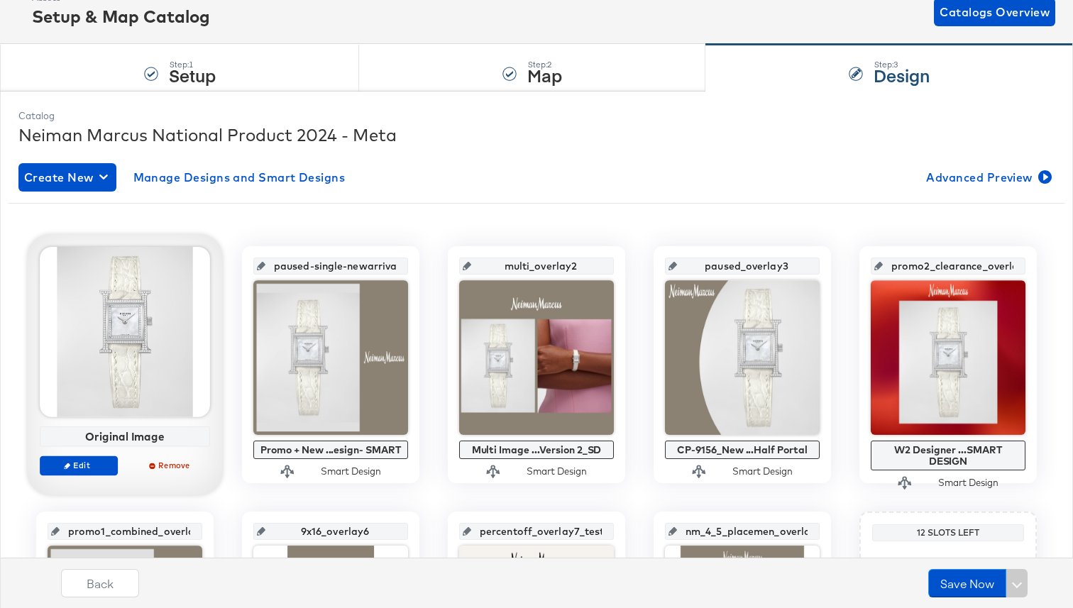
scroll to position [84, 0]
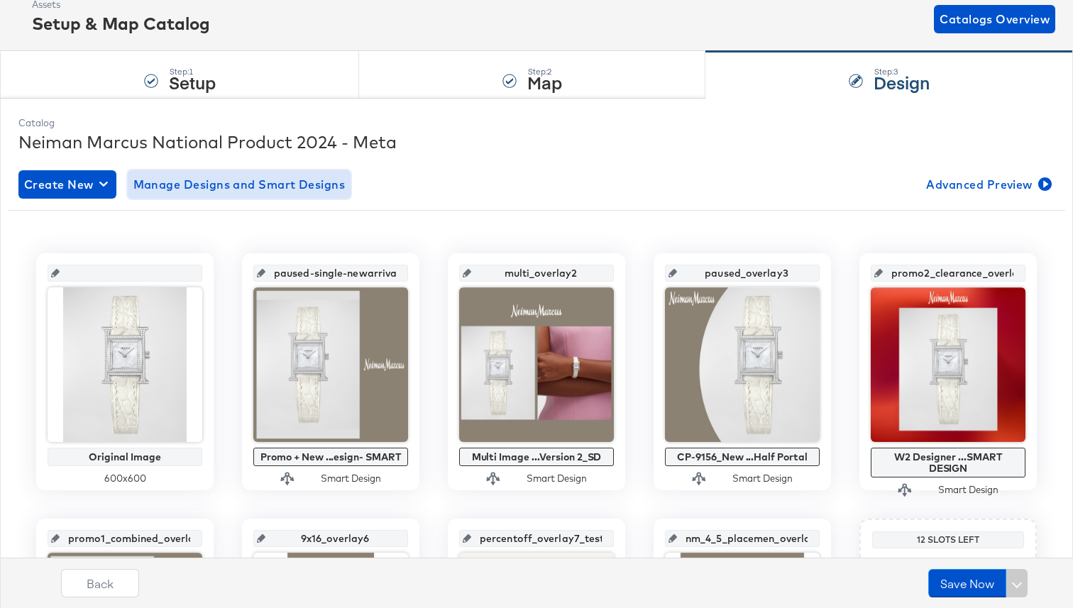
click at [199, 196] on button "Manage Designs and Smart Designs" at bounding box center [239, 184] width 223 height 28
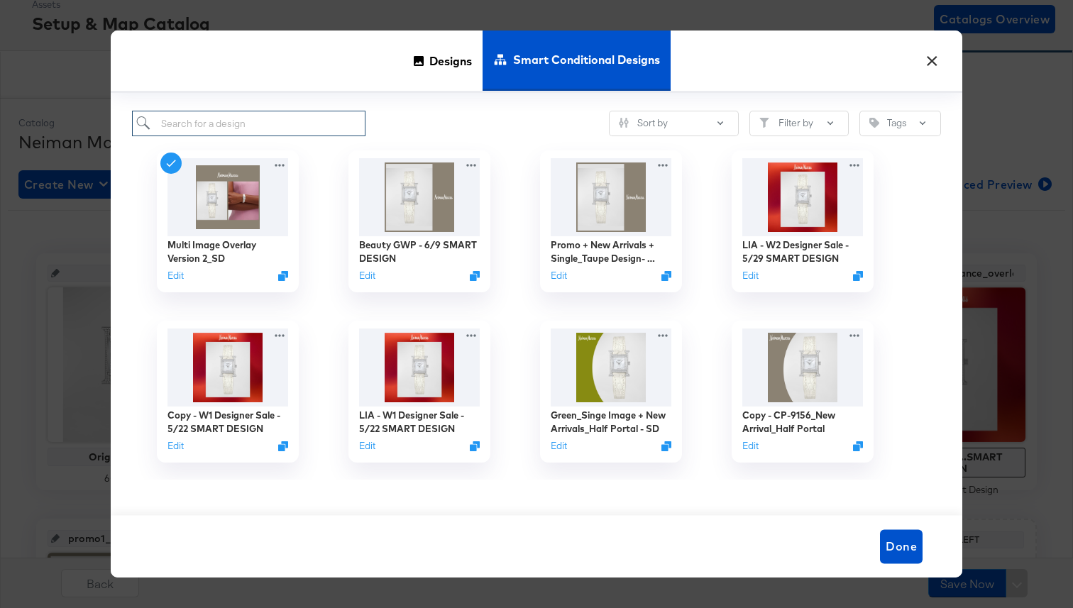
click at [201, 128] on input "search" at bounding box center [248, 124] width 233 height 26
click at [430, 51] on span "Designs" at bounding box center [450, 60] width 43 height 62
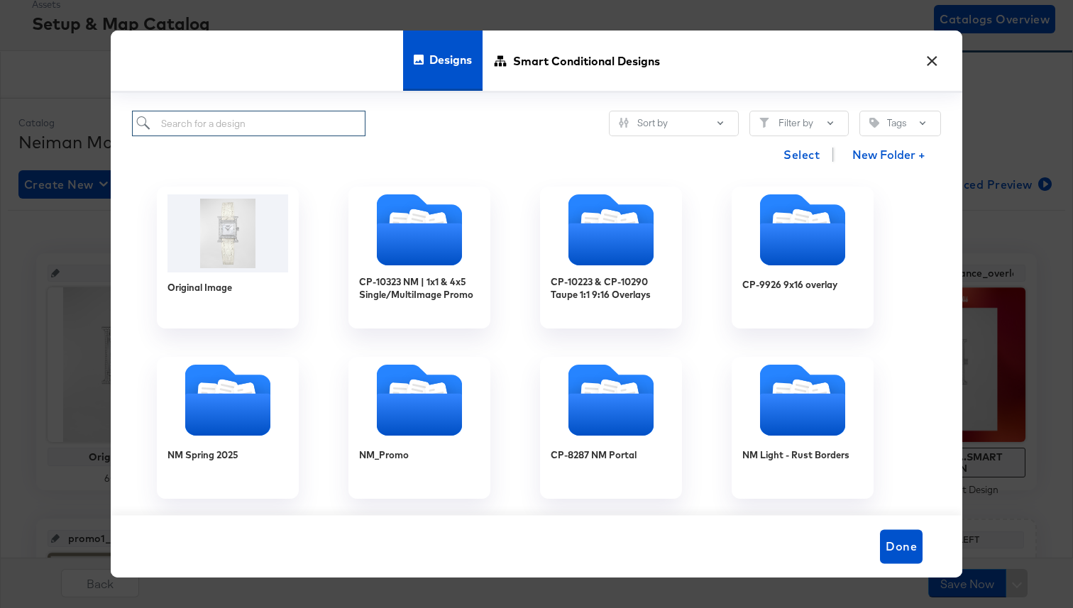
click at [245, 128] on input "search" at bounding box center [248, 124] width 233 height 26
paste input "F&F MIO 9/15/25"
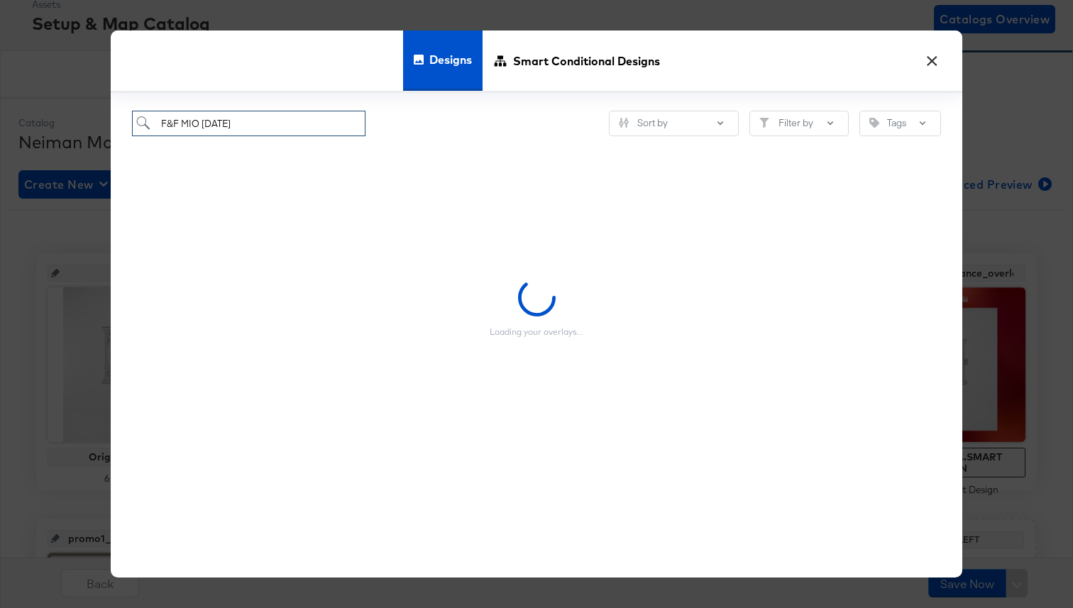
click at [163, 126] on input "F&F MIO 9/15/25" at bounding box center [248, 124] width 233 height 26
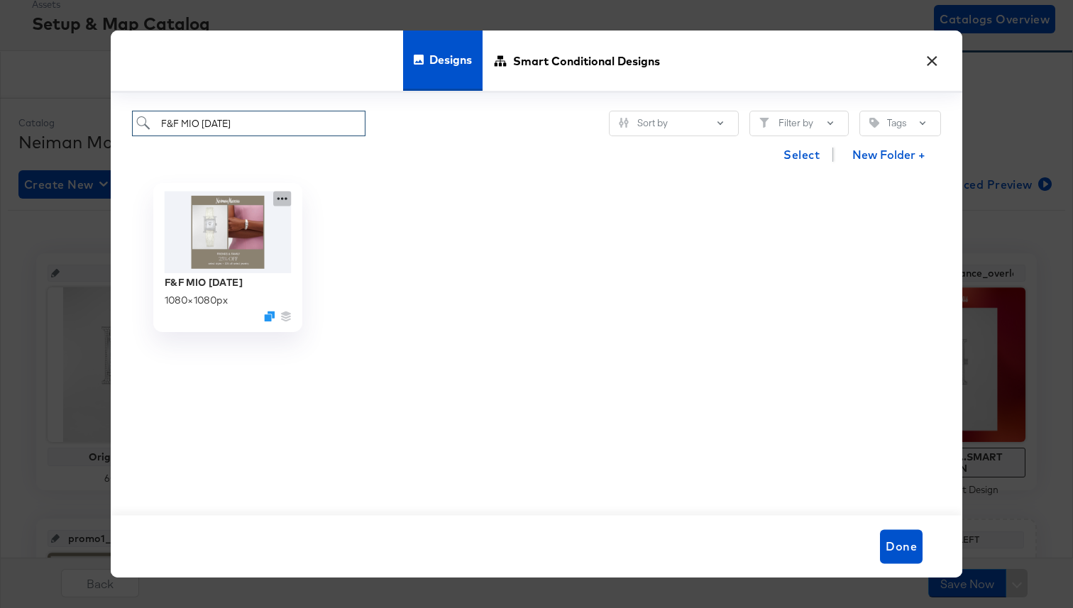
click at [277, 200] on icon at bounding box center [282, 199] width 18 height 15
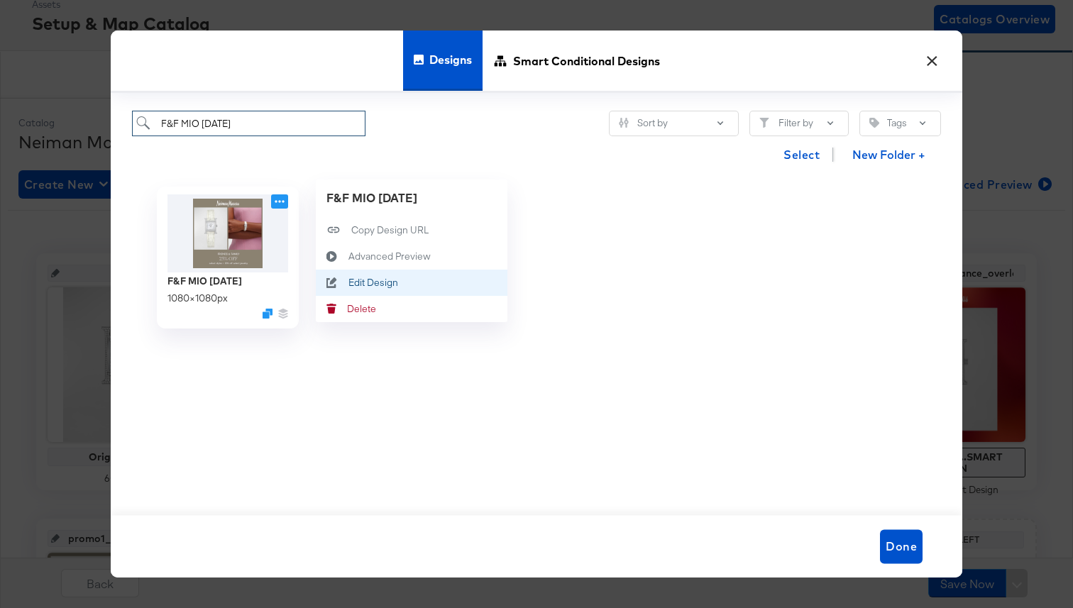
type input "F&F MIO 9/15/25"
click at [348, 282] on div "Edit Design Edit Design" at bounding box center [348, 282] width 0 height 0
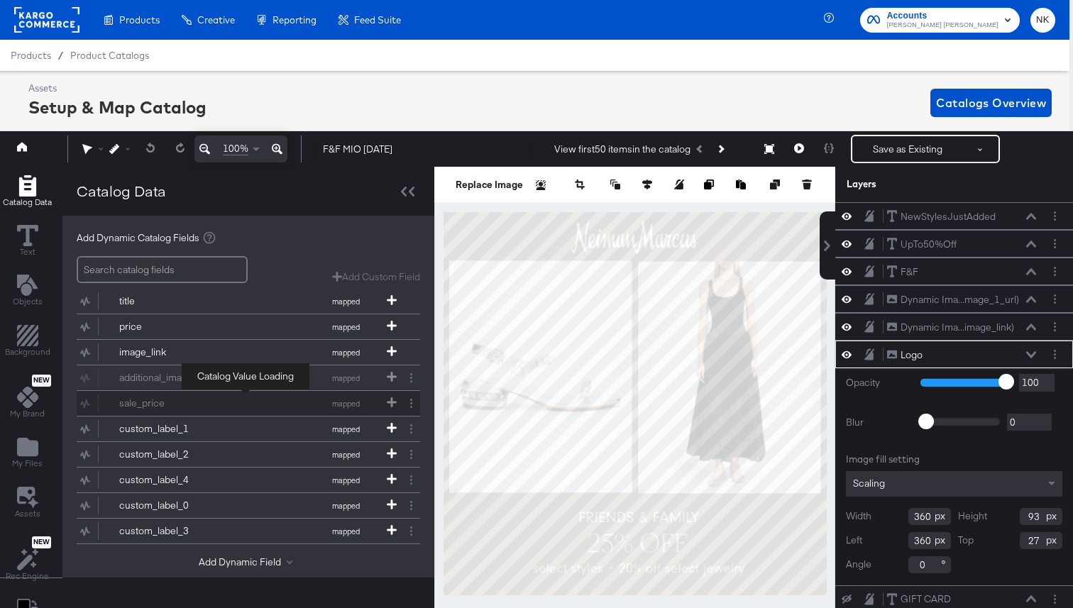
scroll to position [103, 0]
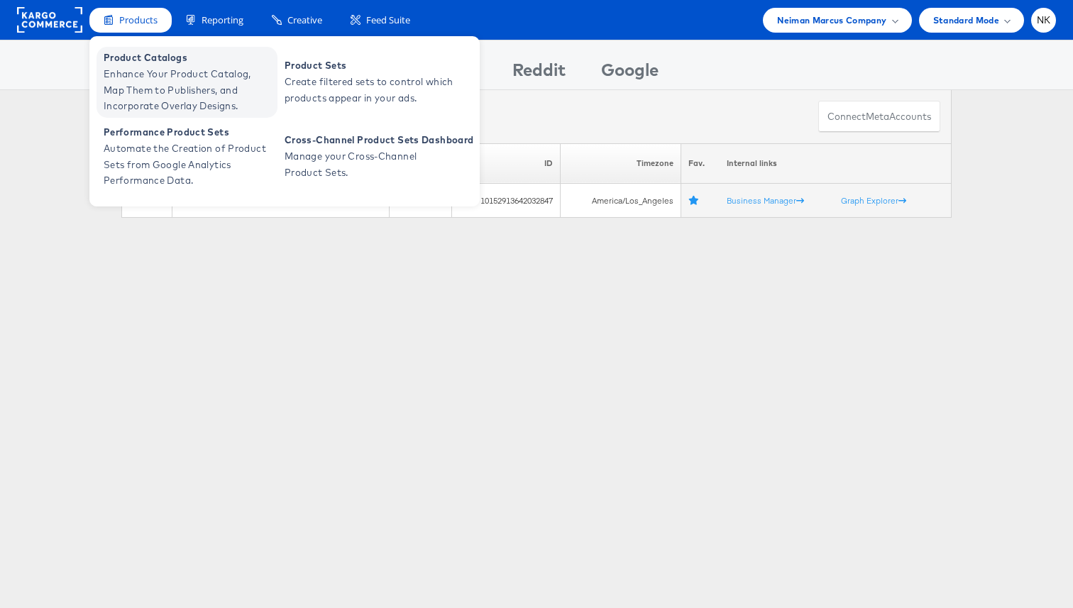
click at [143, 74] on span "Enhance Your Product Catalog, Map Them to Publishers, and Incorporate Overlay D…" at bounding box center [189, 90] width 170 height 48
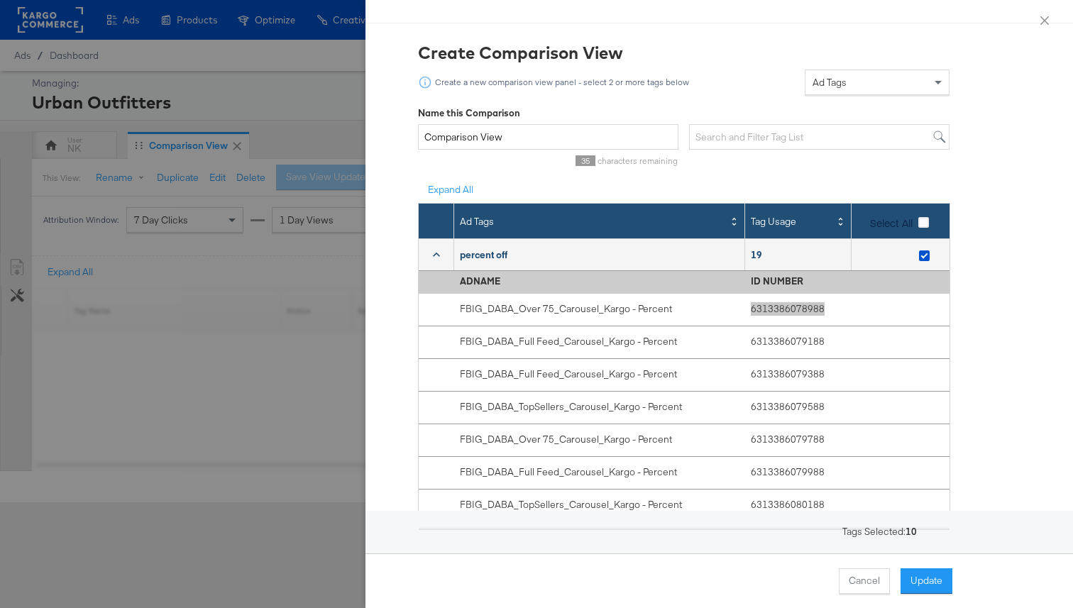
scroll to position [28, 0]
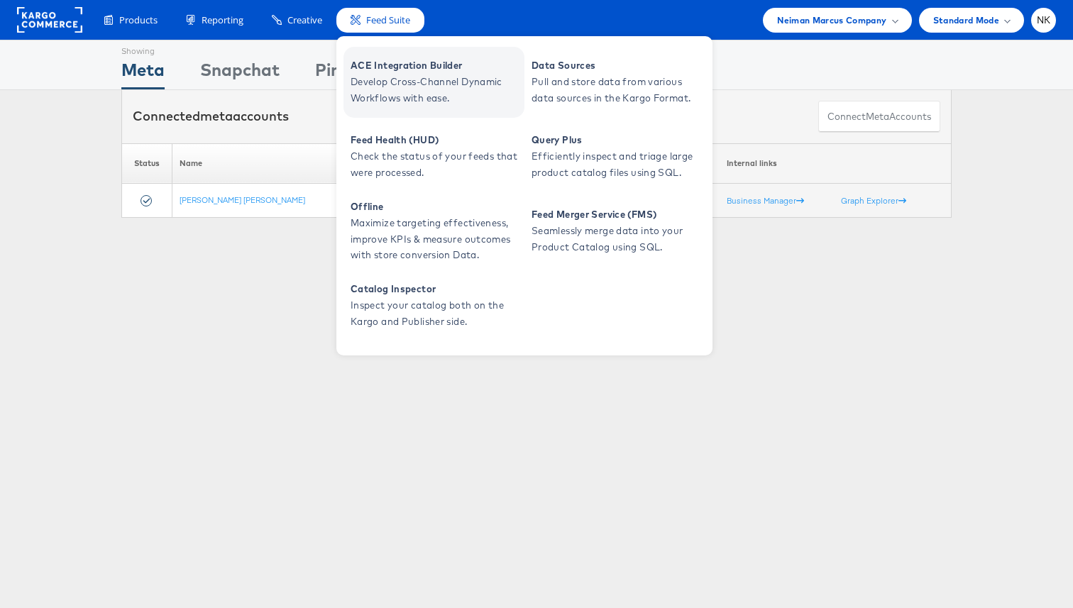
click at [409, 84] on span "Develop Cross-Channel Dynamic Workflows with ease." at bounding box center [435, 90] width 170 height 33
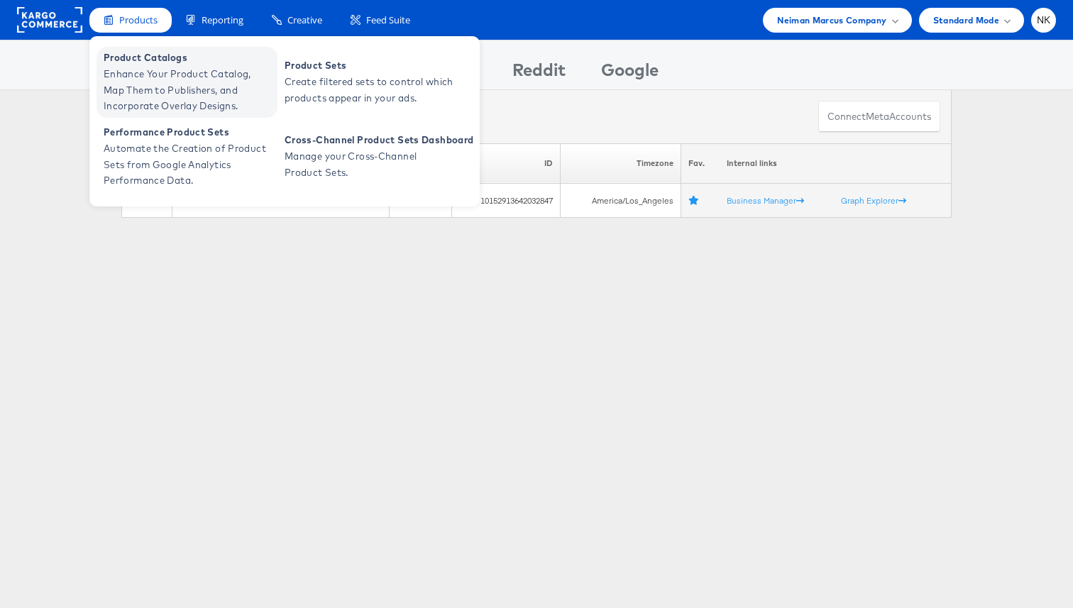
click at [156, 62] on span "Product Catalogs" at bounding box center [189, 58] width 170 height 16
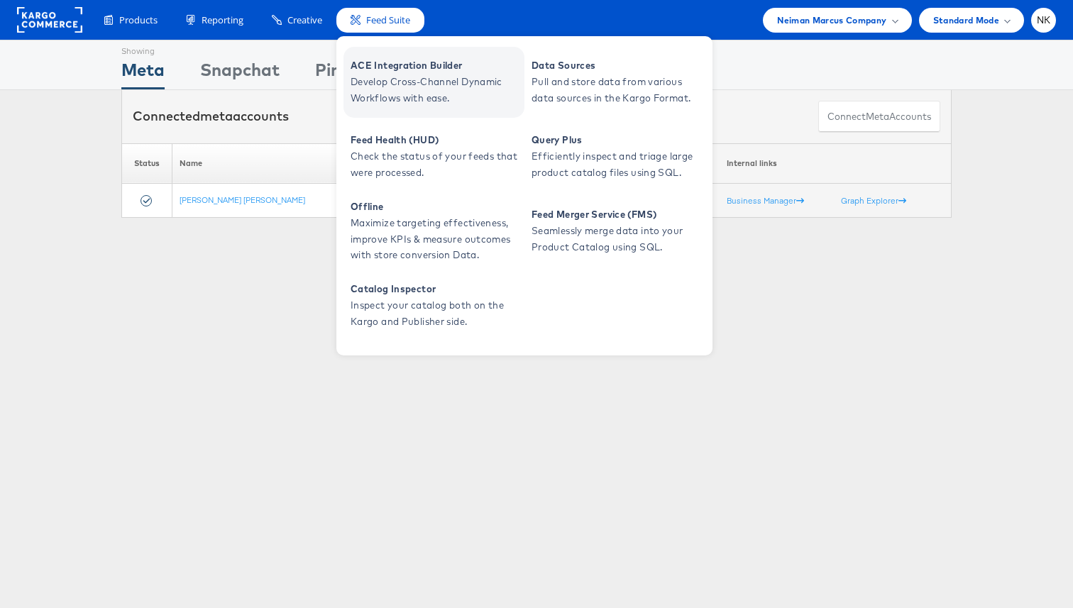
click at [404, 70] on span "ACE Integration Builder" at bounding box center [435, 65] width 170 height 16
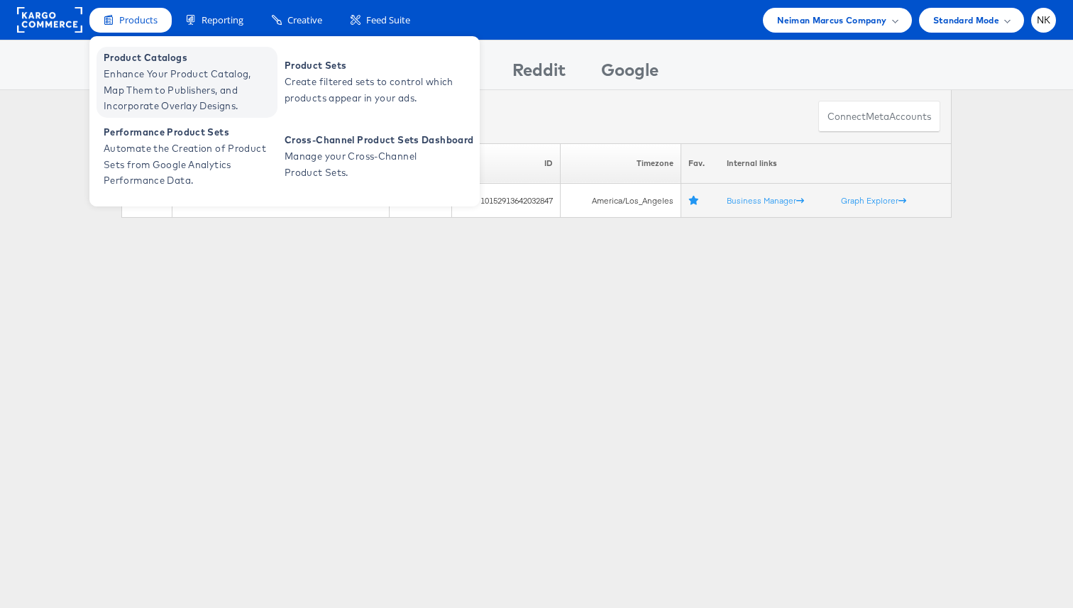
click at [151, 72] on span "Enhance Your Product Catalog, Map Them to Publishers, and Incorporate Overlay D…" at bounding box center [189, 90] width 170 height 48
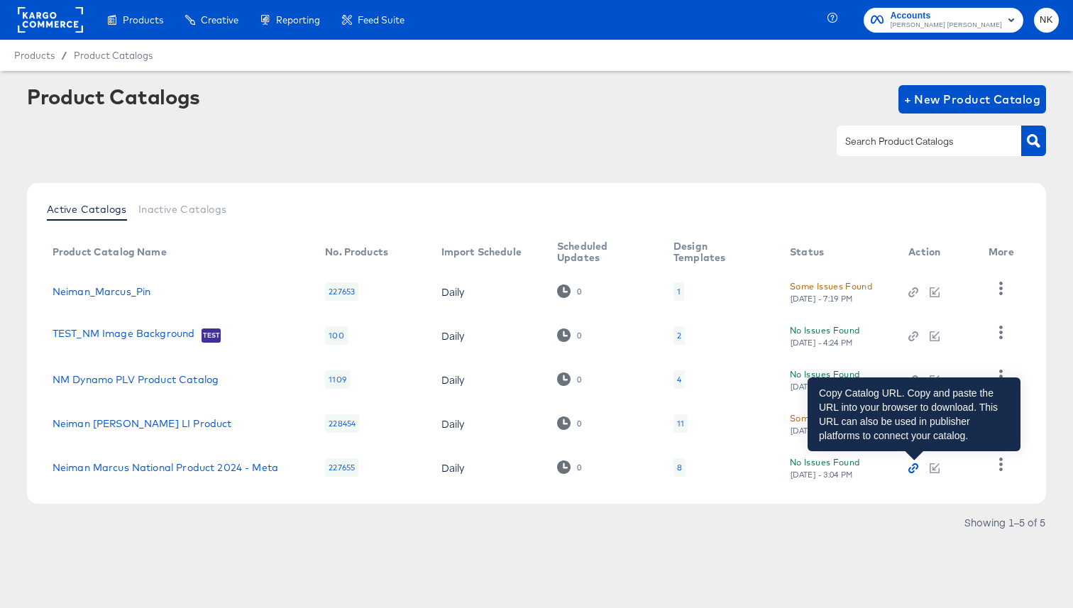
click at [914, 466] on icon "button" at bounding box center [913, 468] width 10 height 10
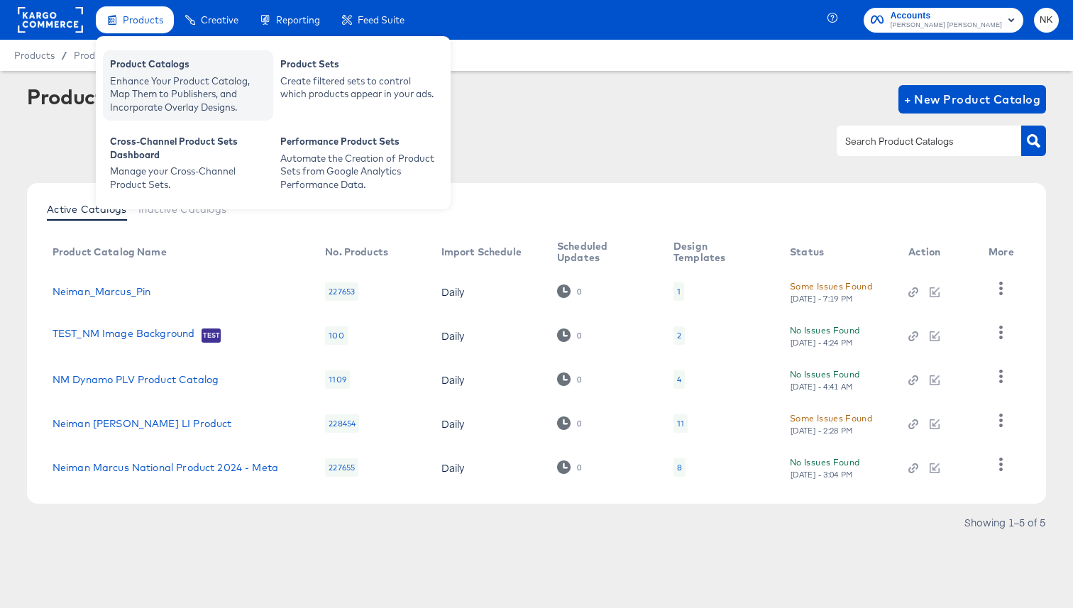
click at [135, 84] on div "Enhance Your Product Catalog, Map Them to Publishers, and Incorporate Overlay D…" at bounding box center [188, 94] width 156 height 40
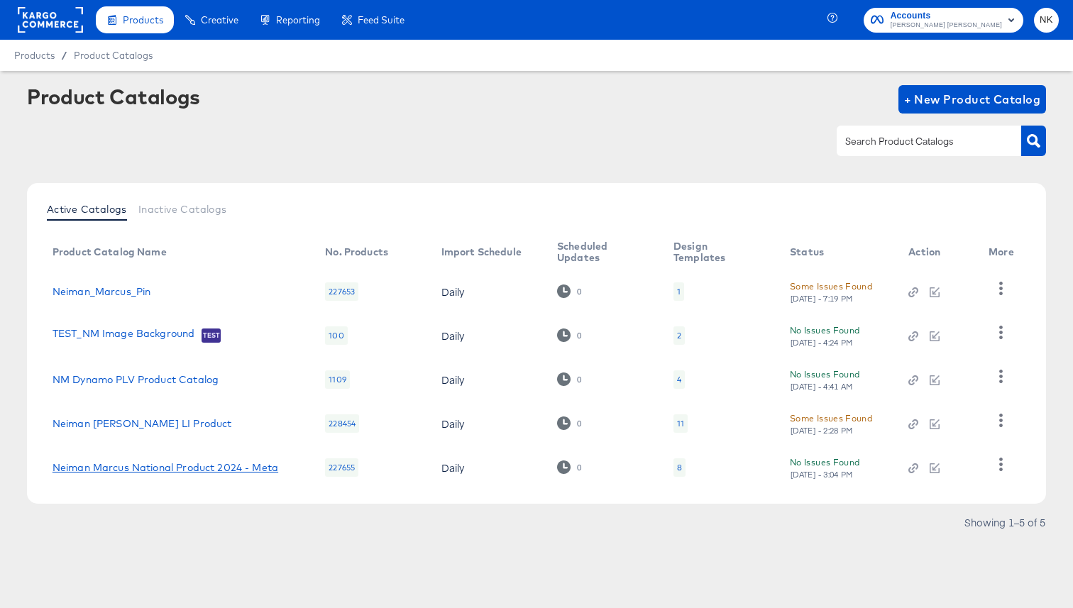
click at [186, 471] on link "Neiman Marcus National Product 2024 - Meta" at bounding box center [165, 467] width 226 height 11
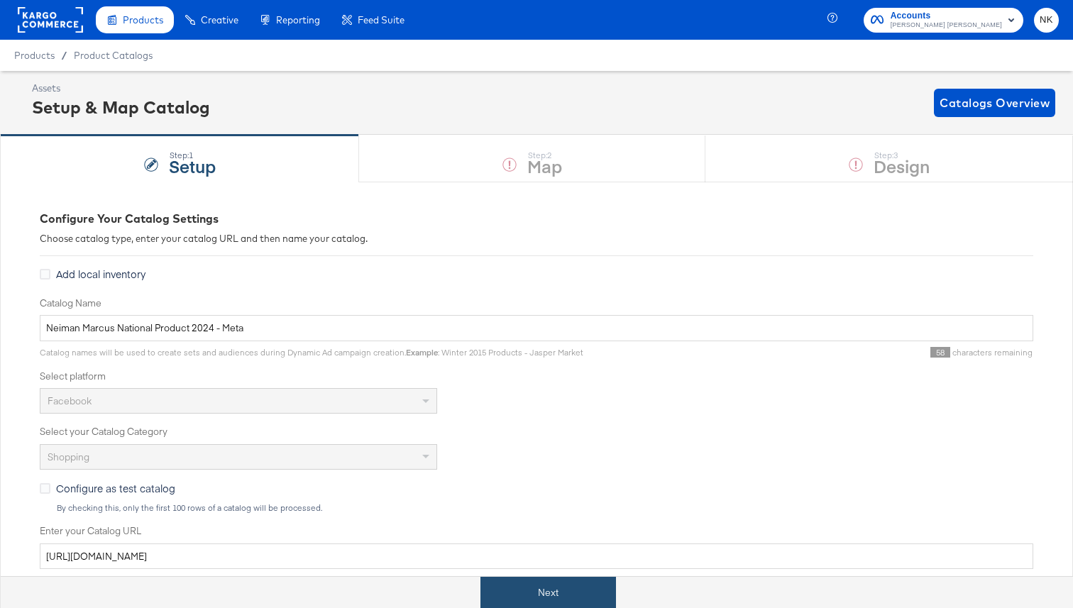
click at [519, 588] on button "Next" at bounding box center [547, 593] width 135 height 32
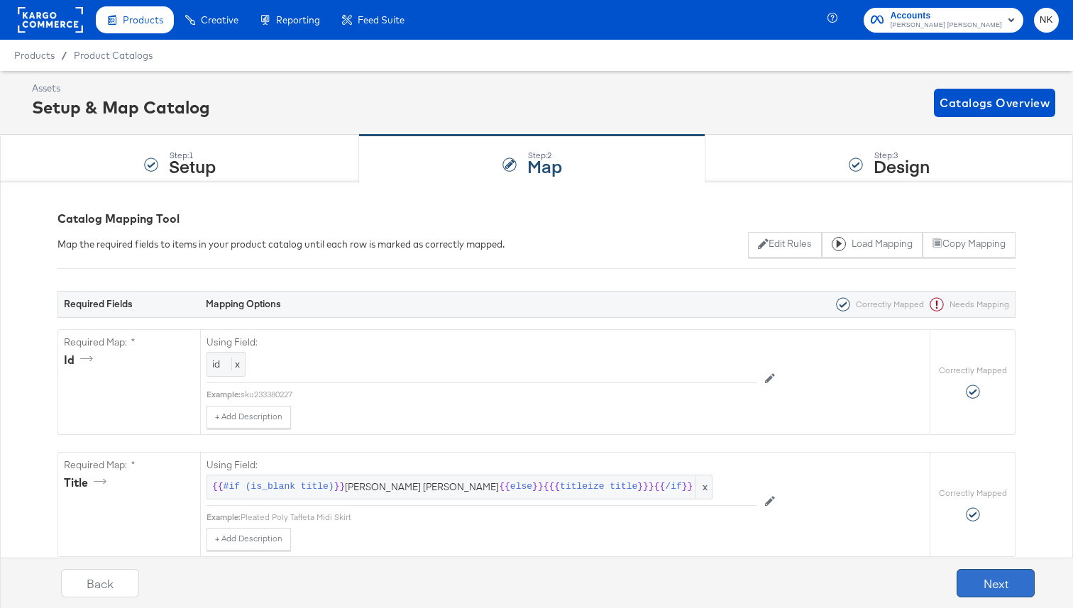
click at [974, 572] on button "Next" at bounding box center [995, 583] width 78 height 28
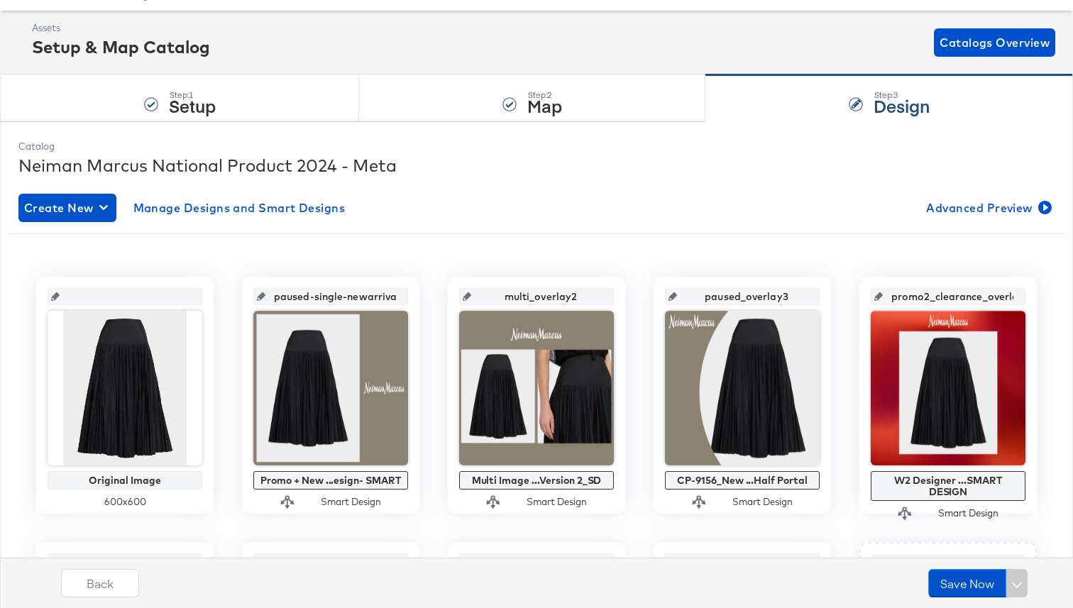
scroll to position [101, 0]
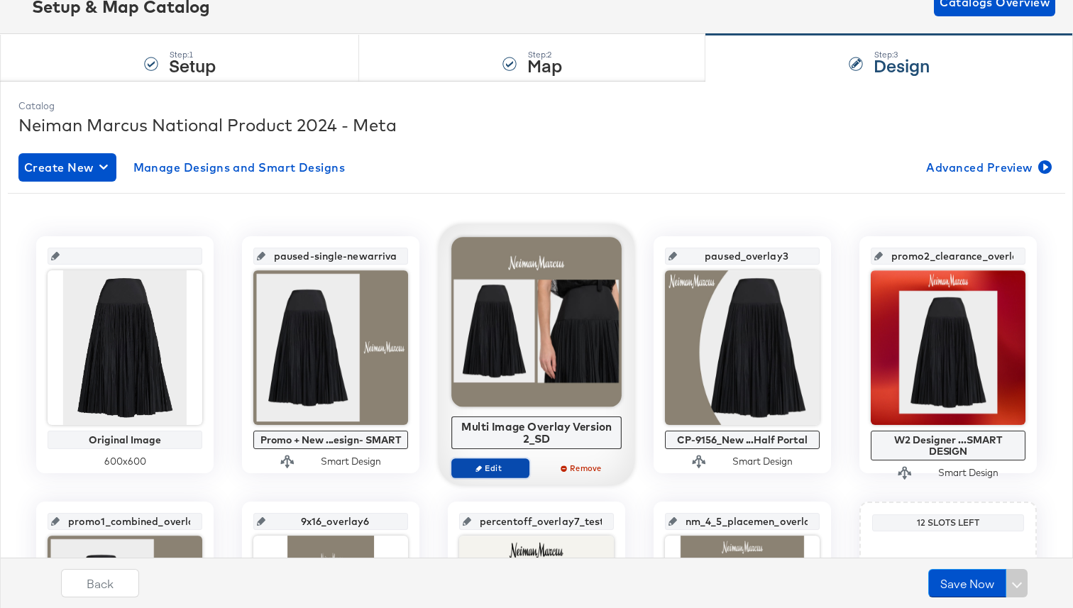
click at [482, 466] on span "Edit" at bounding box center [490, 468] width 65 height 11
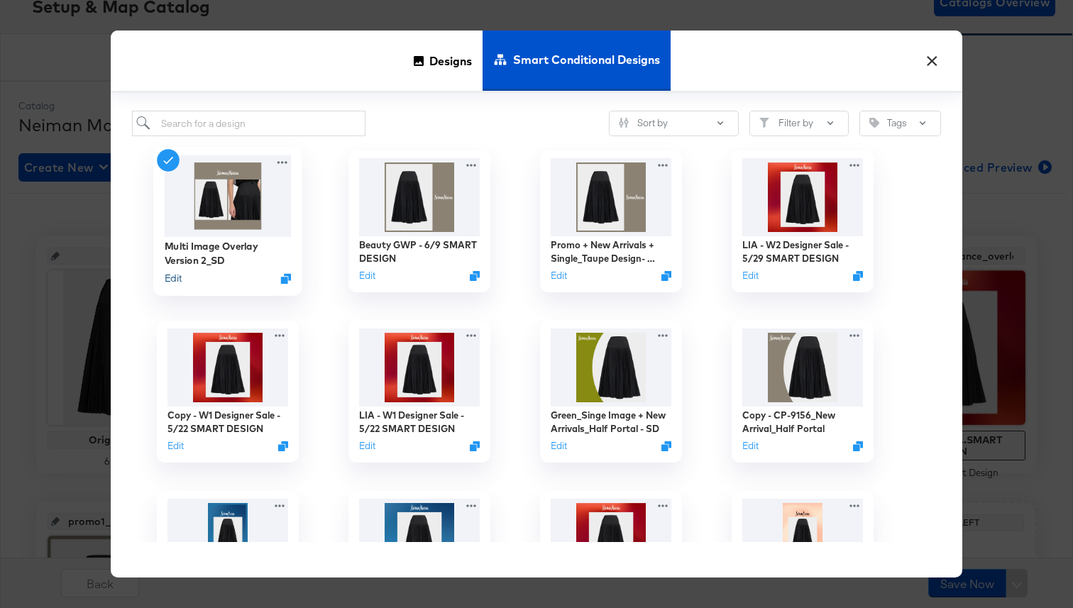
click at [176, 276] on button "Edit" at bounding box center [173, 278] width 17 height 13
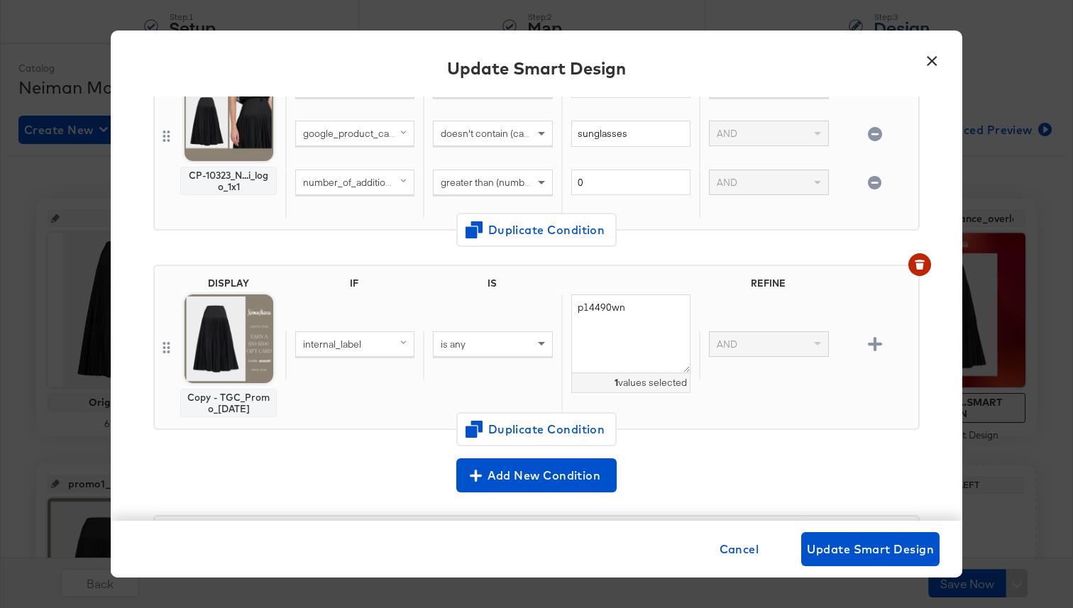
scroll to position [1092, 0]
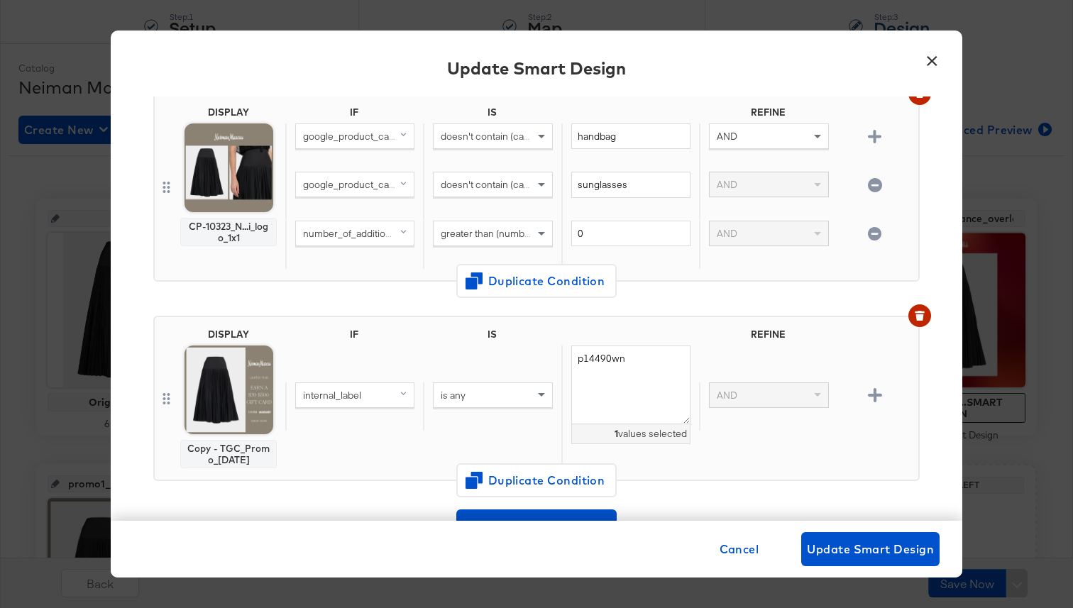
click at [934, 55] on button "×" at bounding box center [932, 58] width 26 height 26
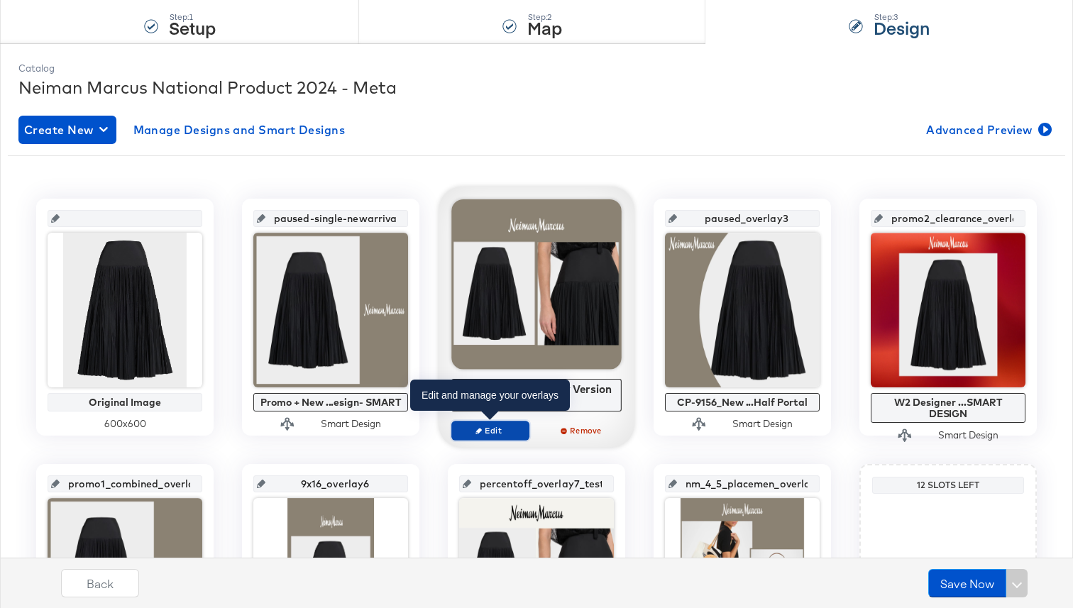
click at [491, 429] on span "Edit" at bounding box center [490, 430] width 65 height 11
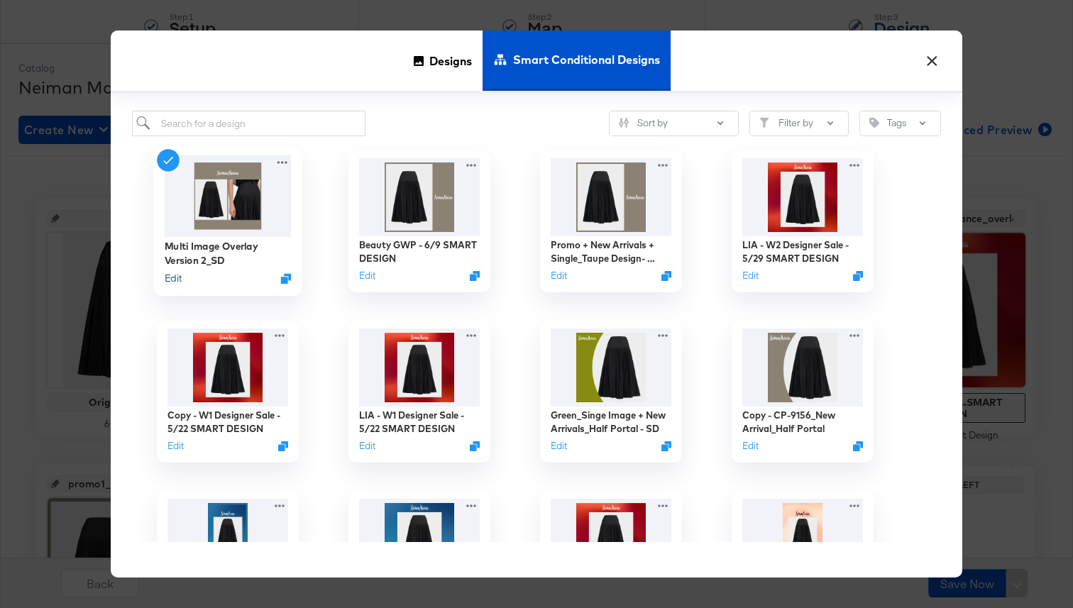
click at [167, 278] on button "Edit" at bounding box center [173, 278] width 17 height 13
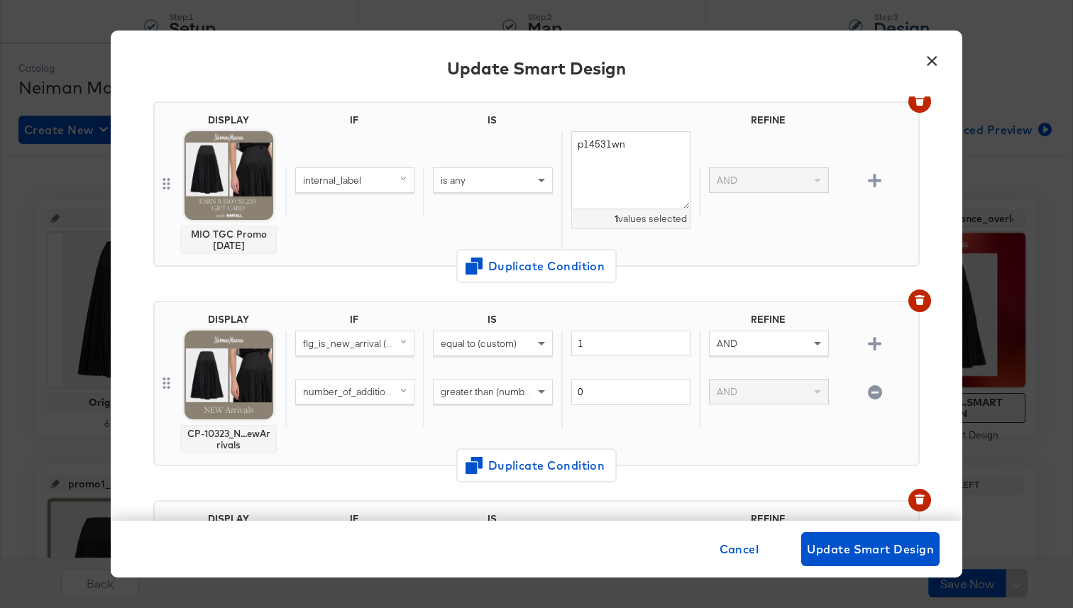
scroll to position [0, 0]
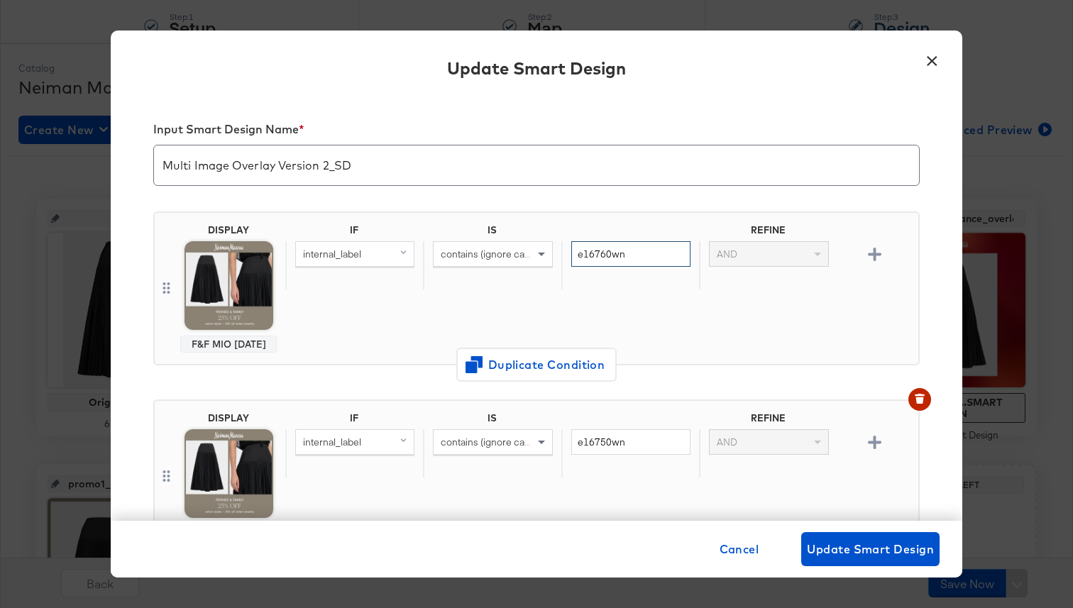
click at [637, 253] on input "e16760wn" at bounding box center [630, 254] width 119 height 26
type input "e16760wn"
click at [885, 561] on button "Update Smart Design" at bounding box center [870, 549] width 138 height 34
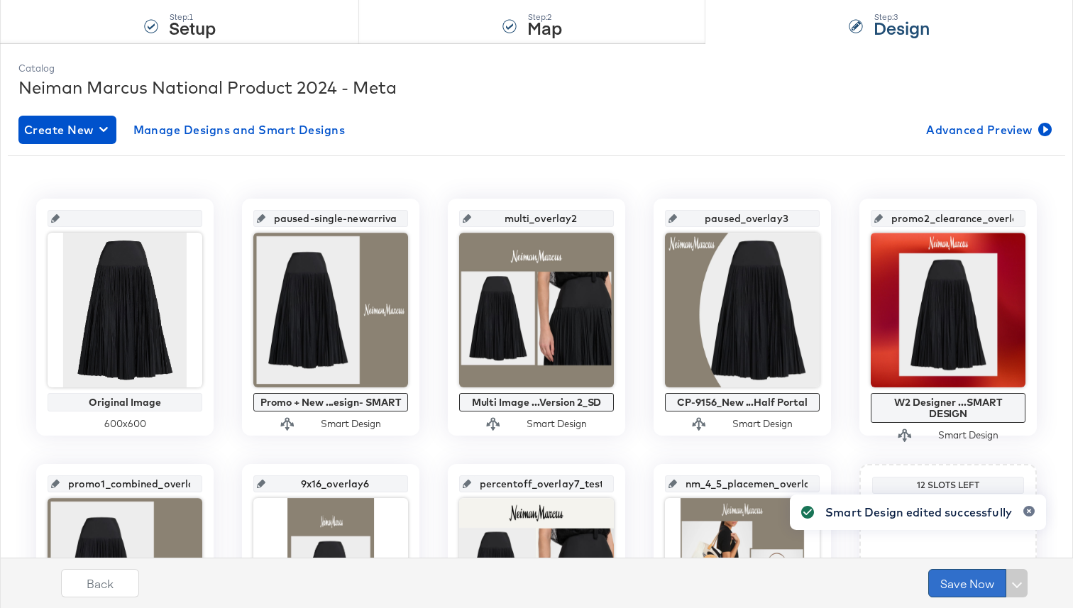
click at [953, 581] on button "Save Now" at bounding box center [967, 583] width 78 height 28
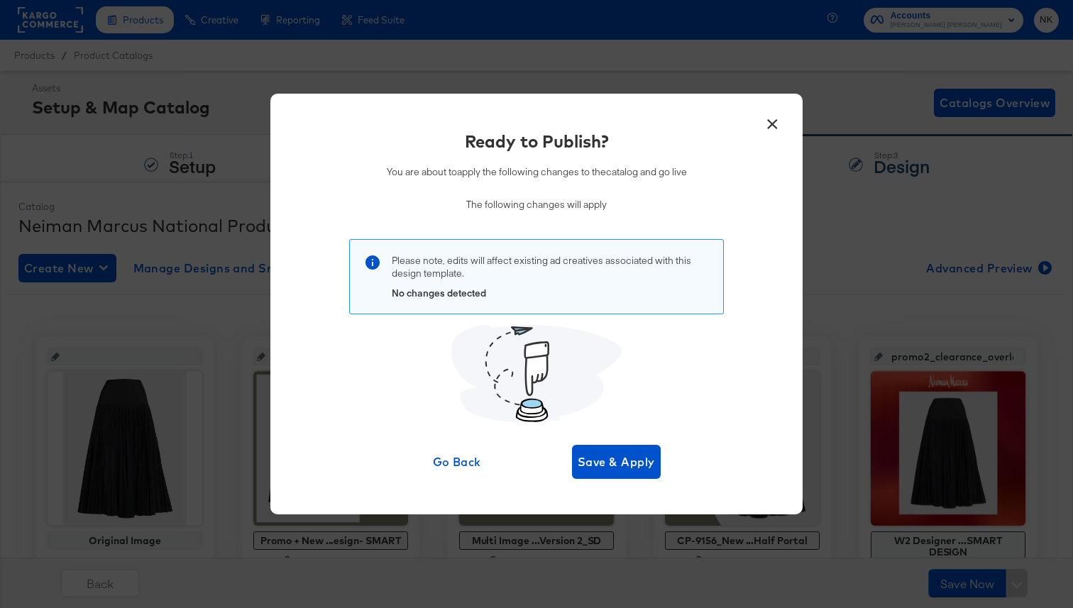
click at [773, 133] on button "×" at bounding box center [772, 121] width 26 height 26
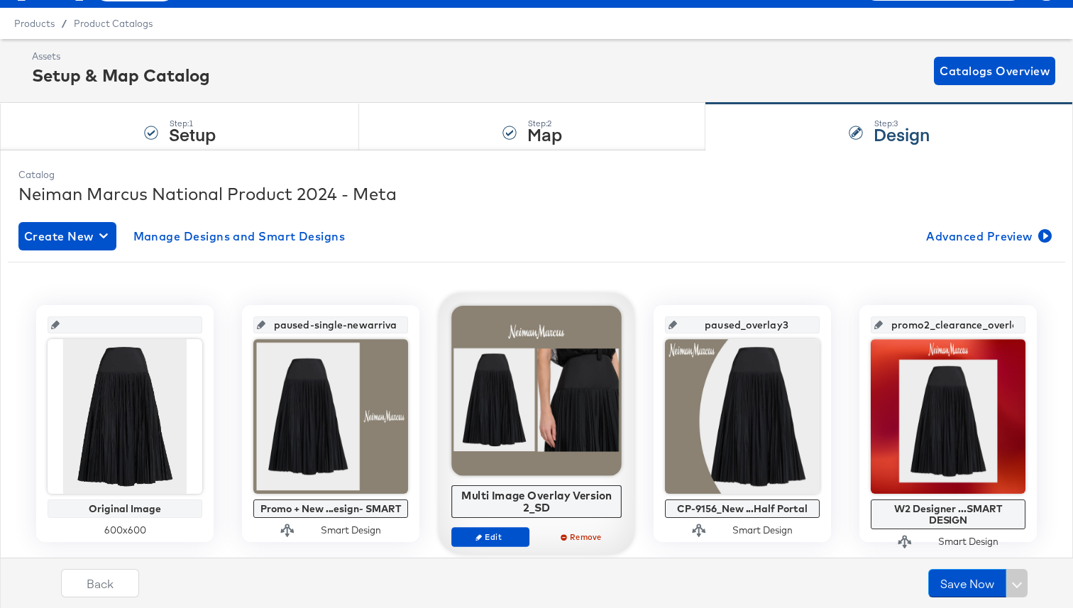
scroll to position [66, 0]
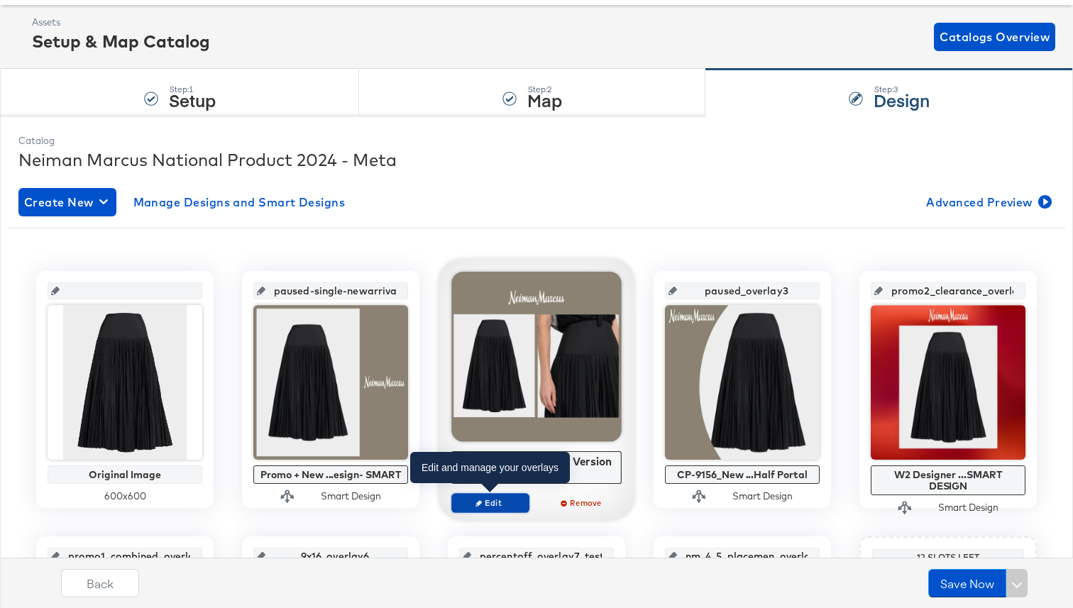
click at [502, 506] on span "Edit" at bounding box center [490, 502] width 65 height 11
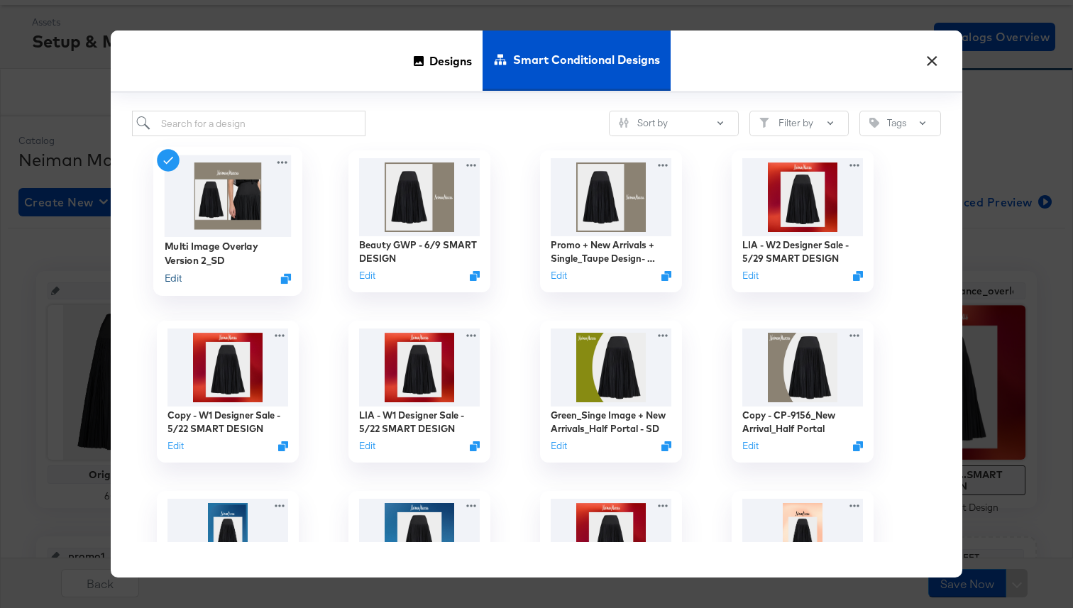
click at [173, 277] on button "Edit" at bounding box center [173, 278] width 17 height 13
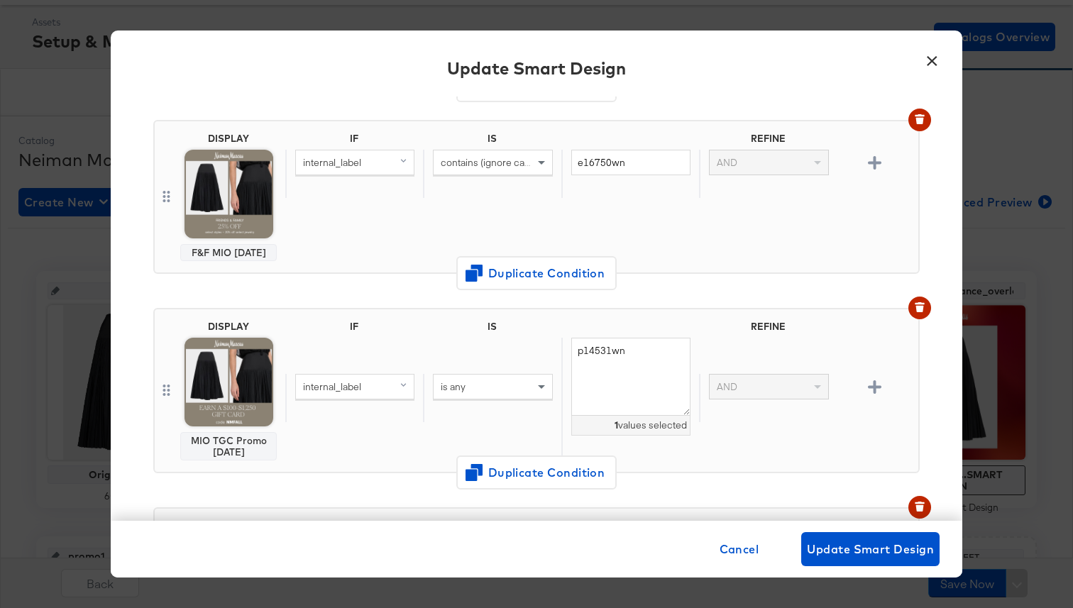
scroll to position [0, 0]
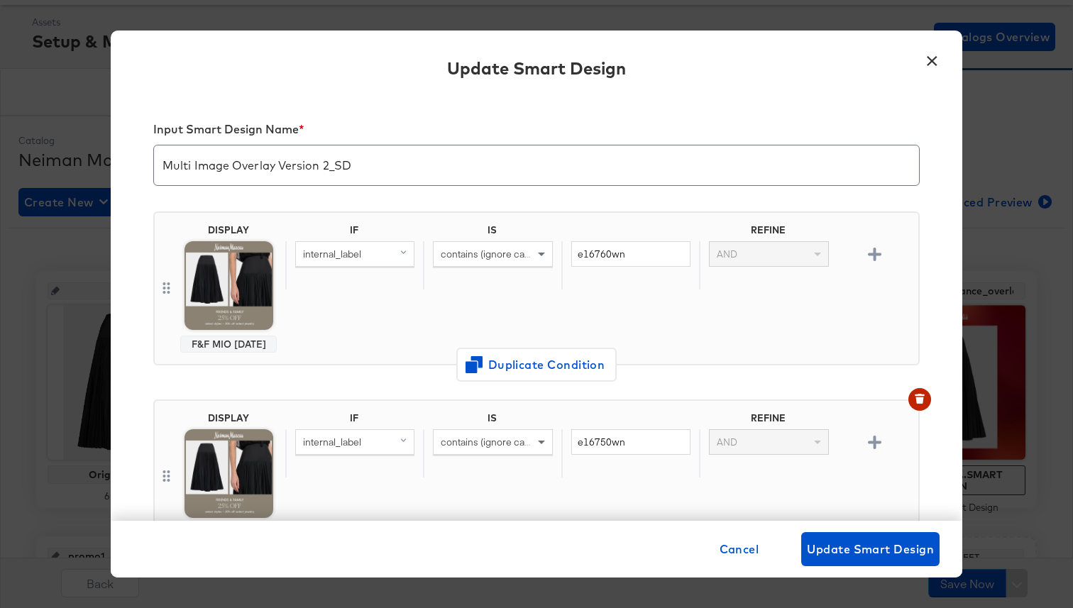
click at [576, 175] on input "Multi Image Overlay Version 2_SD" at bounding box center [536, 160] width 765 height 40
type input "Multi Image Overlay Version 2_S_D"
click at [876, 548] on span "Update Smart Design" at bounding box center [870, 549] width 127 height 20
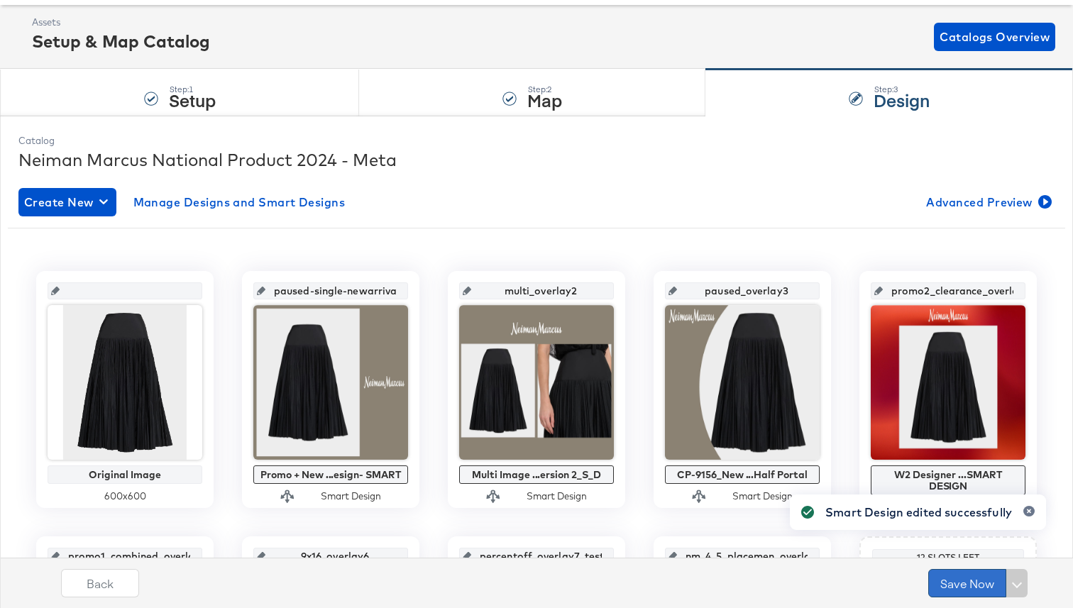
click at [948, 582] on button "Save Now" at bounding box center [967, 583] width 78 height 28
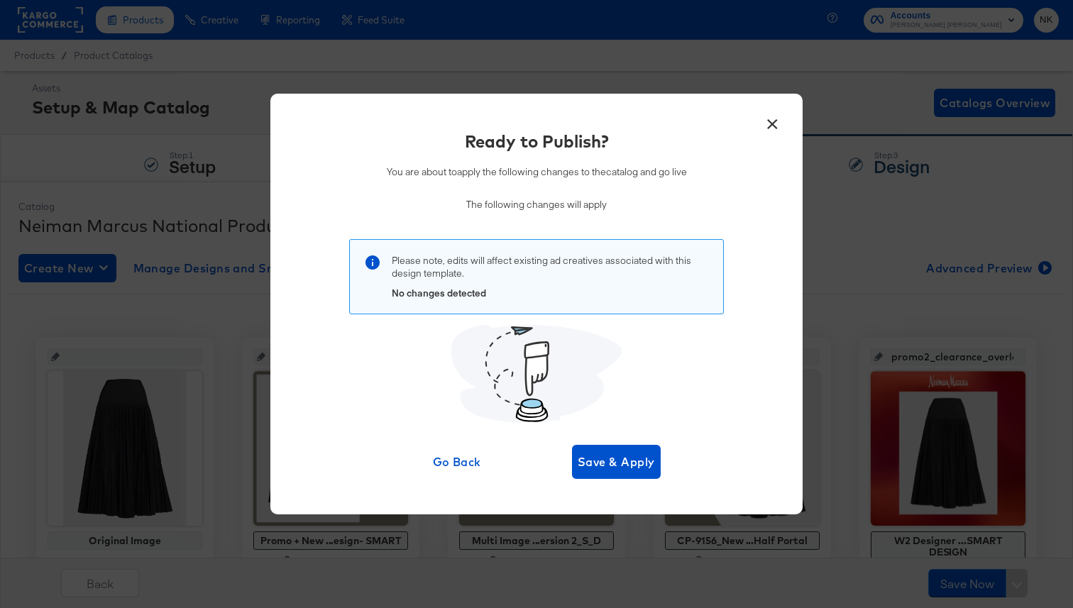
click at [773, 127] on button "×" at bounding box center [772, 121] width 26 height 26
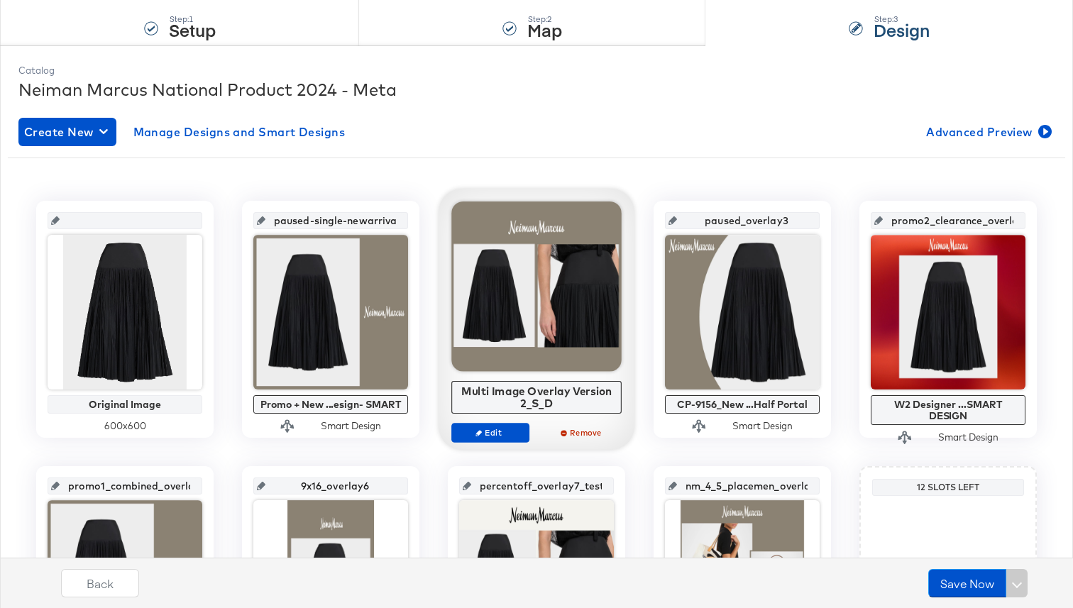
scroll to position [135, 0]
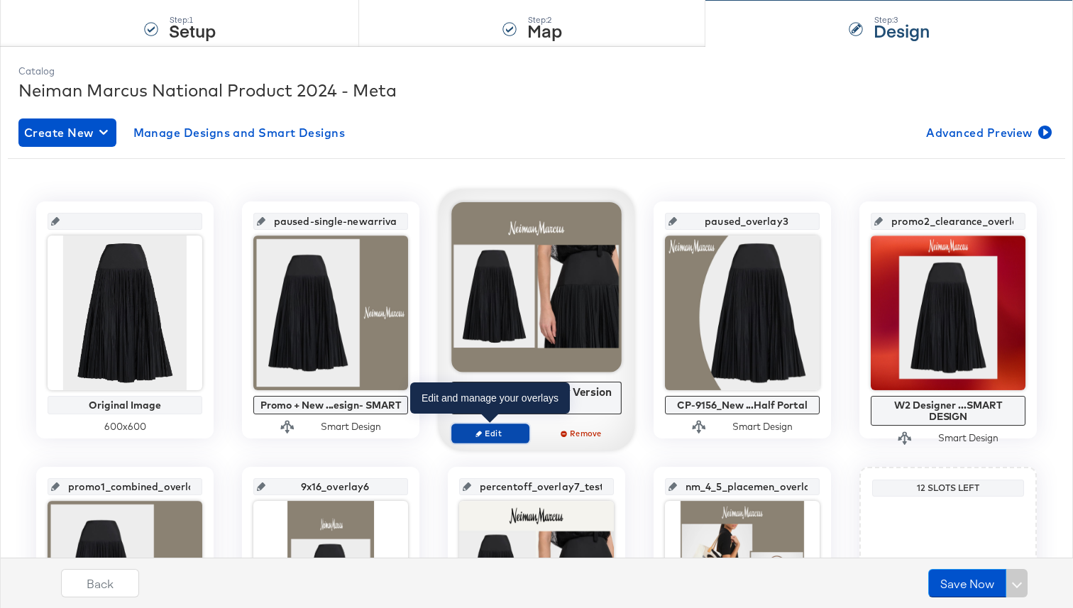
click at [503, 429] on span "Edit" at bounding box center [490, 433] width 65 height 11
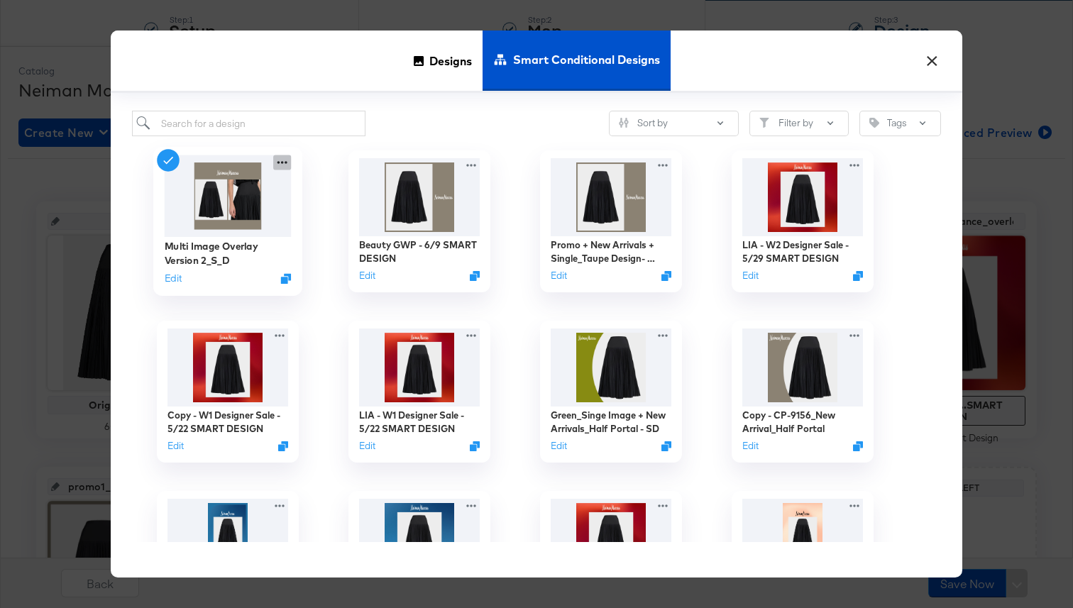
click at [282, 165] on icon at bounding box center [282, 162] width 18 height 15
click at [313, 272] on div "Multi Image Overlay Version 2_S_D Edit" at bounding box center [228, 221] width 192 height 170
click at [282, 277] on icon "Duplicate" at bounding box center [286, 279] width 11 height 11
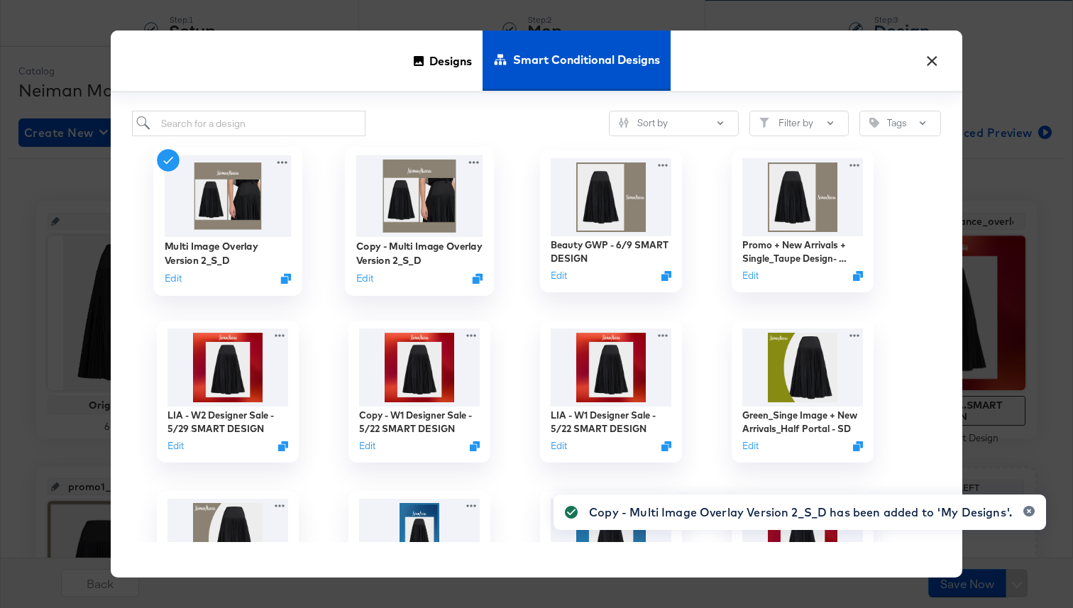
click at [430, 218] on img at bounding box center [419, 196] width 127 height 82
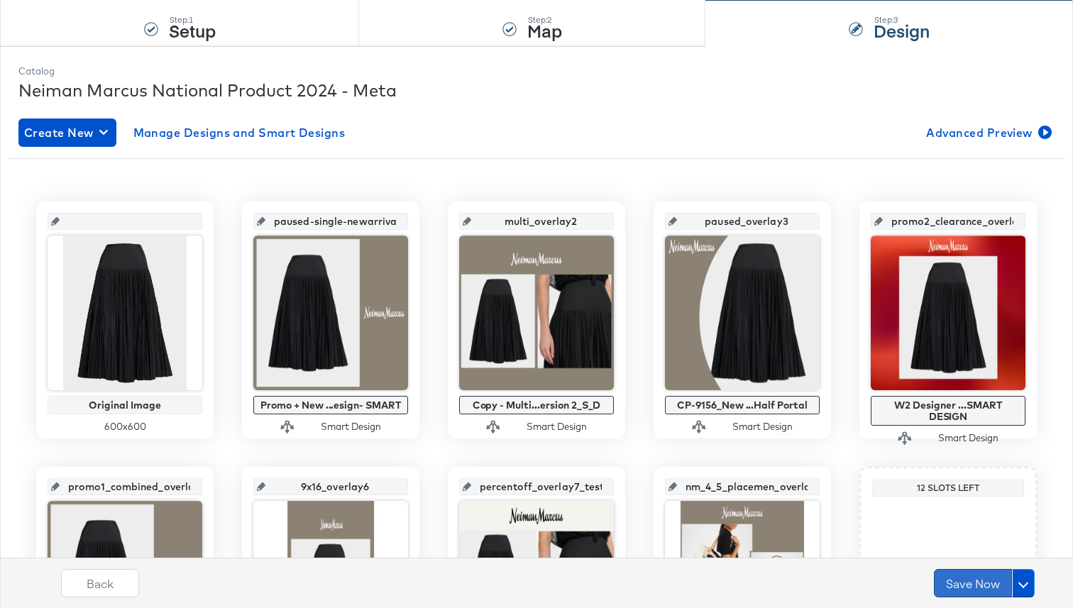
click at [956, 575] on button "Save Now" at bounding box center [973, 583] width 78 height 28
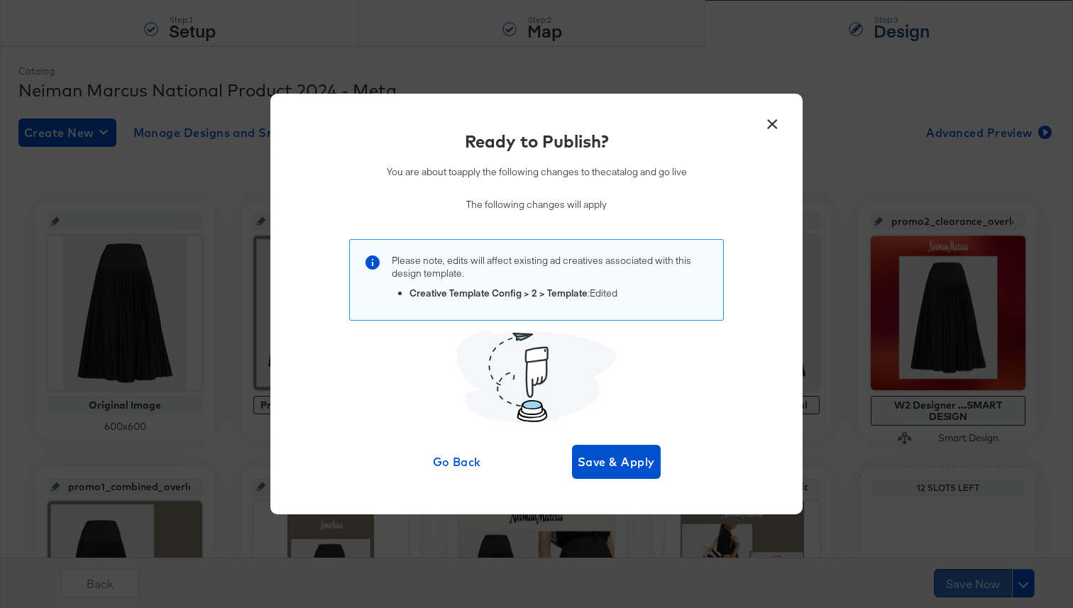
scroll to position [0, 0]
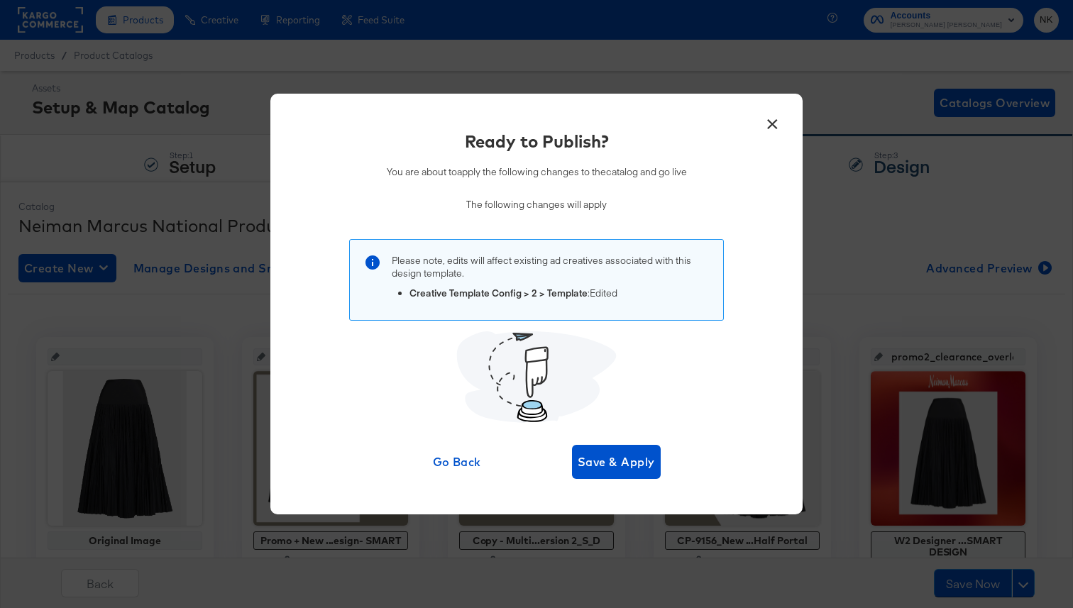
click at [759, 126] on div "×" at bounding box center [772, 121] width 26 height 26
click at [766, 126] on button "×" at bounding box center [772, 121] width 26 height 26
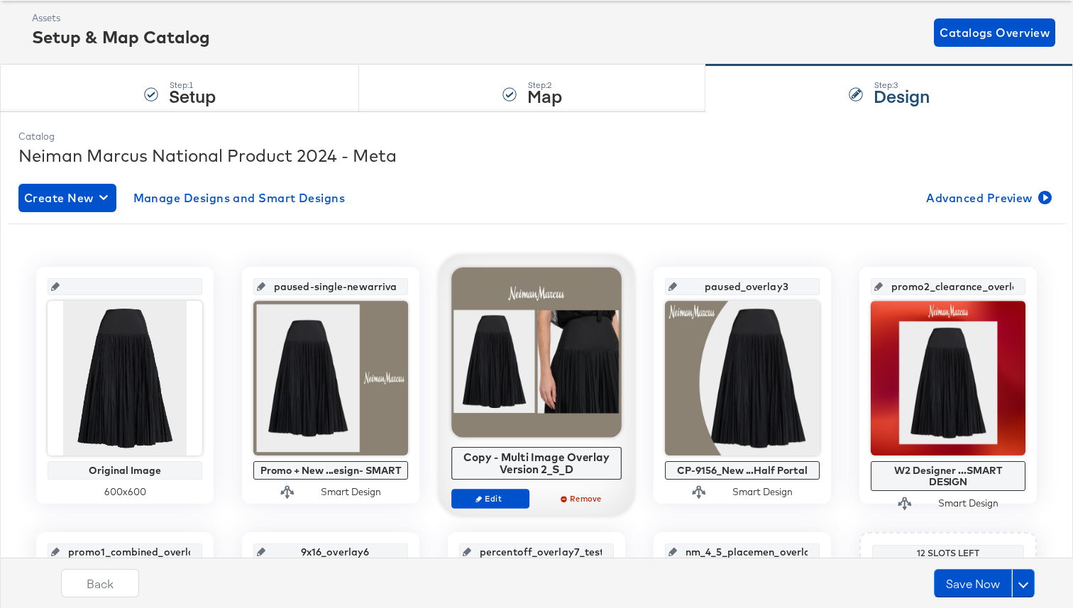
scroll to position [72, 0]
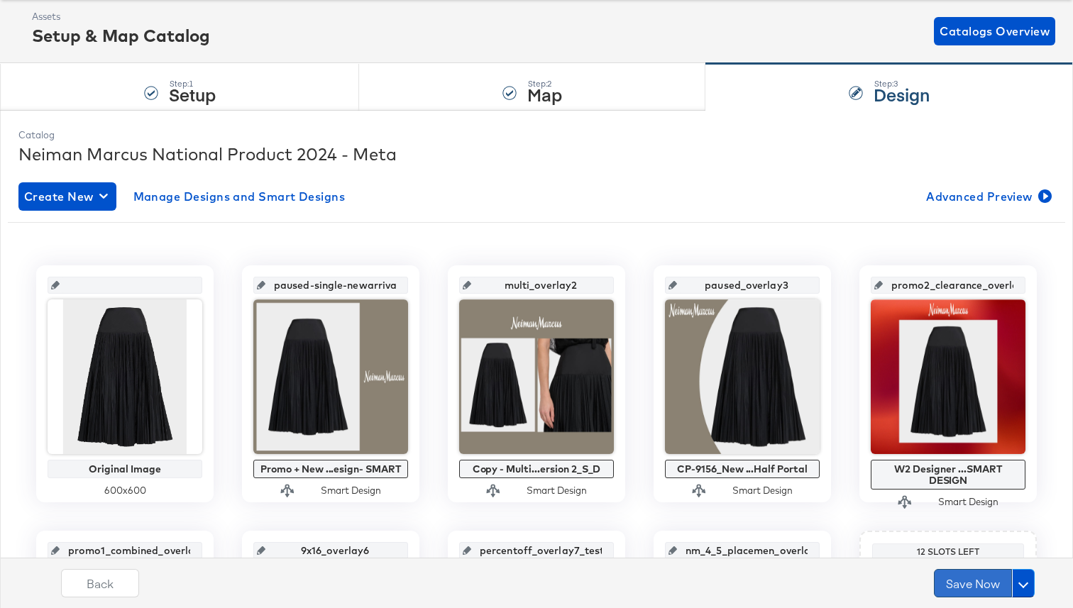
click at [982, 593] on button "Save Now" at bounding box center [973, 583] width 78 height 28
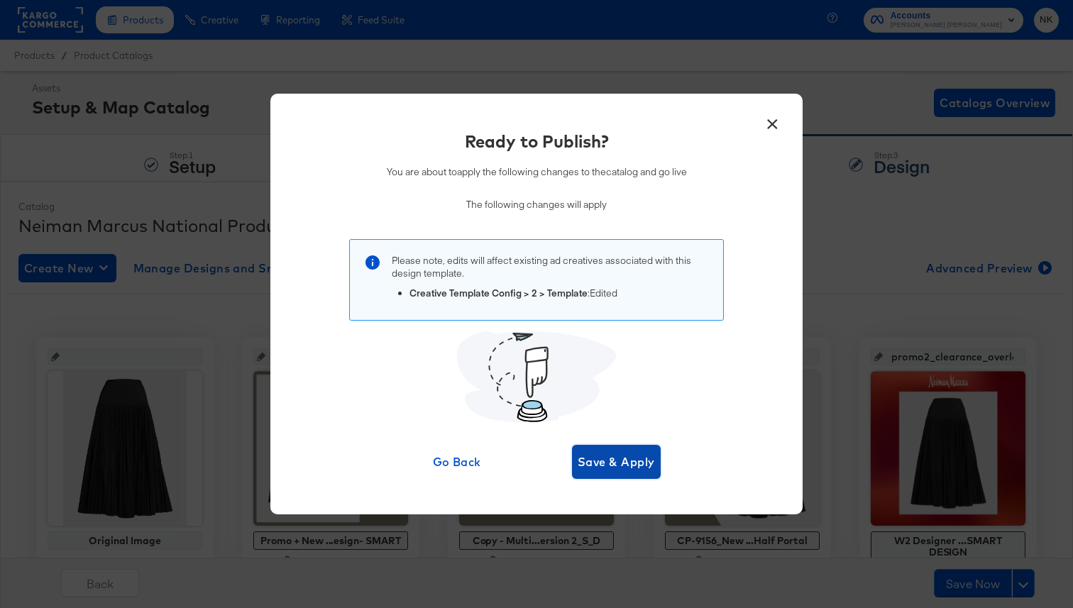
click at [648, 463] on span "Save & Apply" at bounding box center [615, 462] width 77 height 20
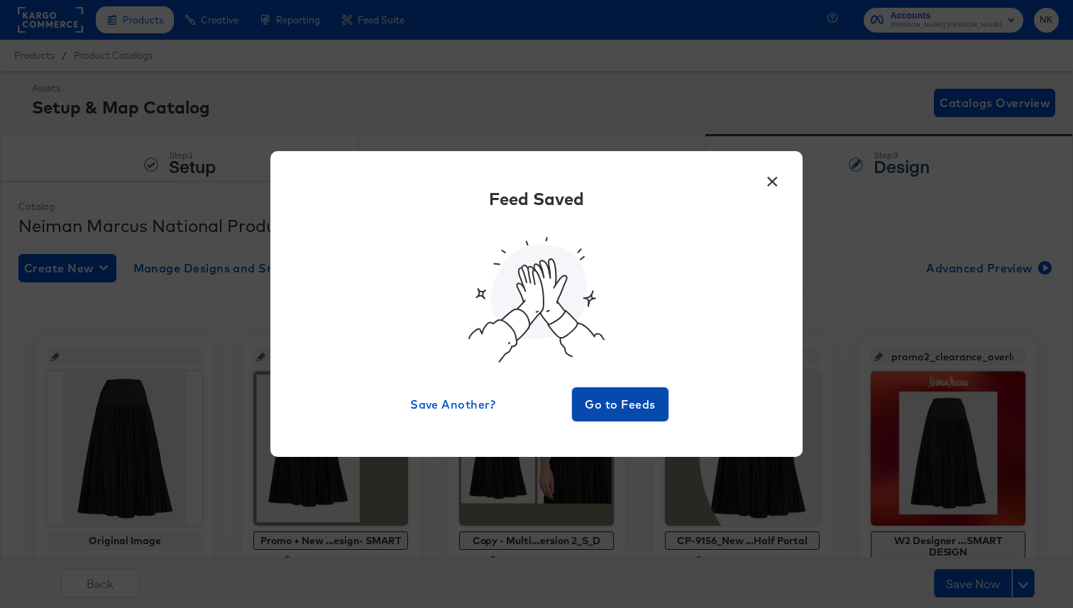
click at [645, 400] on span "Go to Feeds" at bounding box center [619, 404] width 85 height 20
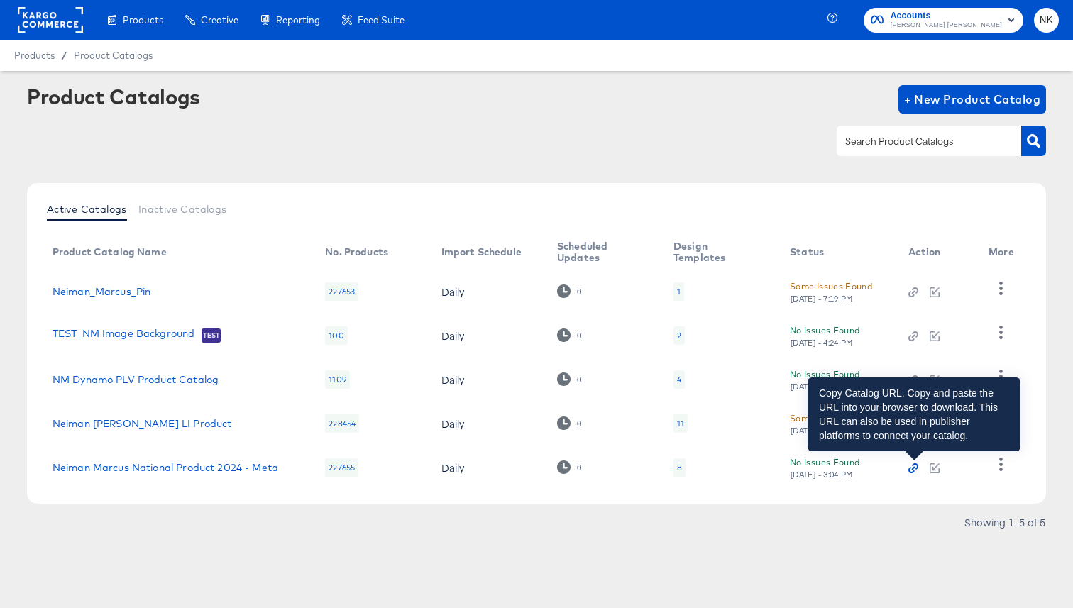
click at [909, 464] on icon "button" at bounding box center [913, 468] width 10 height 10
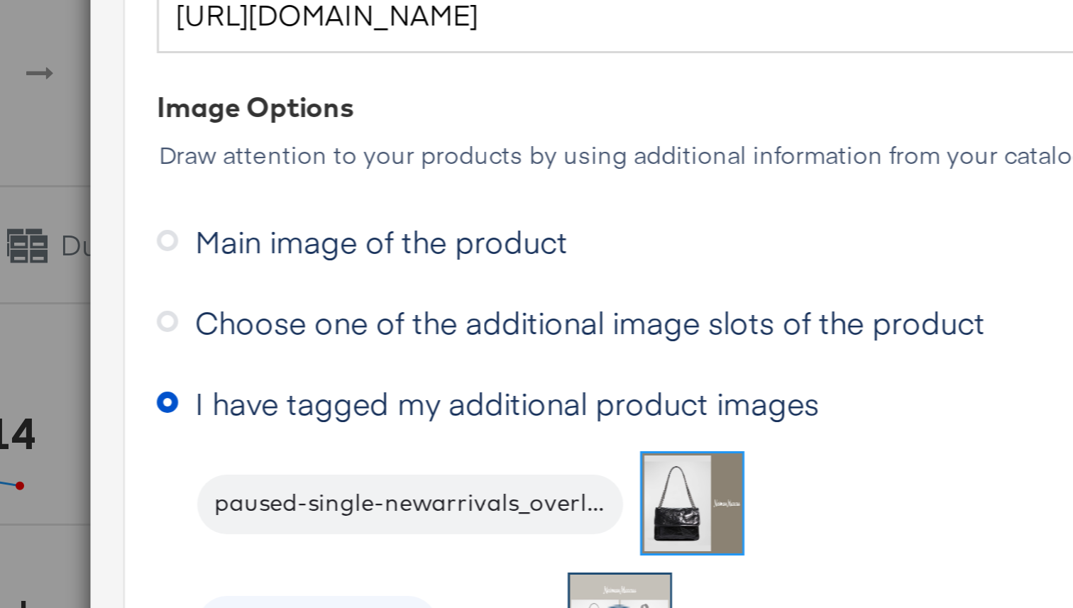
scroll to position [511, 0]
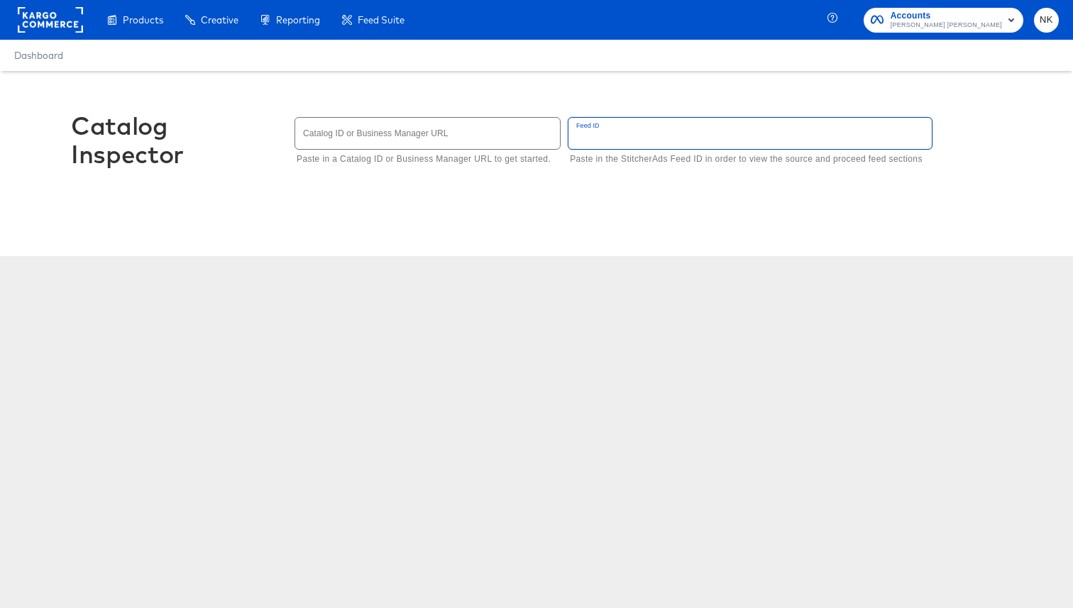
click at [687, 131] on input "text" at bounding box center [749, 133] width 363 height 31
type input "[URL][DOMAIN_NAME]"
drag, startPoint x: 719, startPoint y: 144, endPoint x: 364, endPoint y: 161, distance: 355.1
click at [364, 161] on div "Catalog ID or Business Manager URL Paste in a Catalog ID or Business Manager UR…" at bounding box center [647, 141] width 707 height 55
drag, startPoint x: 758, startPoint y: 138, endPoint x: 563, endPoint y: 135, distance: 195.1
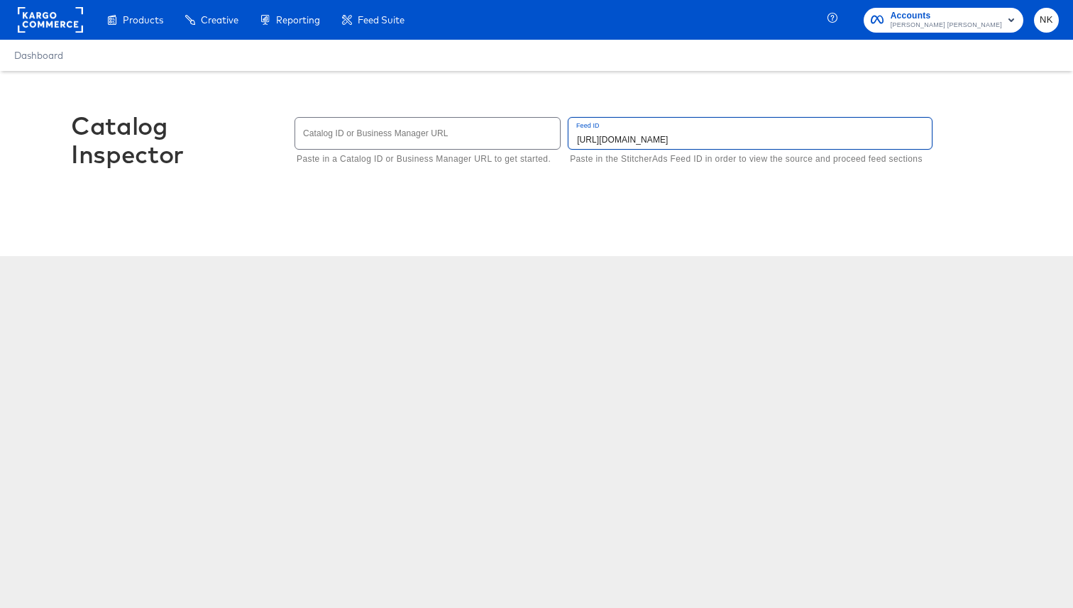
click at [563, 135] on div "Catalog ID or Business Manager URL Paste in a Catalog ID or Business Manager UR…" at bounding box center [647, 141] width 707 height 55
type input "5623"
click at [608, 204] on div "Catalog Inspector Catalog ID or Business Manager URL Paste in a Catalog ID or B…" at bounding box center [536, 147] width 931 height 153
click at [620, 141] on input "5623" at bounding box center [749, 133] width 363 height 31
click at [507, 131] on input "text" at bounding box center [427, 133] width 265 height 31
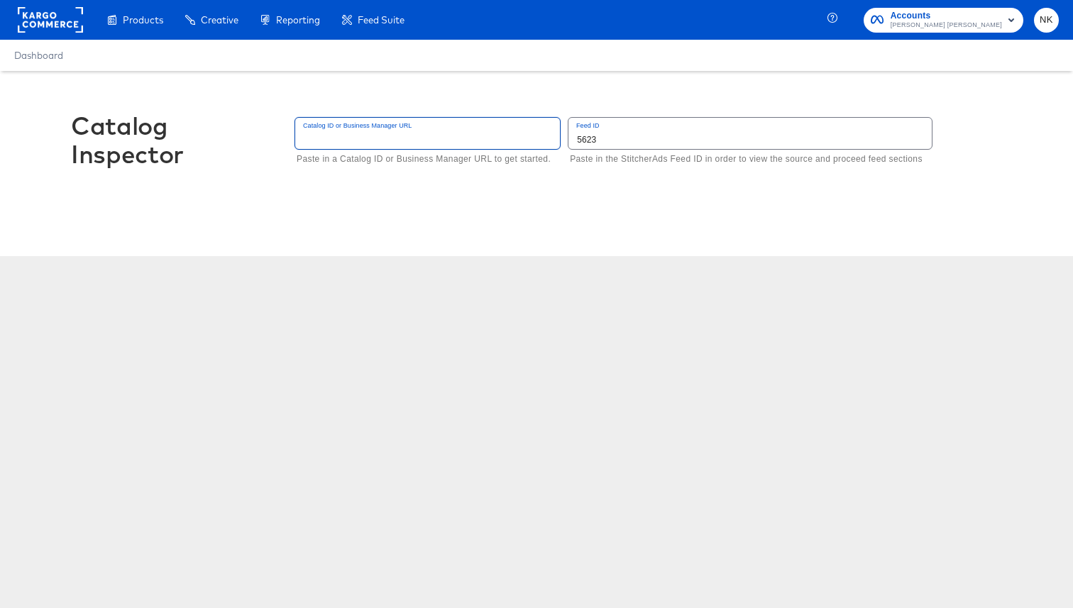
type input "1377171262303618"
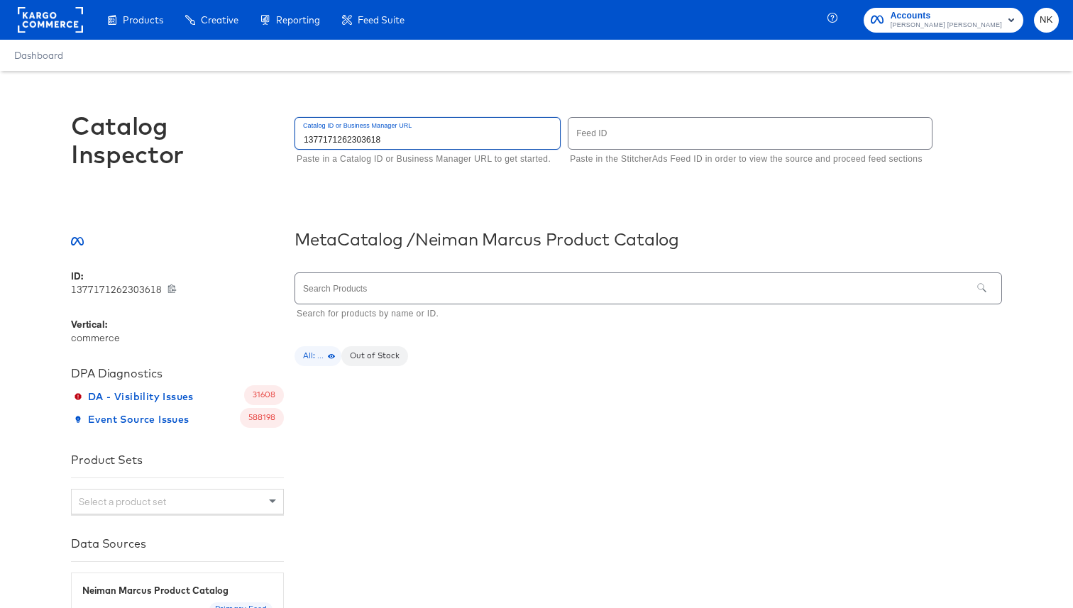
type input "1377171262303618"
click at [642, 143] on input "text" at bounding box center [749, 133] width 363 height 31
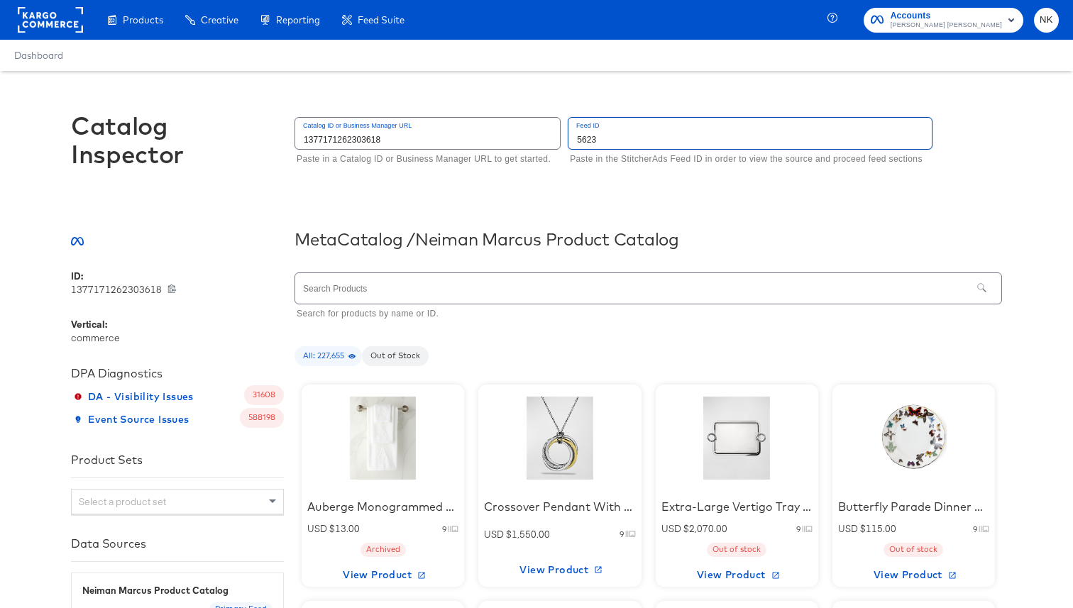
type input "5623"
click at [563, 190] on div "Catalog Inspector Catalog ID or Business Manager URL 1377171262303618 Paste in …" at bounding box center [536, 147] width 931 height 153
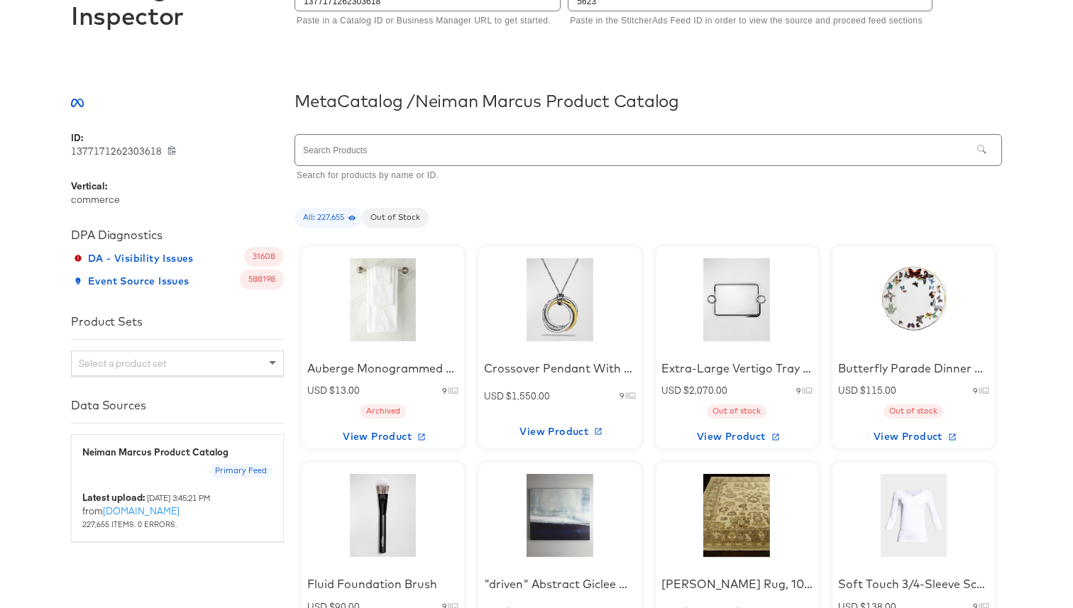
scroll to position [194, 0]
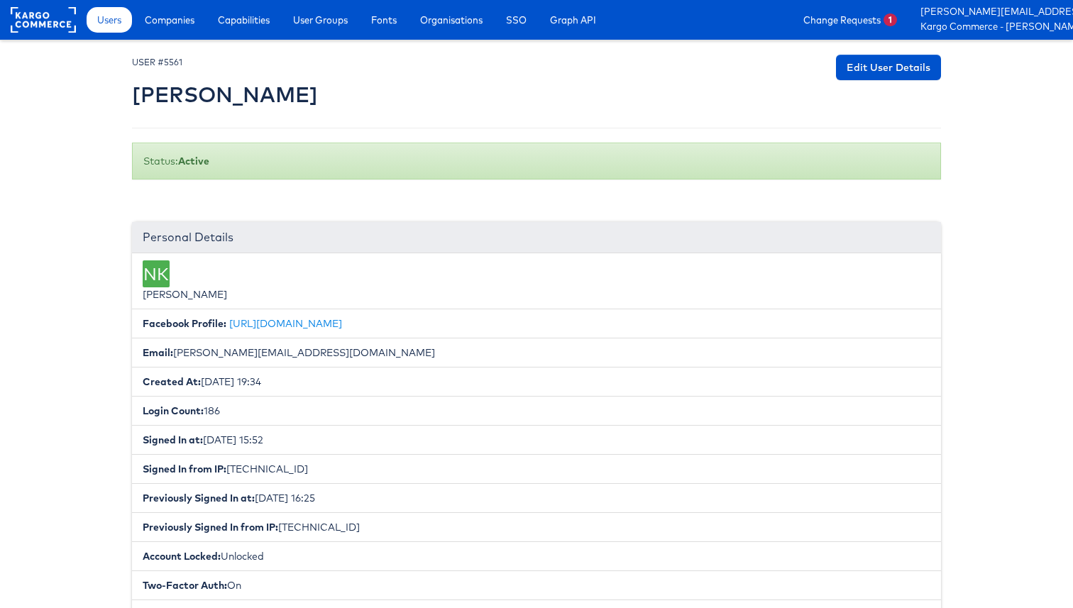
scroll to position [175, 0]
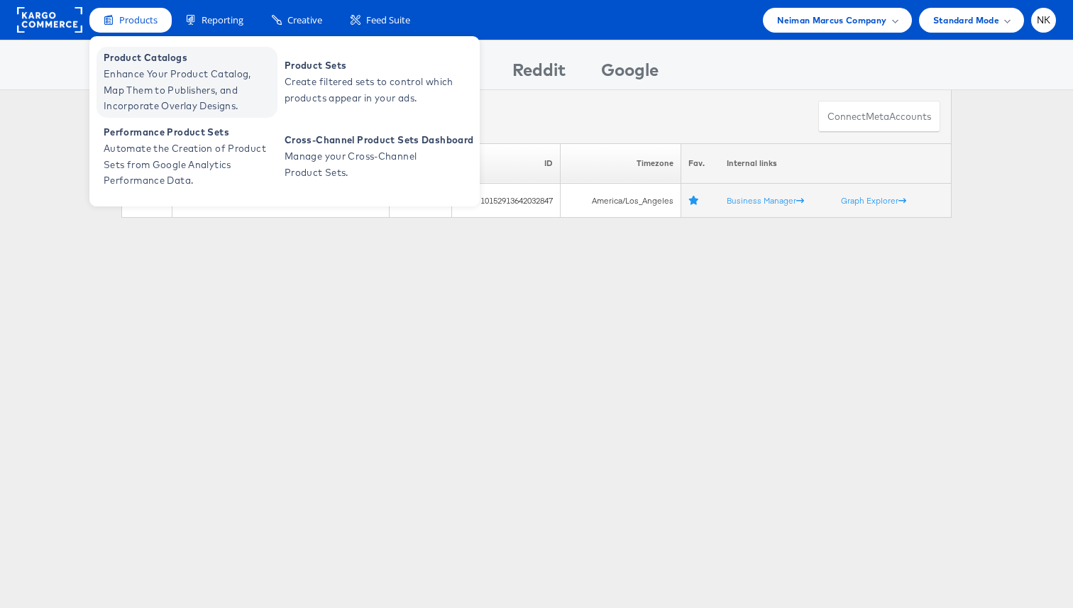
click at [131, 66] on span "Enhance Your Product Catalog, Map Them to Publishers, and Incorporate Overlay D…" at bounding box center [189, 90] width 170 height 48
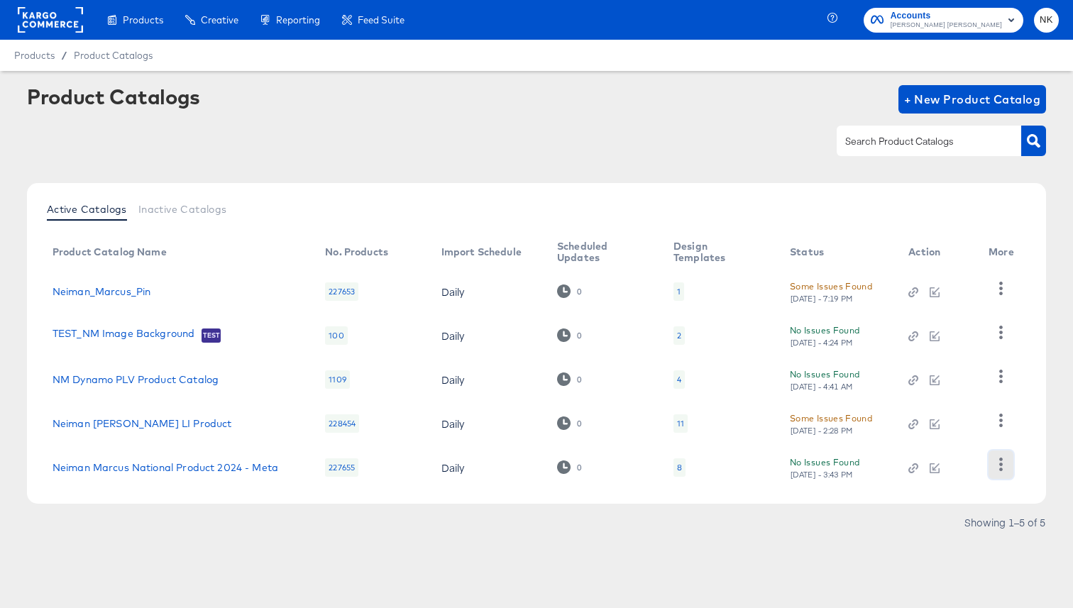
click at [997, 465] on icon "button" at bounding box center [1000, 464] width 13 height 13
click at [270, 465] on link "Neiman Marcus National Product 2024 - Meta" at bounding box center [165, 467] width 226 height 11
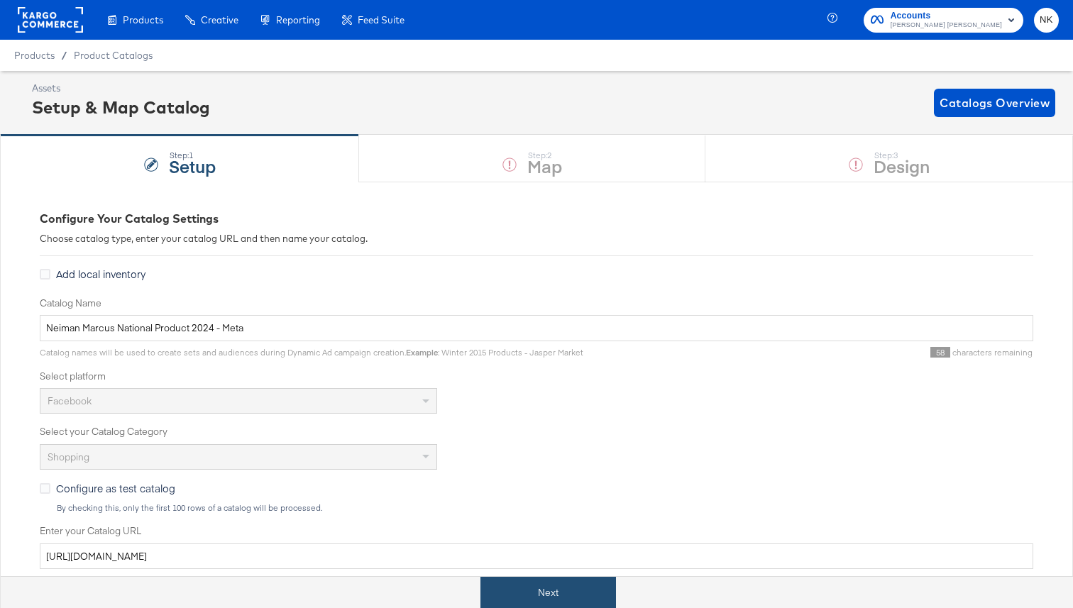
click at [527, 585] on button "Next" at bounding box center [547, 593] width 135 height 32
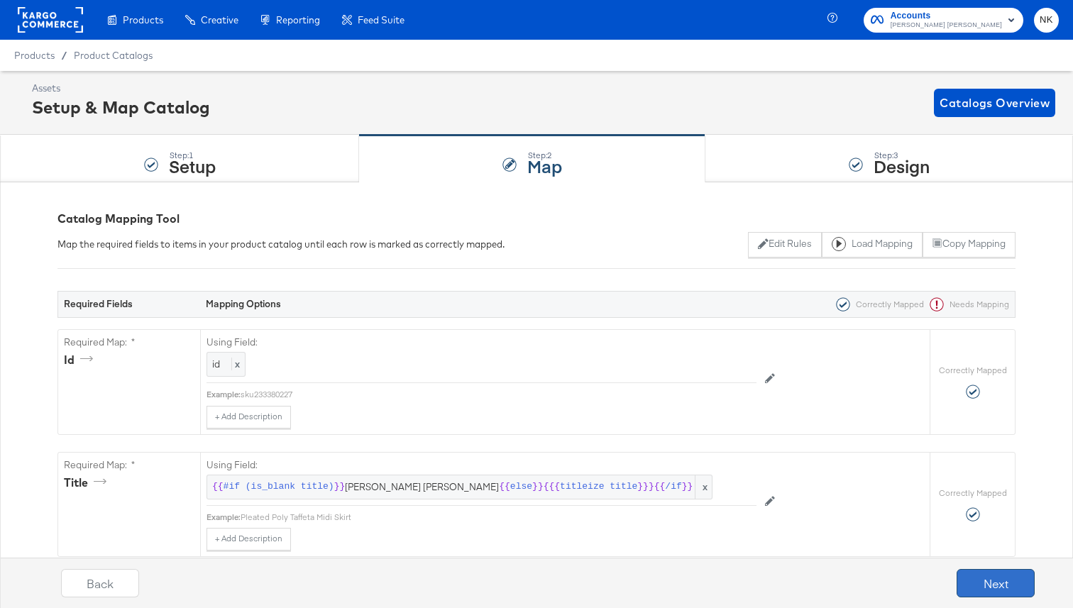
click at [965, 575] on button "Next" at bounding box center [995, 583] width 78 height 28
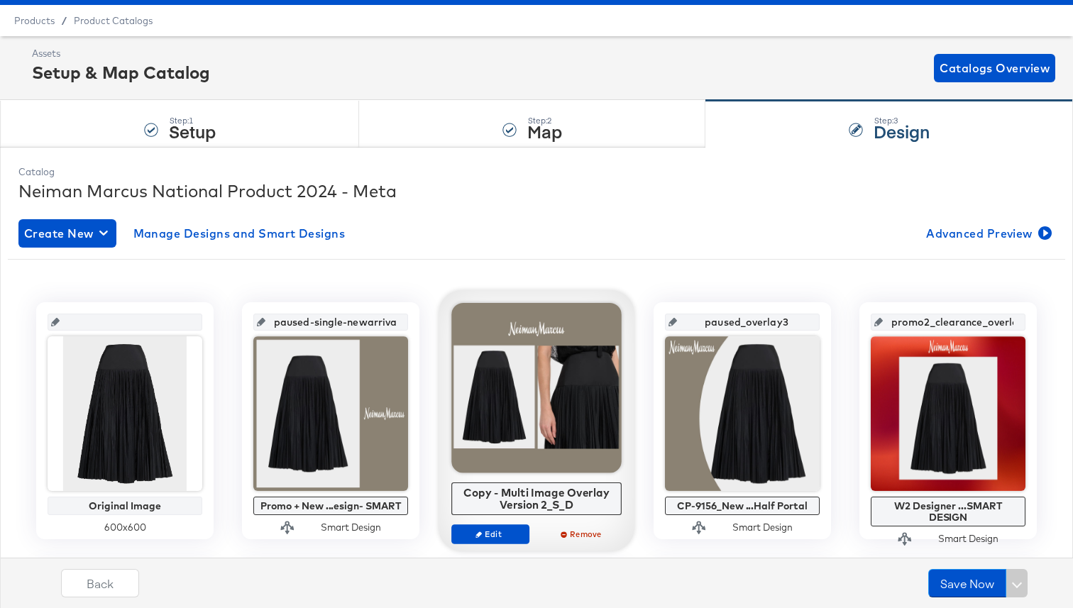
scroll to position [54, 0]
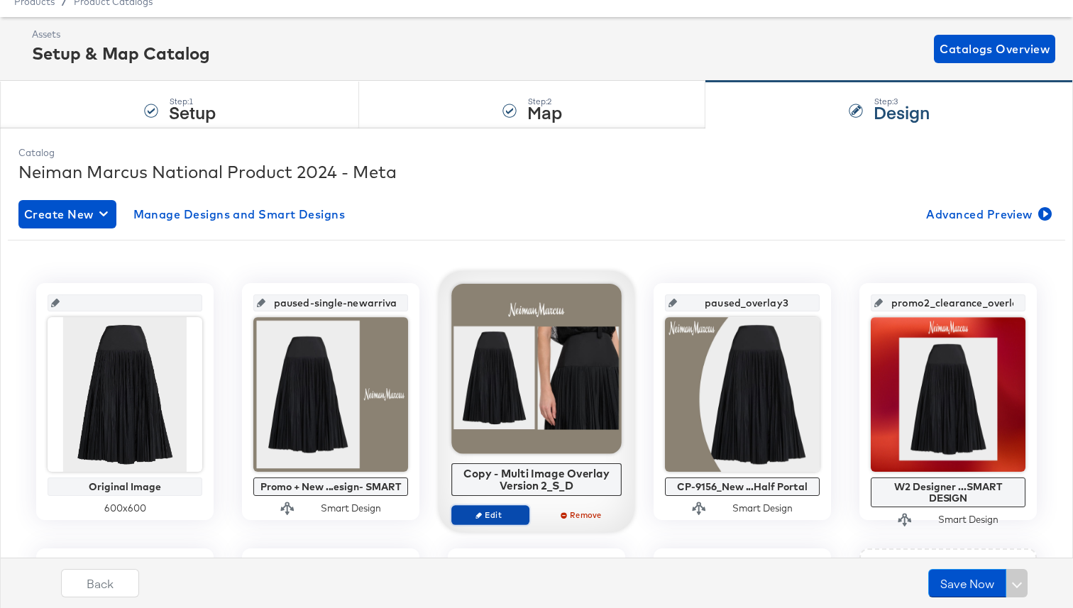
click at [489, 515] on span "Edit" at bounding box center [490, 514] width 65 height 11
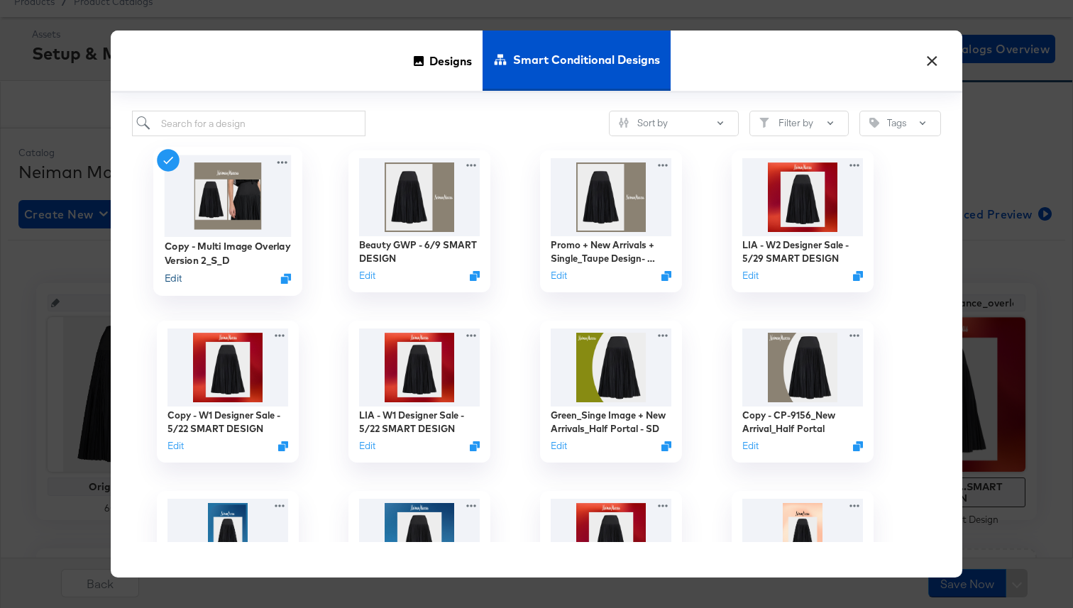
click at [170, 283] on button "Edit" at bounding box center [173, 278] width 17 height 13
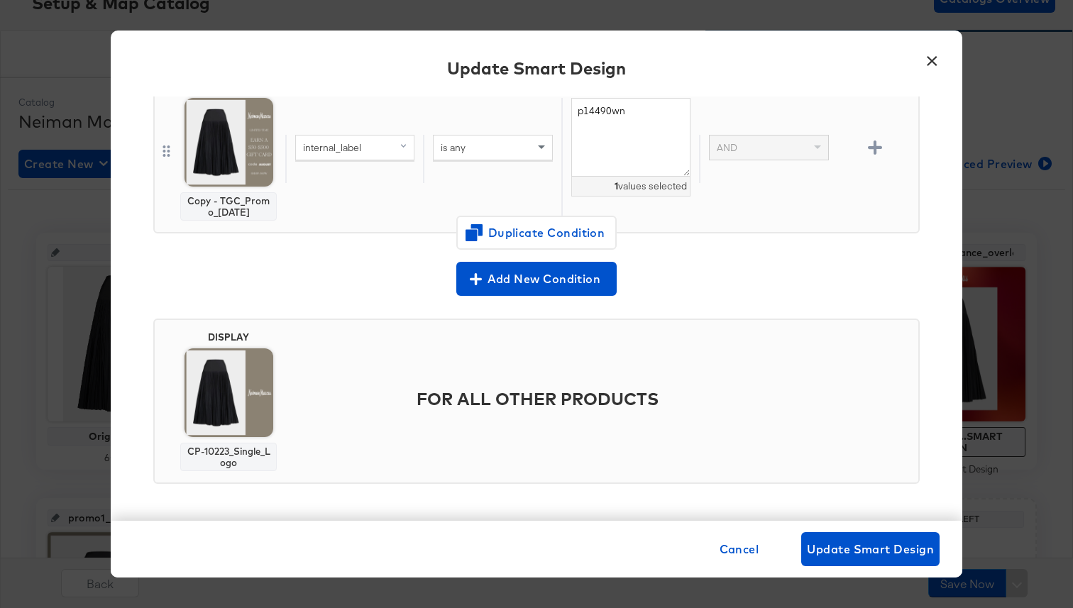
scroll to position [141, 0]
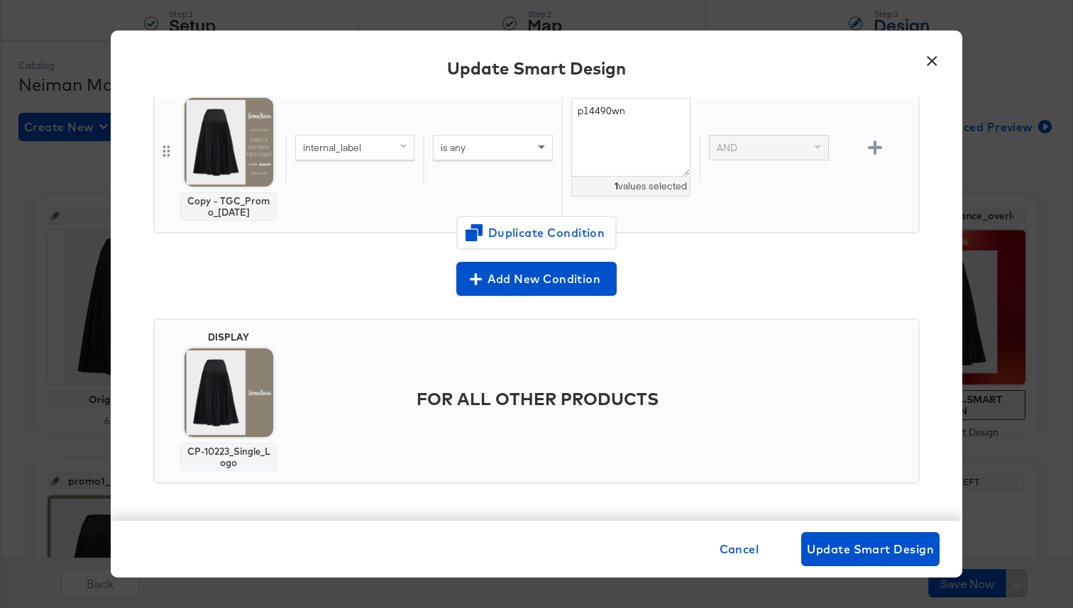
click at [254, 460] on div "CP-10223_Single_Logo" at bounding box center [229, 456] width 84 height 23
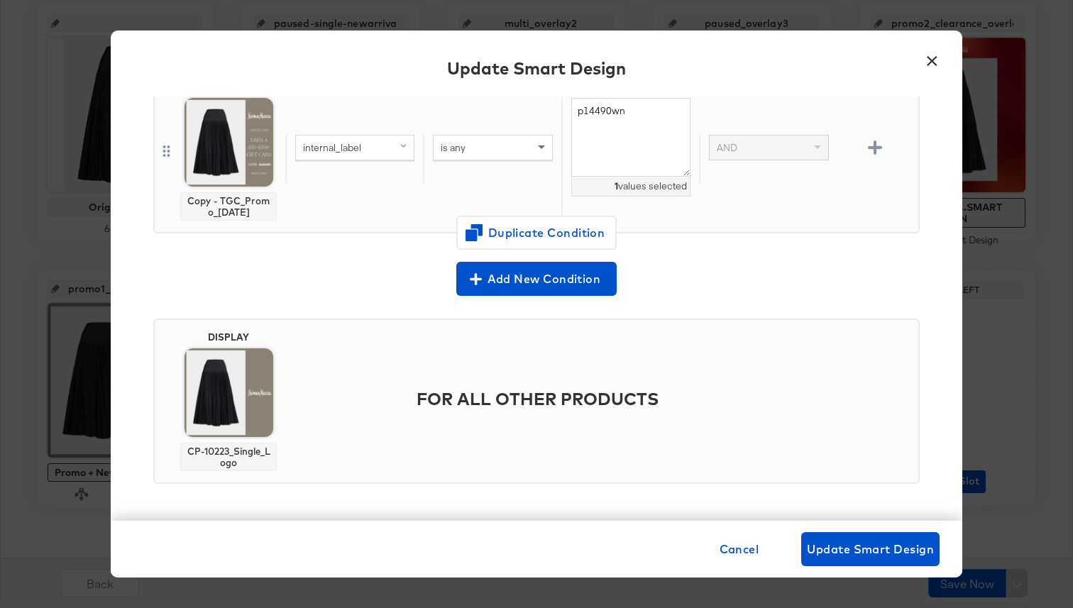
click at [926, 70] on button "×" at bounding box center [932, 58] width 26 height 26
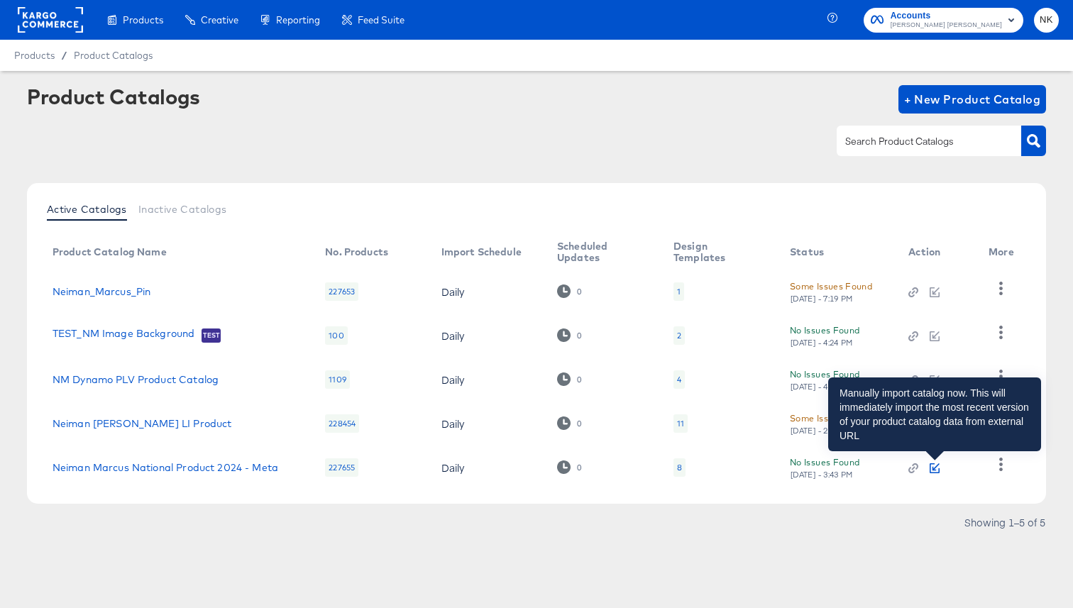
click at [932, 468] on icon "button" at bounding box center [934, 466] width 7 height 7
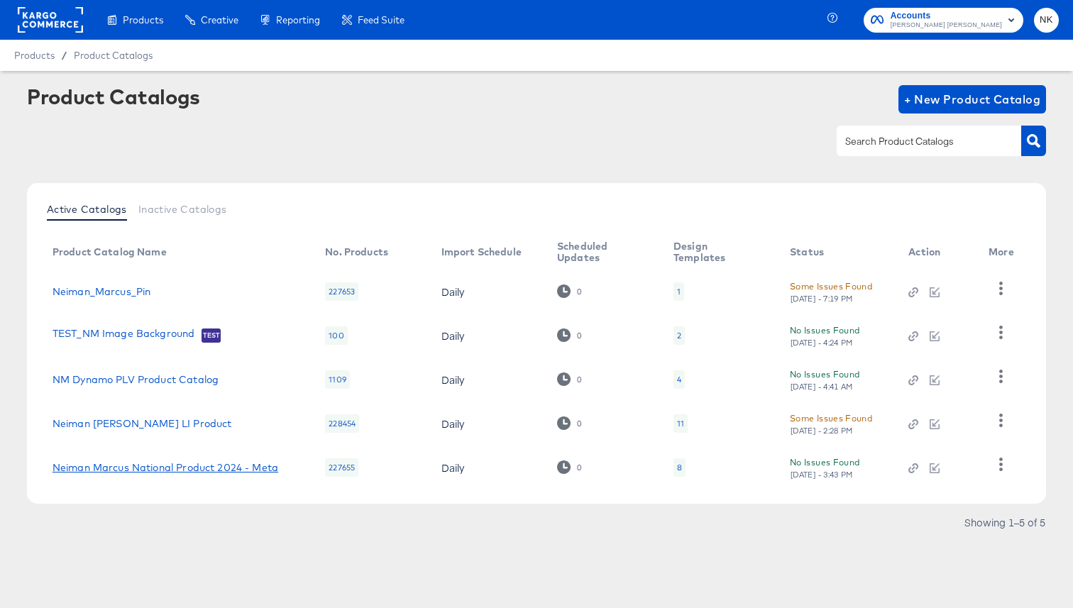
click at [173, 471] on link "Neiman Marcus National Product 2024 - Meta" at bounding box center [165, 467] width 226 height 11
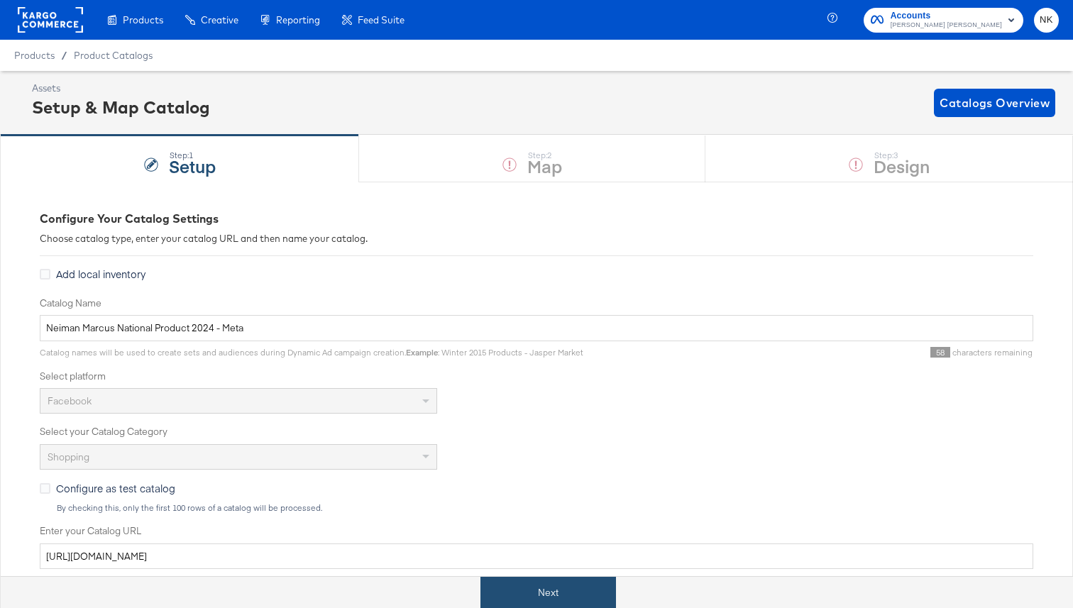
click at [525, 598] on button "Next" at bounding box center [547, 593] width 135 height 32
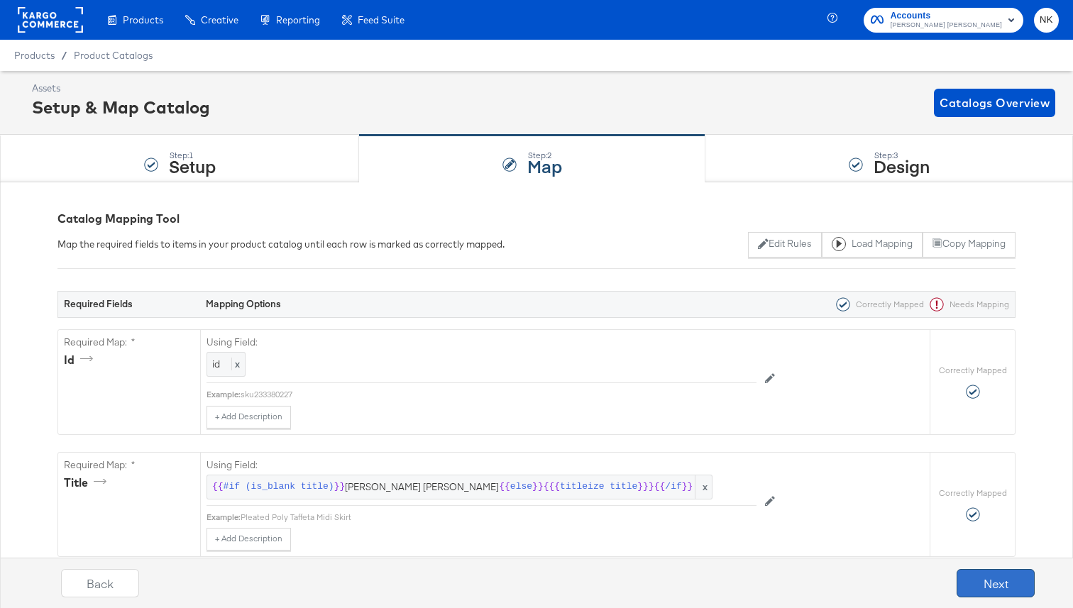
click at [973, 581] on button "Next" at bounding box center [995, 583] width 78 height 28
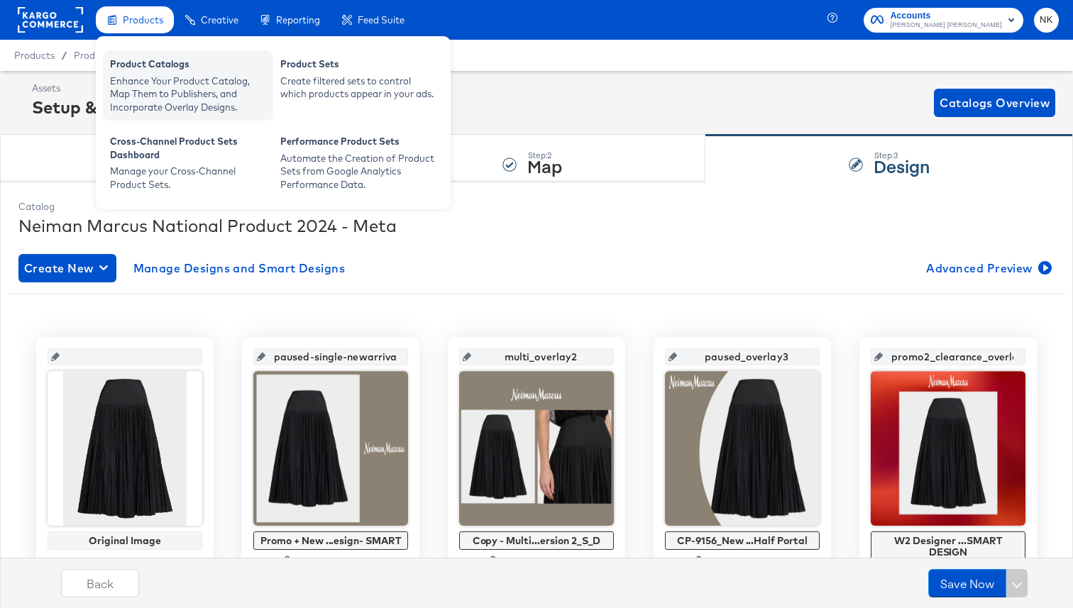
click at [153, 77] on div "Enhance Your Product Catalog, Map Them to Publishers, and Incorporate Overlay D…" at bounding box center [188, 94] width 156 height 40
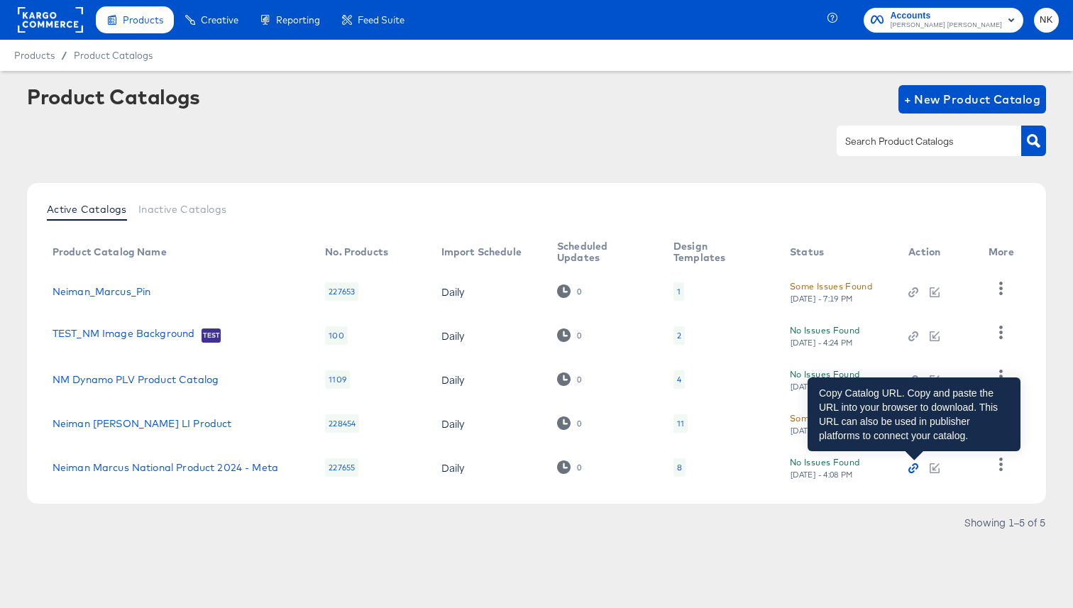
click at [914, 467] on icon "button" at bounding box center [914, 469] width 4 height 4
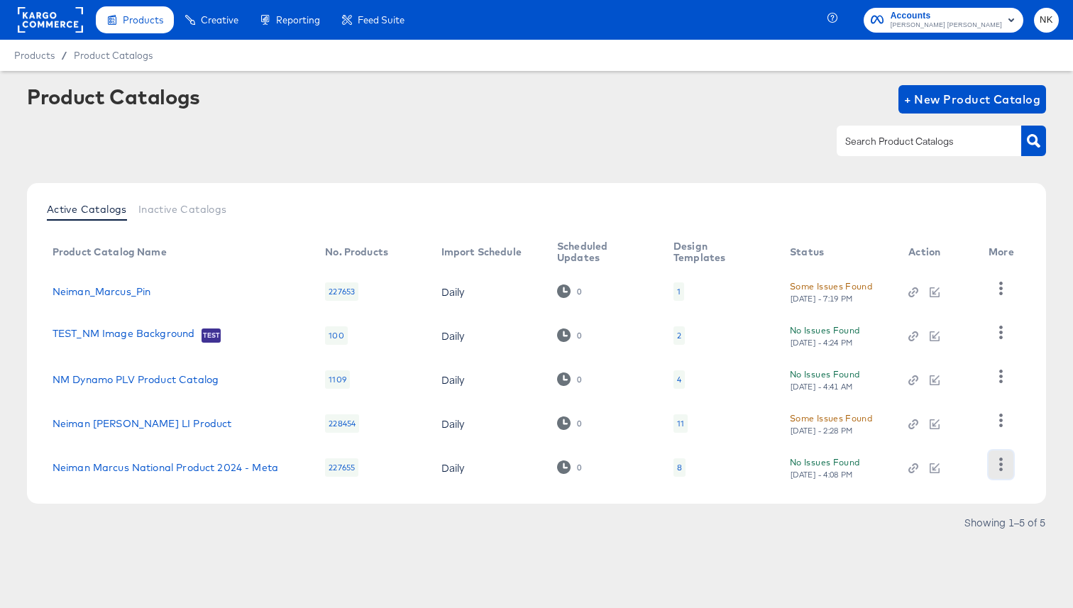
click at [995, 468] on icon "button" at bounding box center [1000, 464] width 13 height 13
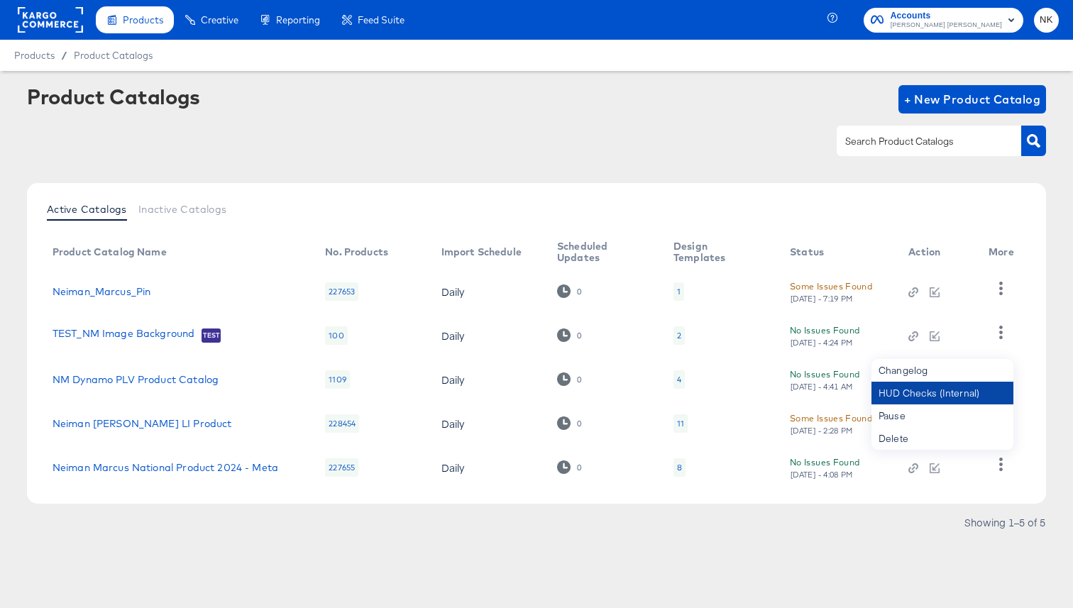
click at [947, 398] on div "HUD Checks (Internal)" at bounding box center [942, 393] width 142 height 23
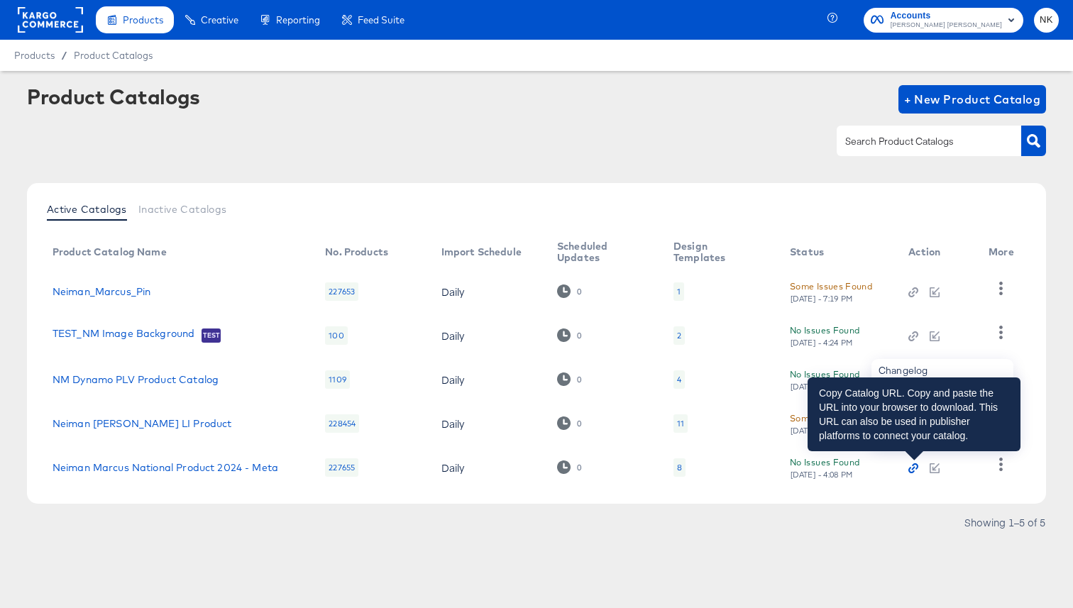
click at [915, 470] on icon "button" at bounding box center [913, 468] width 10 height 10
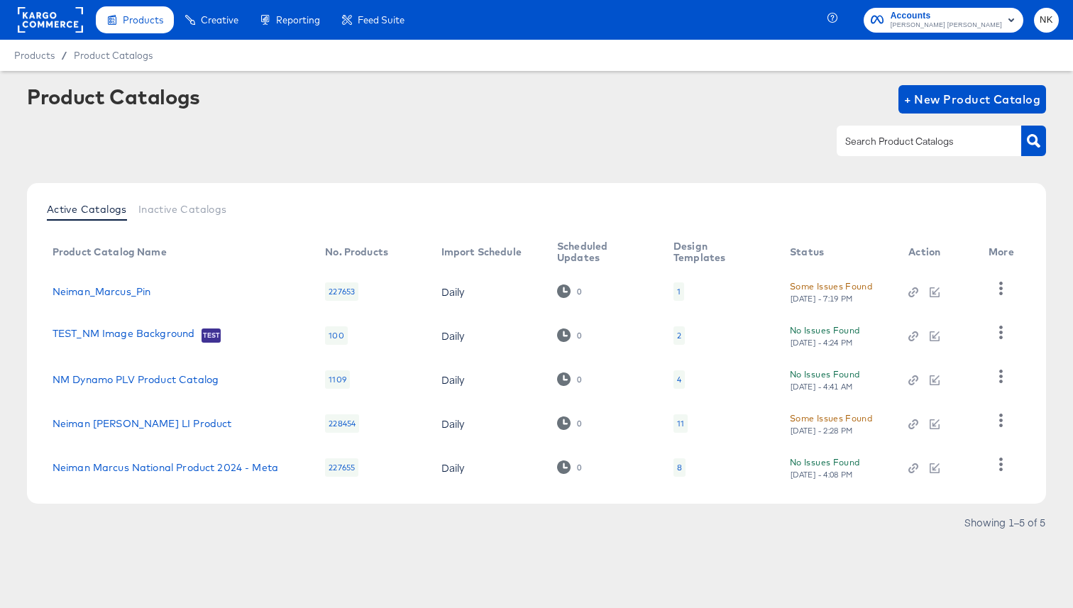
click at [717, 123] on div "Product Catalogs + New Product Catalog" at bounding box center [536, 128] width 1019 height 87
click at [218, 462] on link "Neiman Marcus National Product 2024 - Meta" at bounding box center [165, 467] width 226 height 11
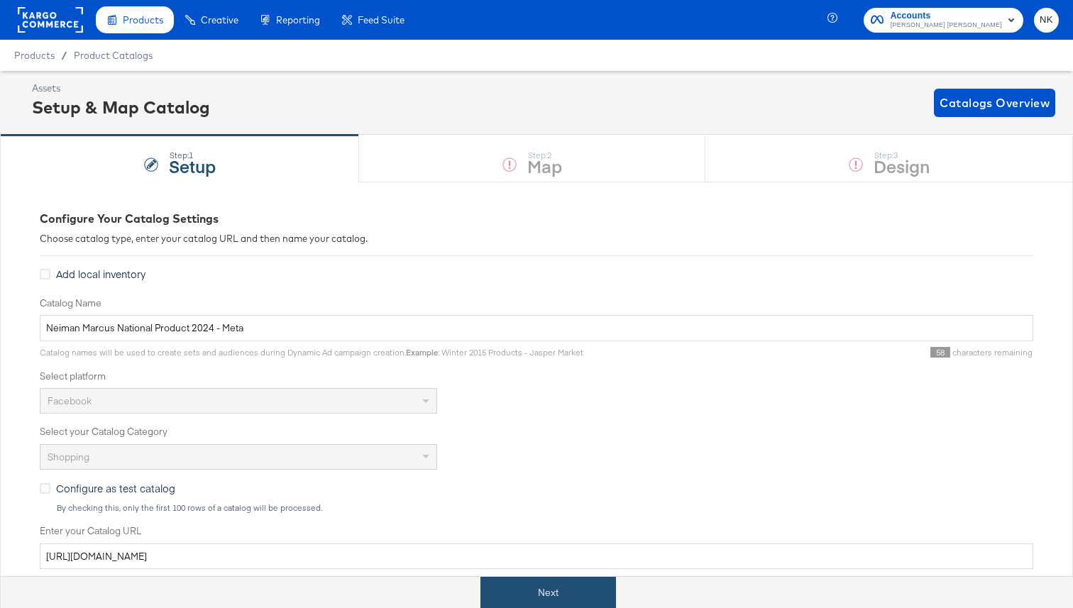
click at [533, 585] on button "Next" at bounding box center [547, 593] width 135 height 32
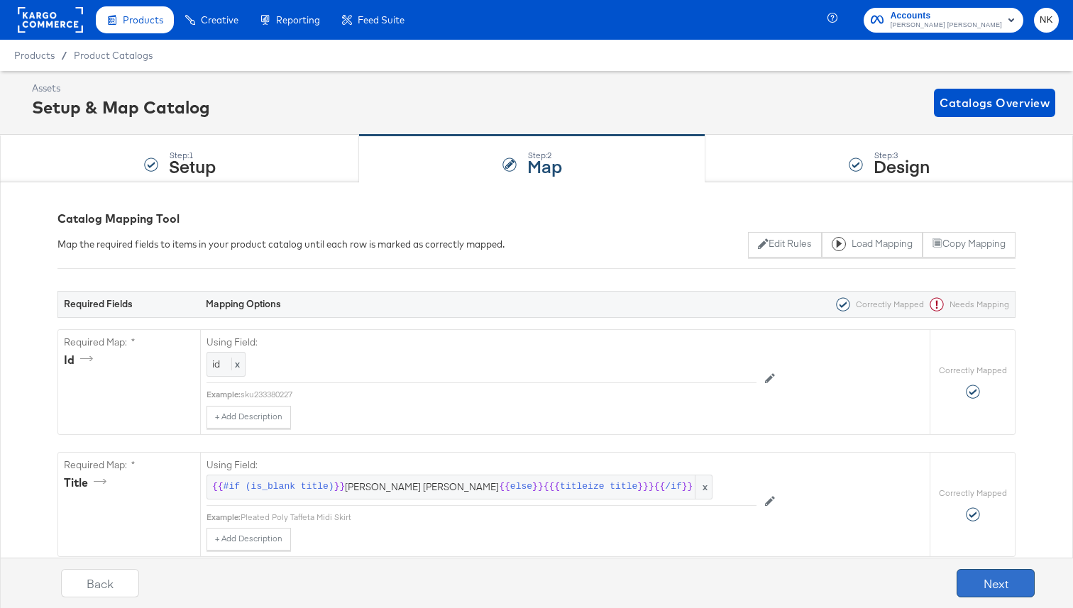
click at [956, 575] on button "Next" at bounding box center [995, 583] width 78 height 28
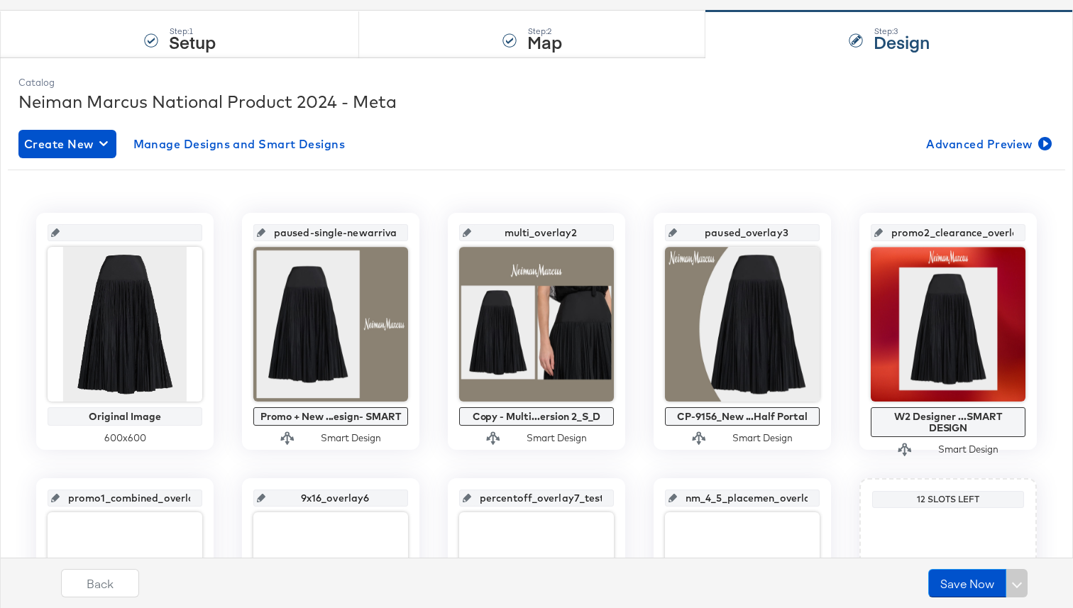
scroll to position [135, 0]
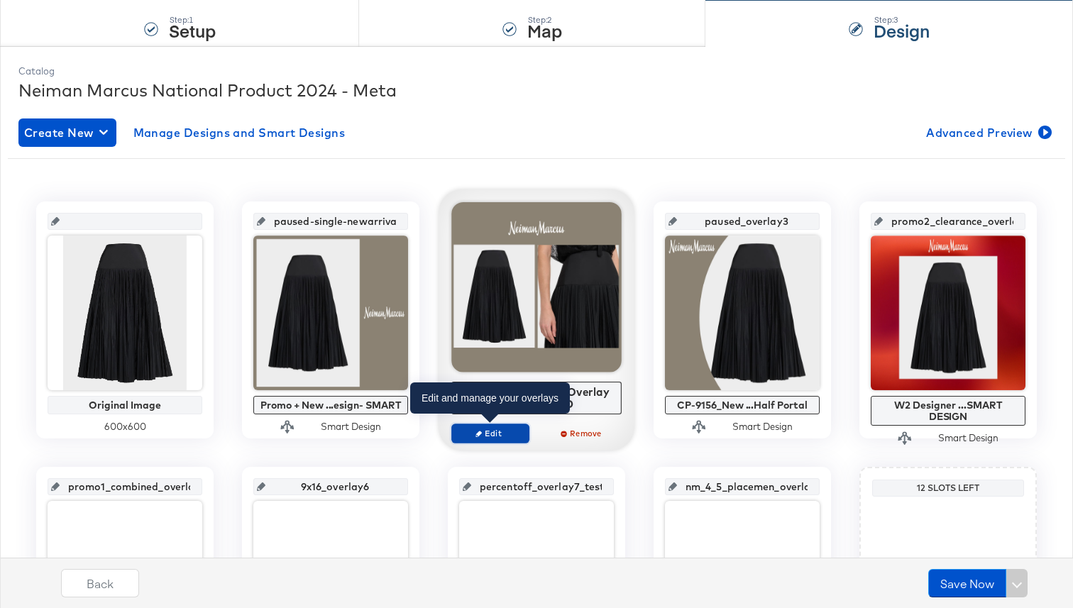
click at [515, 428] on span "Edit" at bounding box center [490, 433] width 65 height 11
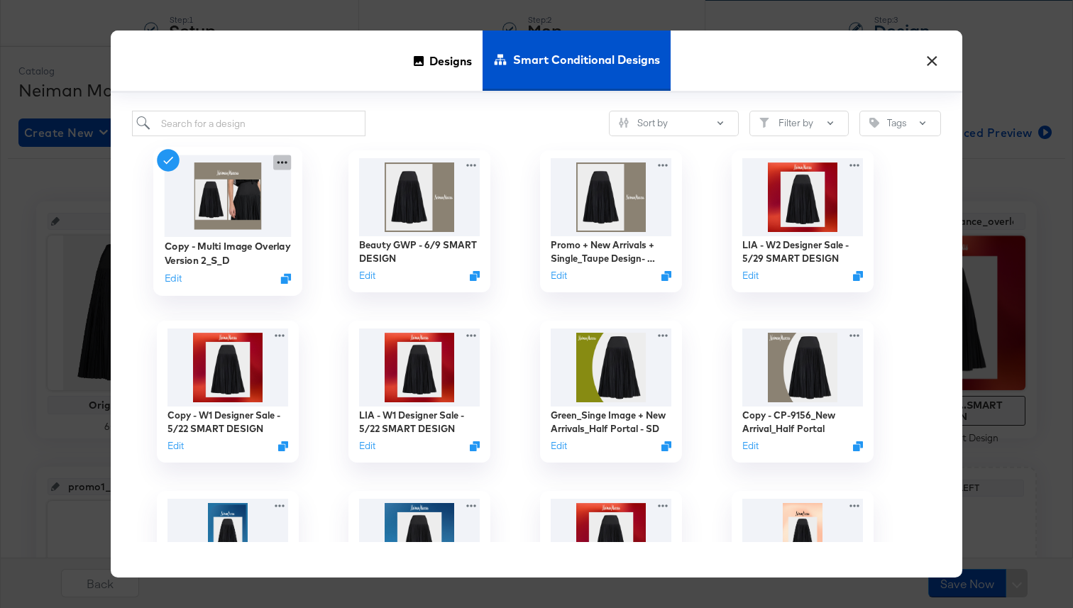
click at [283, 160] on icon at bounding box center [282, 162] width 18 height 15
click at [299, 140] on div "Copy - Multi Image Overlay Version 2_S_D Edit" at bounding box center [228, 221] width 192 height 170
click at [238, 223] on img at bounding box center [228, 196] width 127 height 82
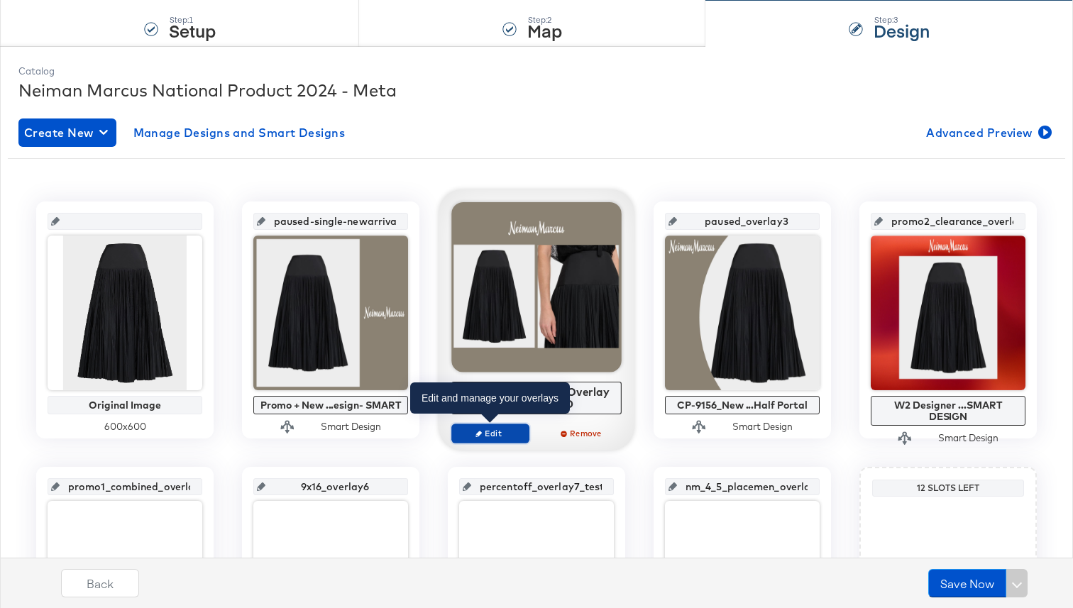
click at [499, 429] on span "Edit" at bounding box center [490, 433] width 65 height 11
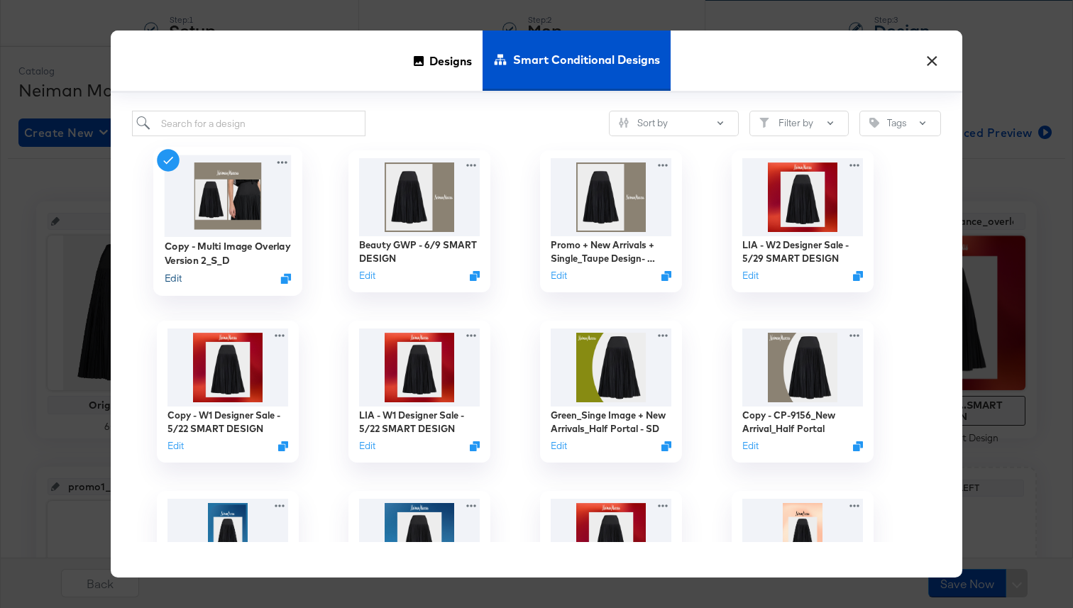
click at [166, 280] on button "Edit" at bounding box center [173, 278] width 17 height 13
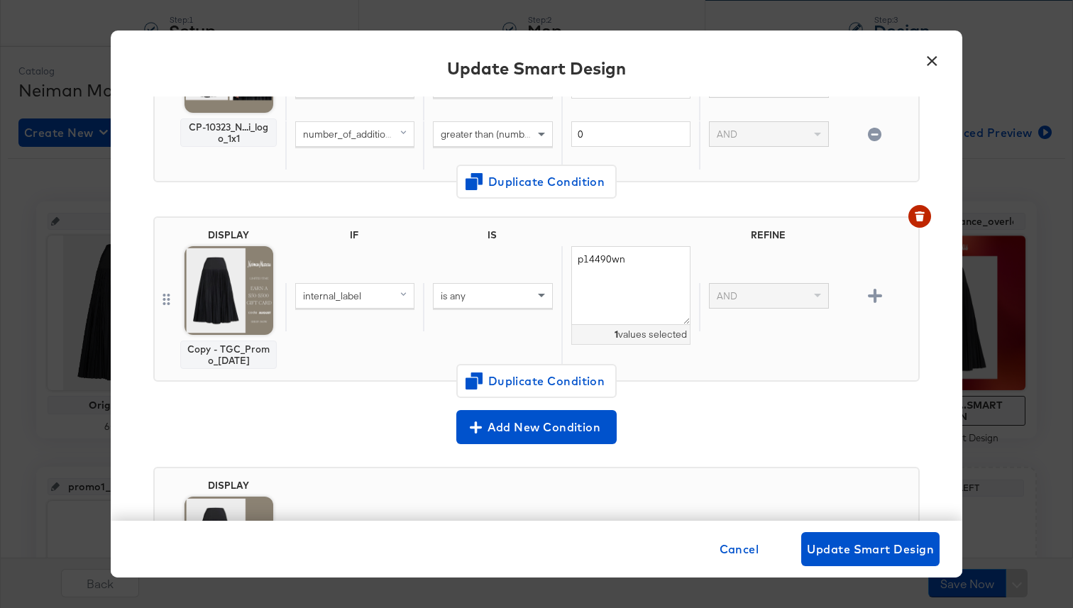
scroll to position [1339, 0]
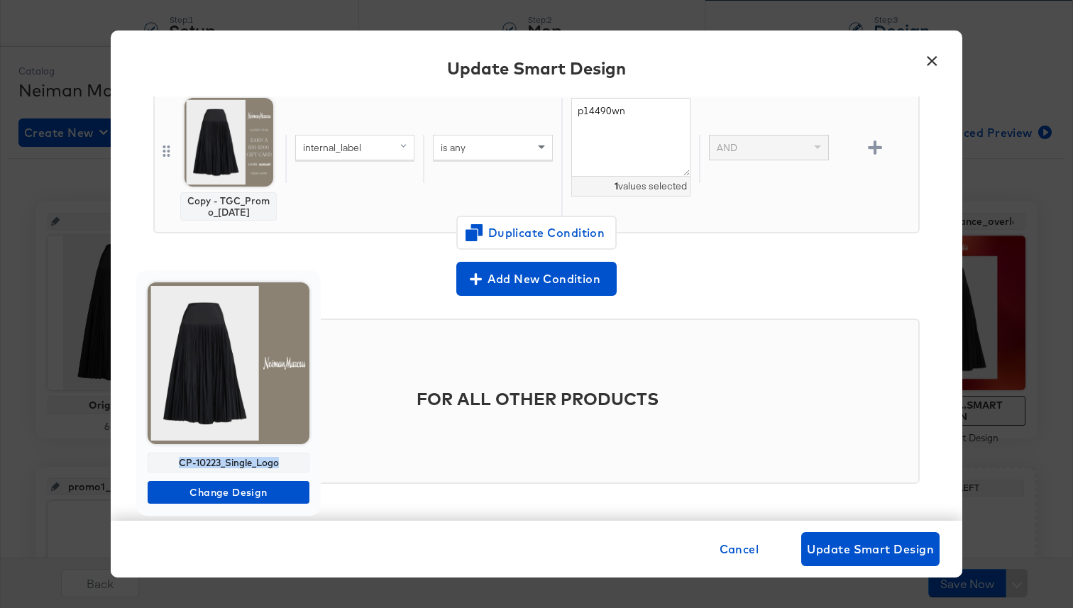
drag, startPoint x: 284, startPoint y: 460, endPoint x: 158, endPoint y: 460, distance: 126.3
click at [158, 460] on div "CP-10223_Single_Logo" at bounding box center [229, 463] width 162 height 20
copy div "CP-10223_Single_Logo"
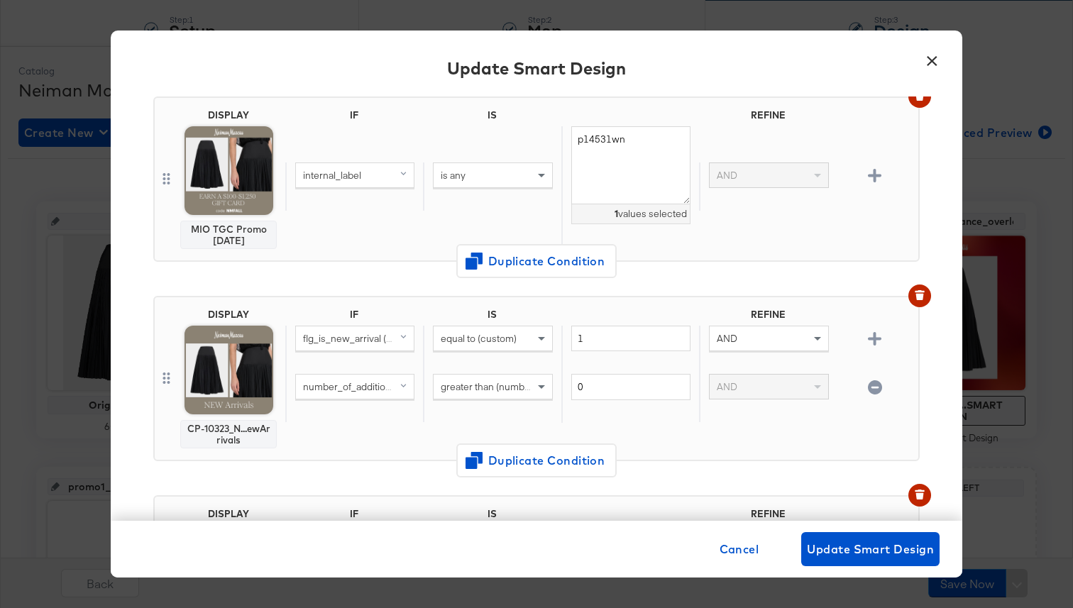
scroll to position [405, 0]
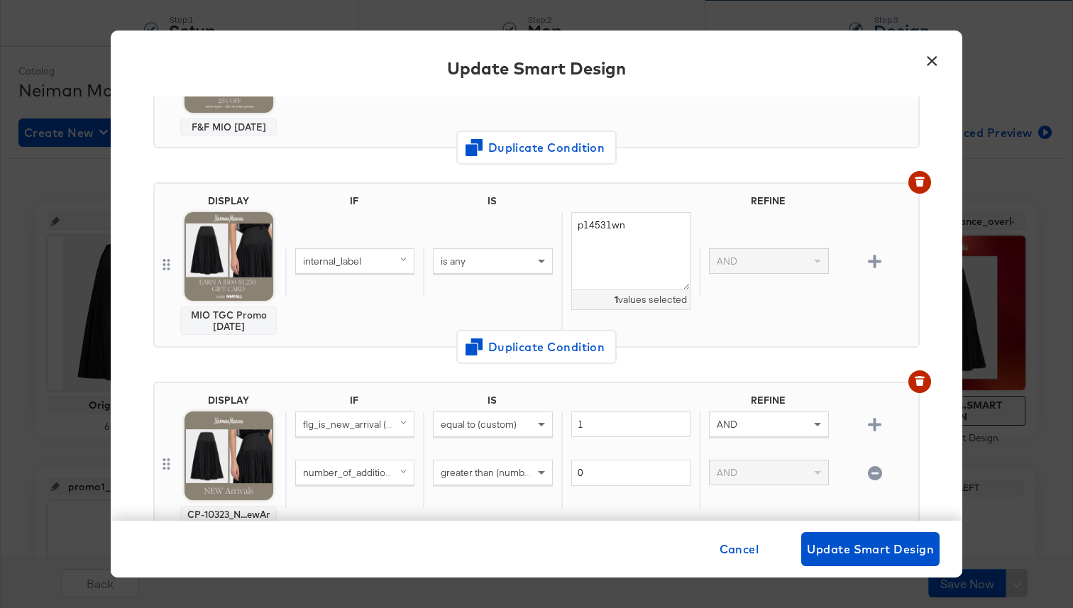
click at [931, 60] on button "×" at bounding box center [932, 58] width 26 height 26
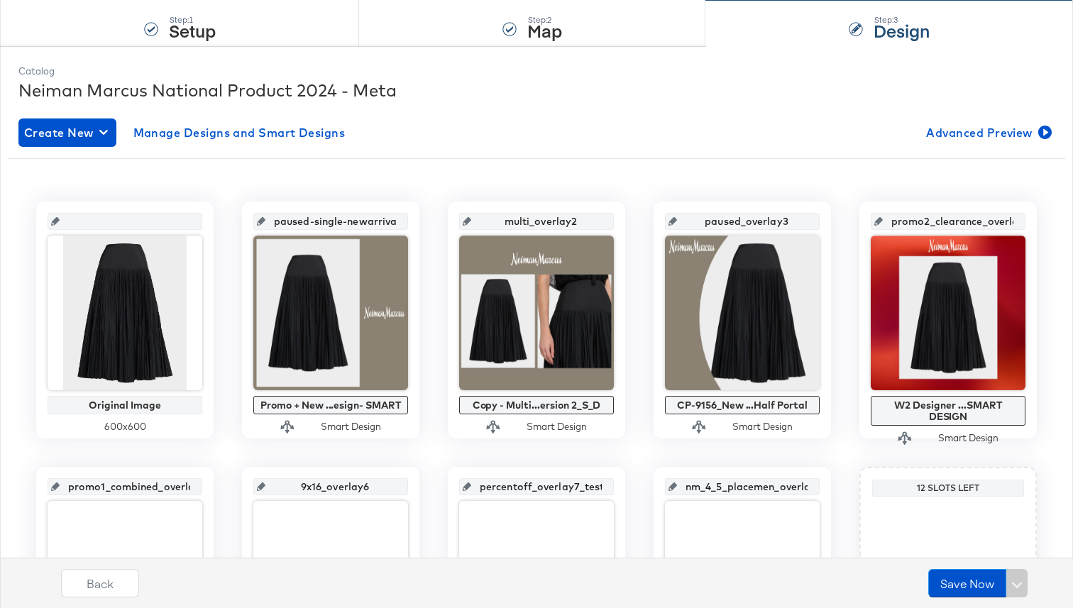
click at [482, 166] on div "Original Image 600 x 600 paused-single-newarrivals_overlay1 Promo + New ...esig…" at bounding box center [536, 446] width 1057 height 577
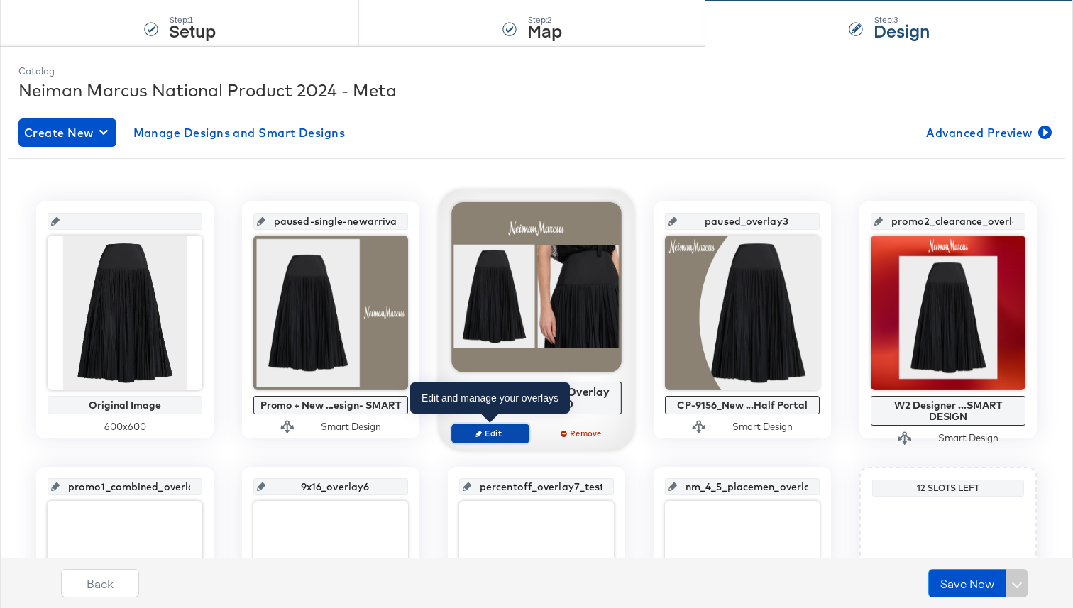
click at [495, 428] on span "Edit" at bounding box center [490, 433] width 65 height 11
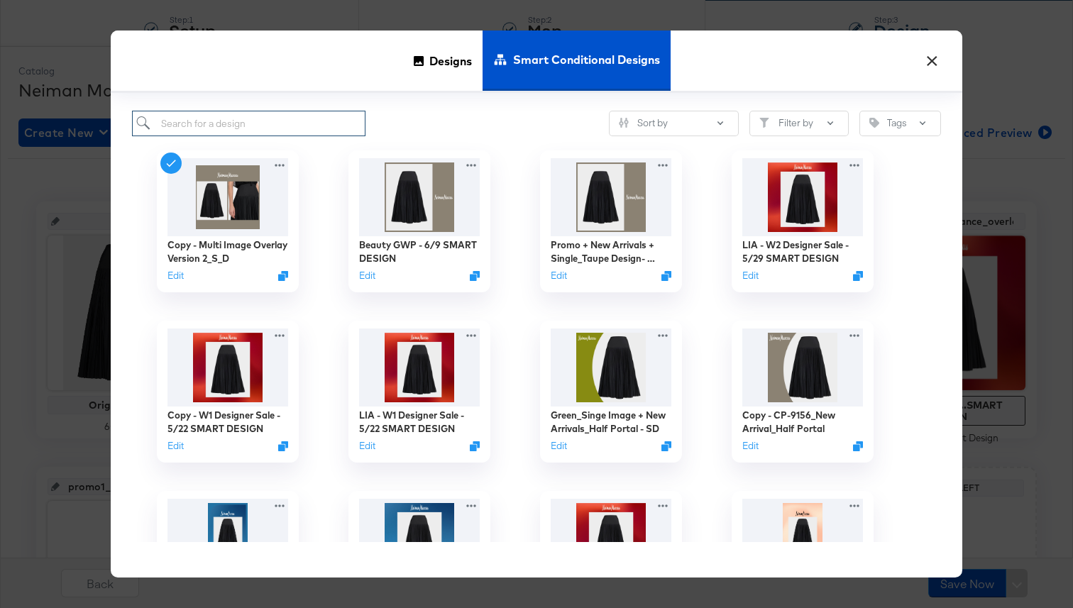
click at [251, 130] on input "search" at bounding box center [248, 124] width 233 height 26
paste input "CP-10223_Single_Logo"
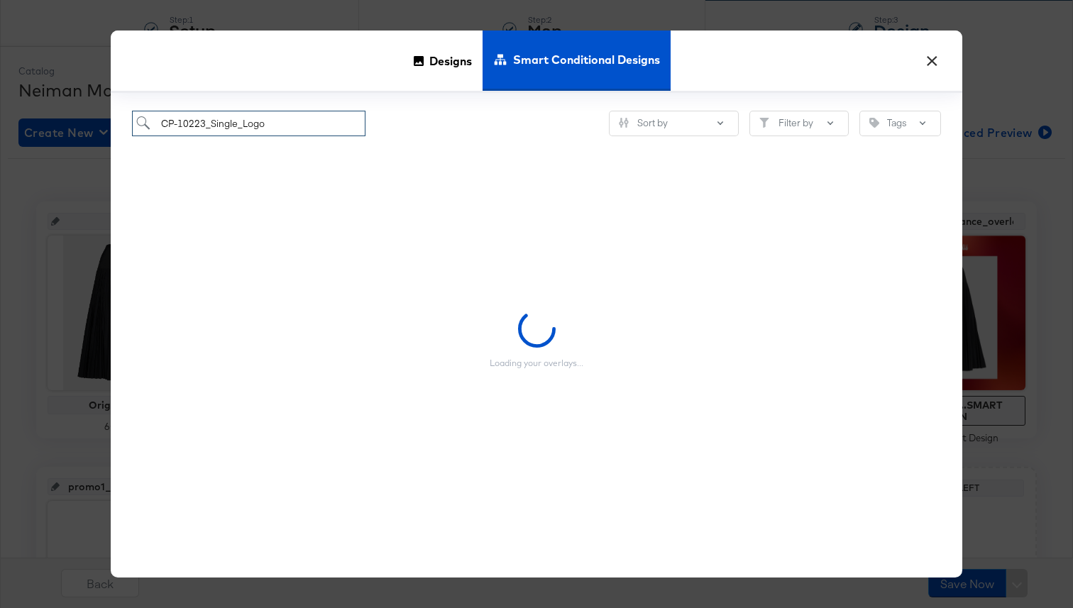
click at [161, 126] on input "CP-10223_Single_Logo" at bounding box center [248, 124] width 233 height 26
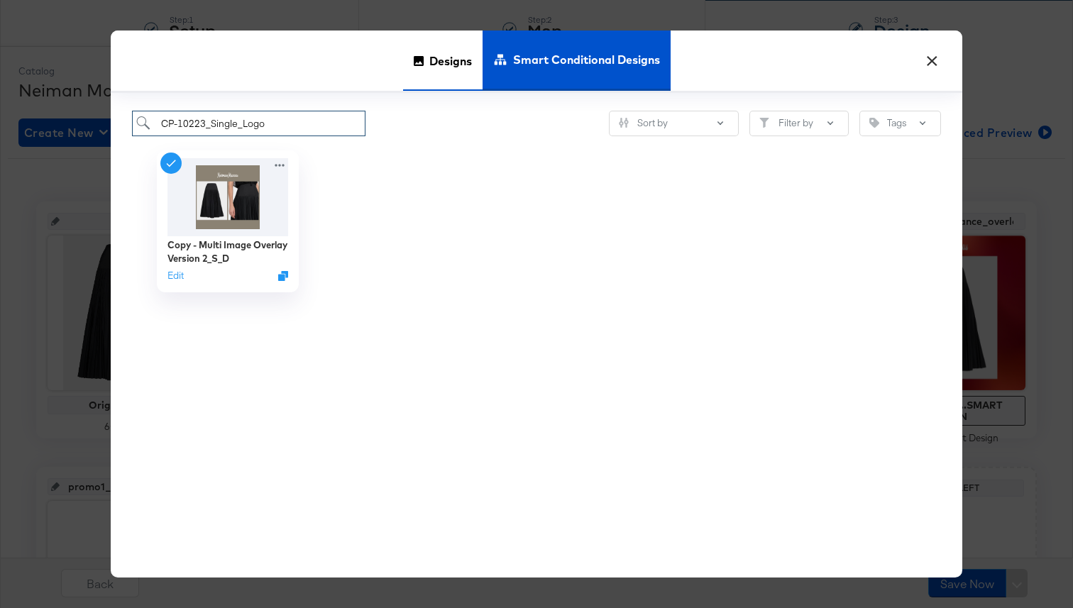
type input "CP-10223_Single_Logo"
click at [443, 47] on span "Designs" at bounding box center [450, 60] width 43 height 62
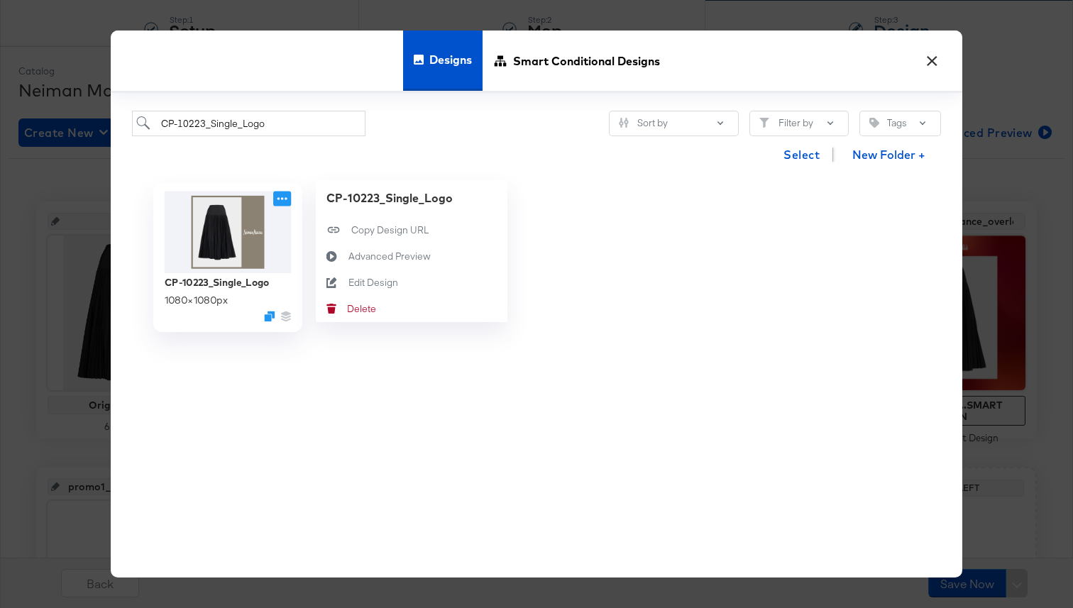
click at [277, 197] on icon at bounding box center [282, 199] width 18 height 15
click at [347, 287] on icon at bounding box center [332, 282] width 33 height 11
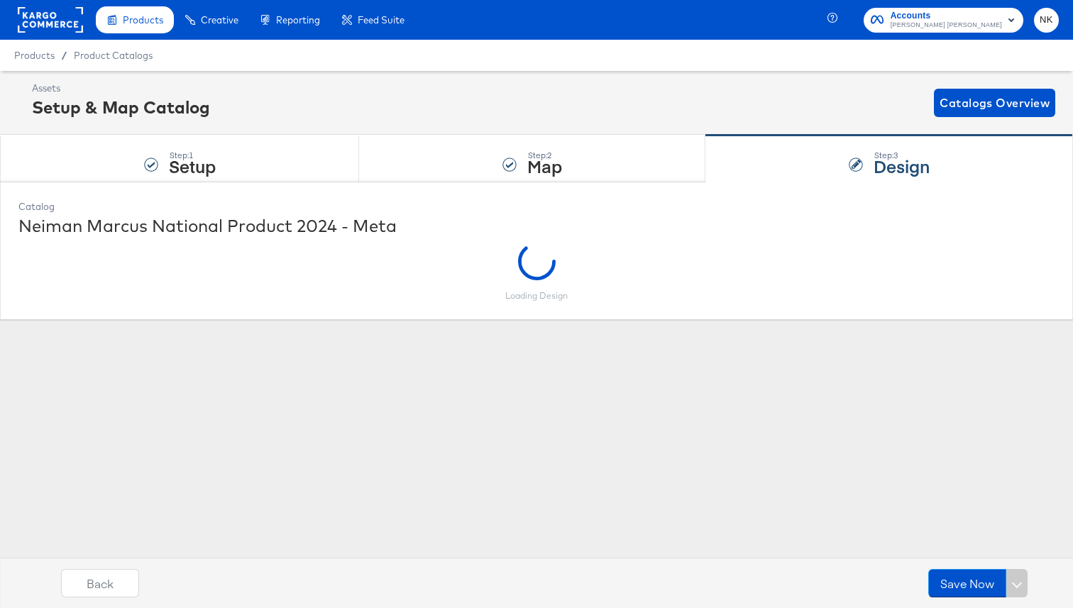
scroll to position [0, 0]
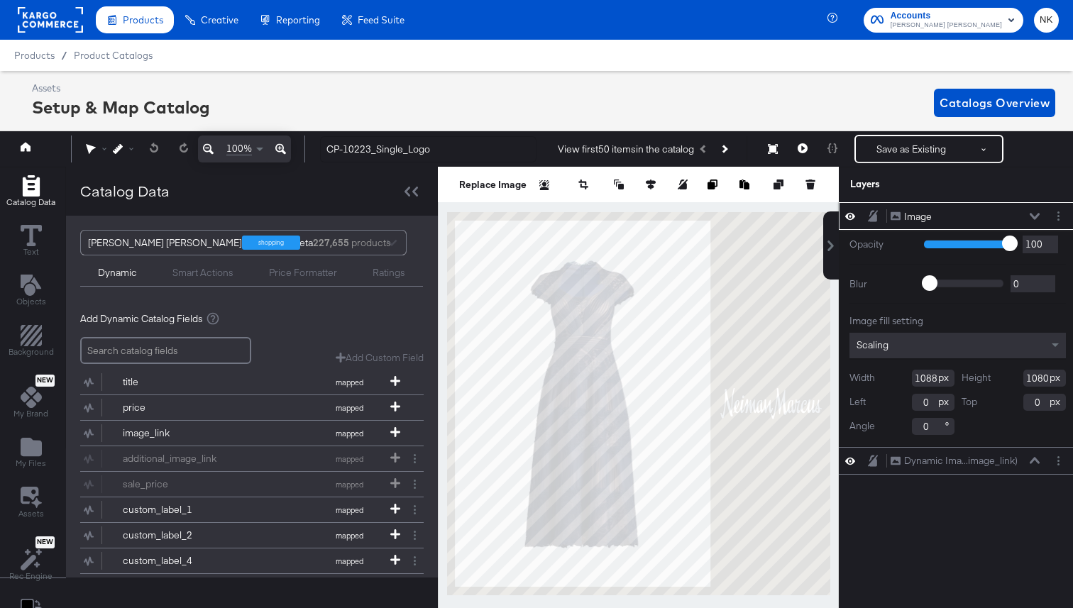
click at [853, 215] on icon at bounding box center [850, 216] width 10 height 7
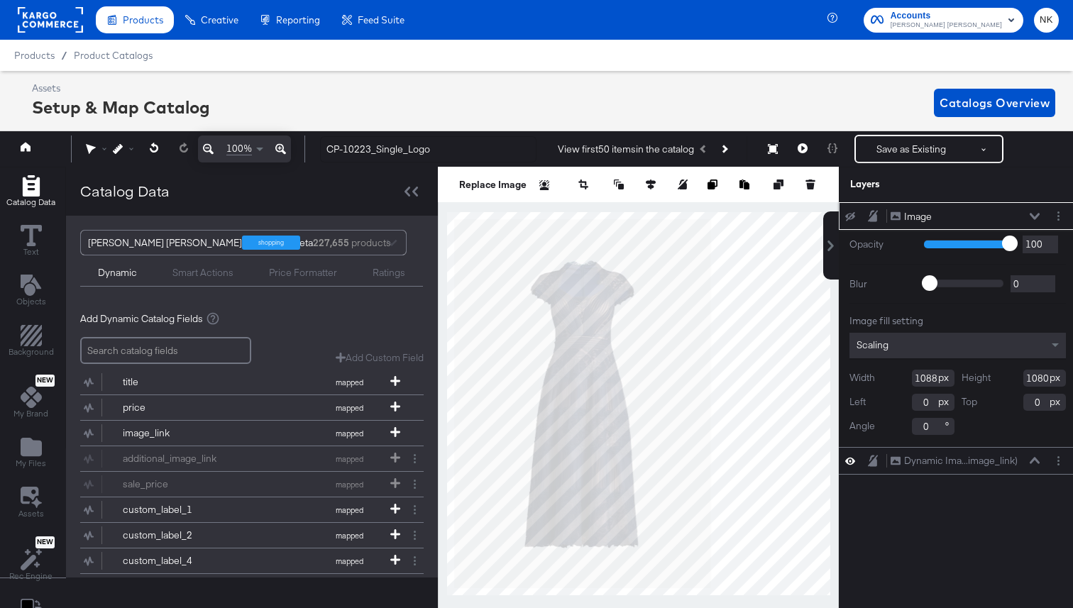
click at [851, 215] on icon at bounding box center [850, 216] width 10 height 9
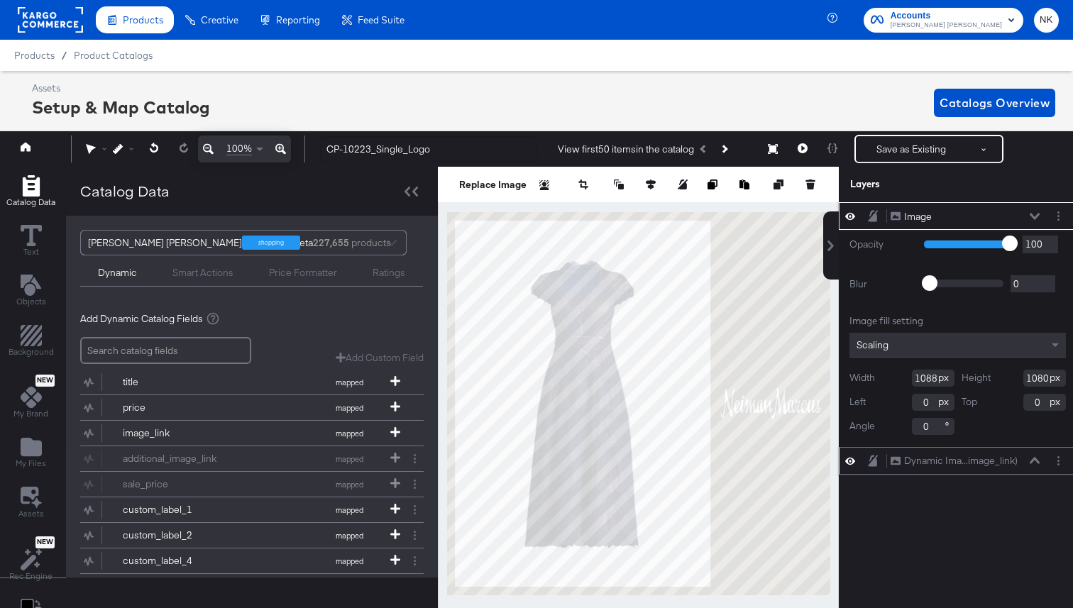
click at [850, 462] on icon at bounding box center [850, 461] width 10 height 12
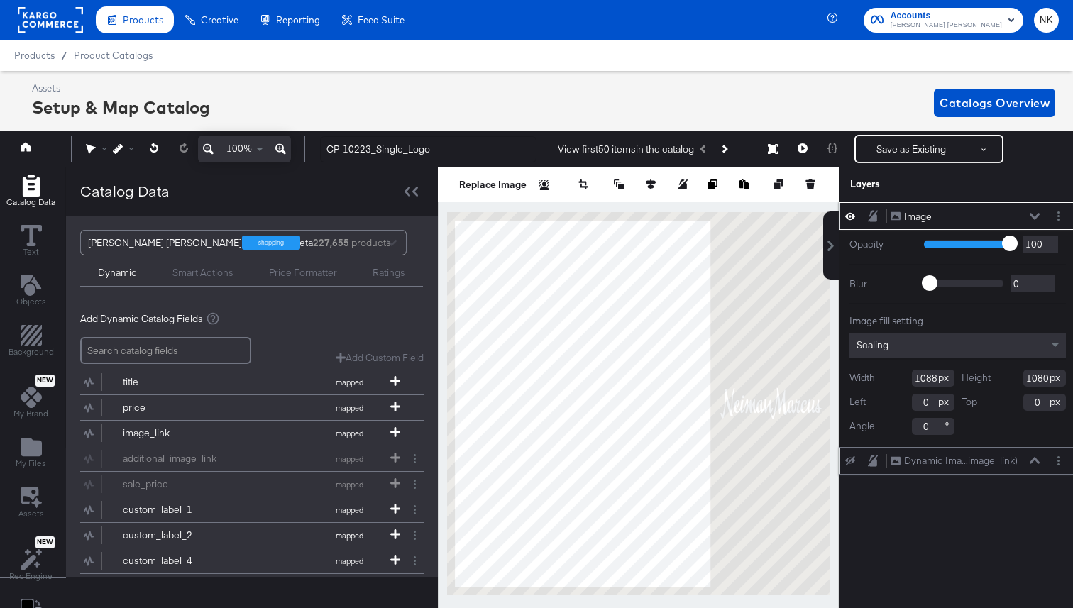
click at [850, 462] on icon at bounding box center [850, 460] width 10 height 9
